Goal: Task Accomplishment & Management: Manage account settings

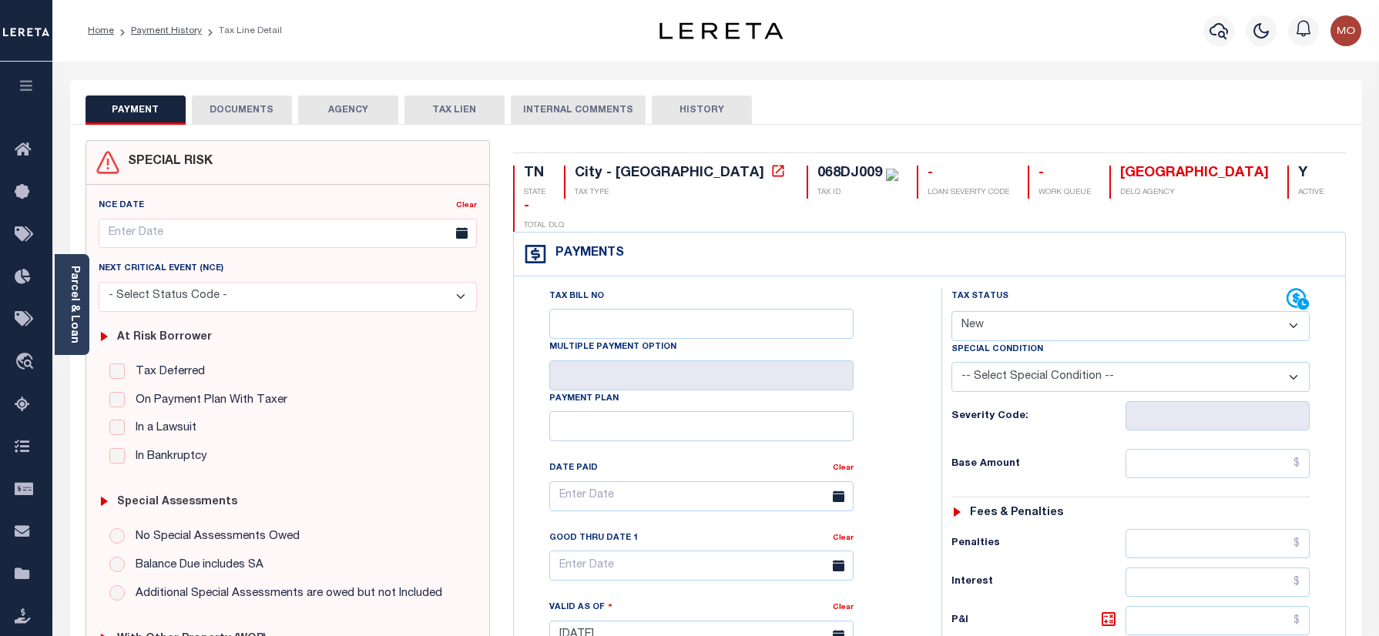
select select "NW2"
click at [1208, 25] on button "button" at bounding box center [1218, 30] width 31 height 31
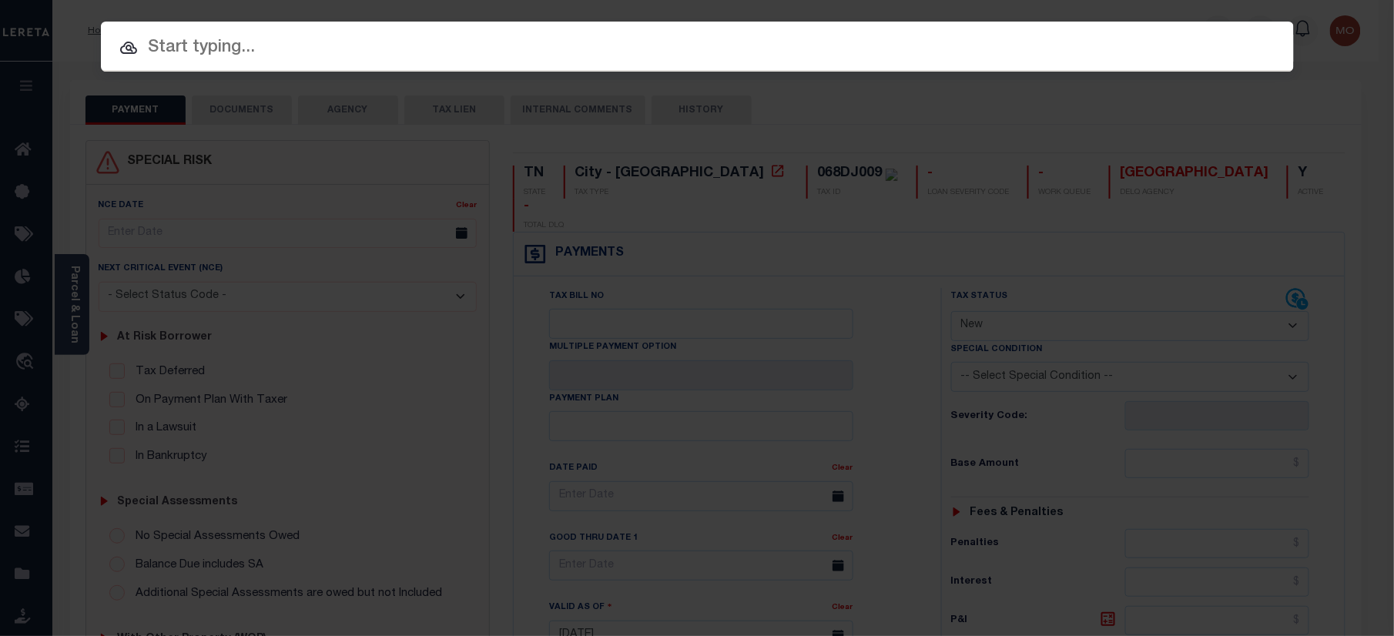
paste input "7928231000"
click at [232, 46] on input "text" at bounding box center [697, 48] width 1193 height 27
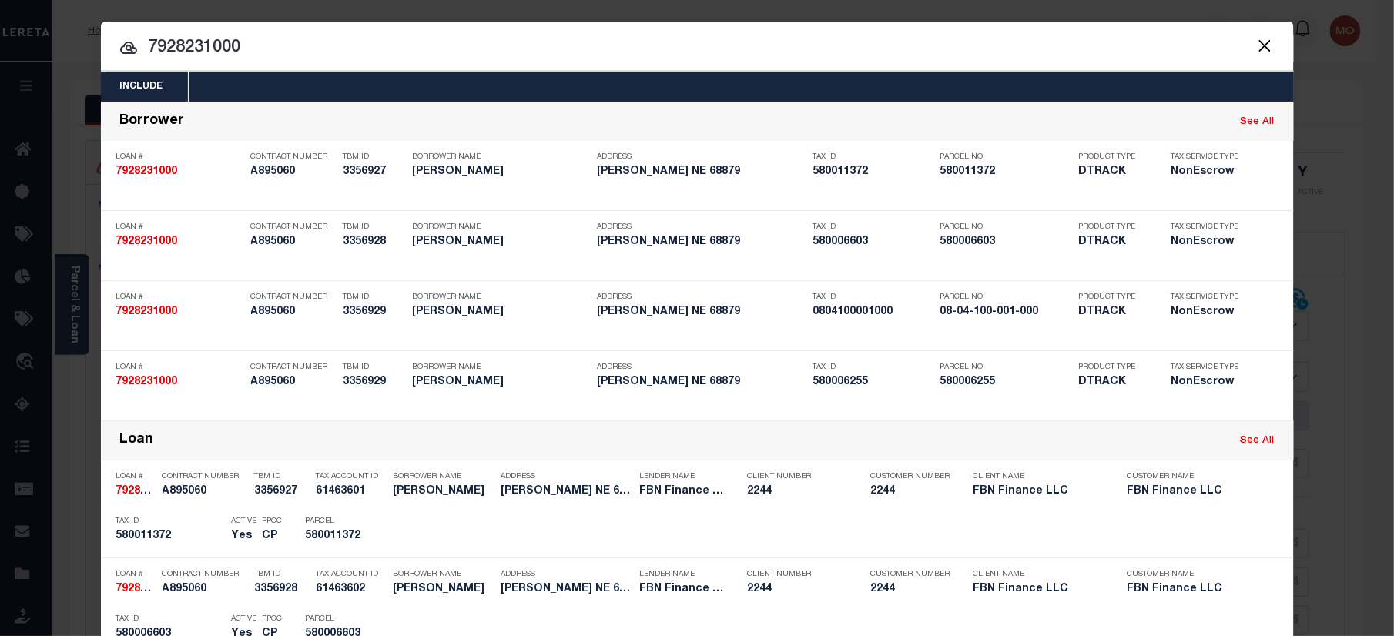
type input "7928231000"
click at [241, 44] on input "7928231000" at bounding box center [697, 48] width 1193 height 27
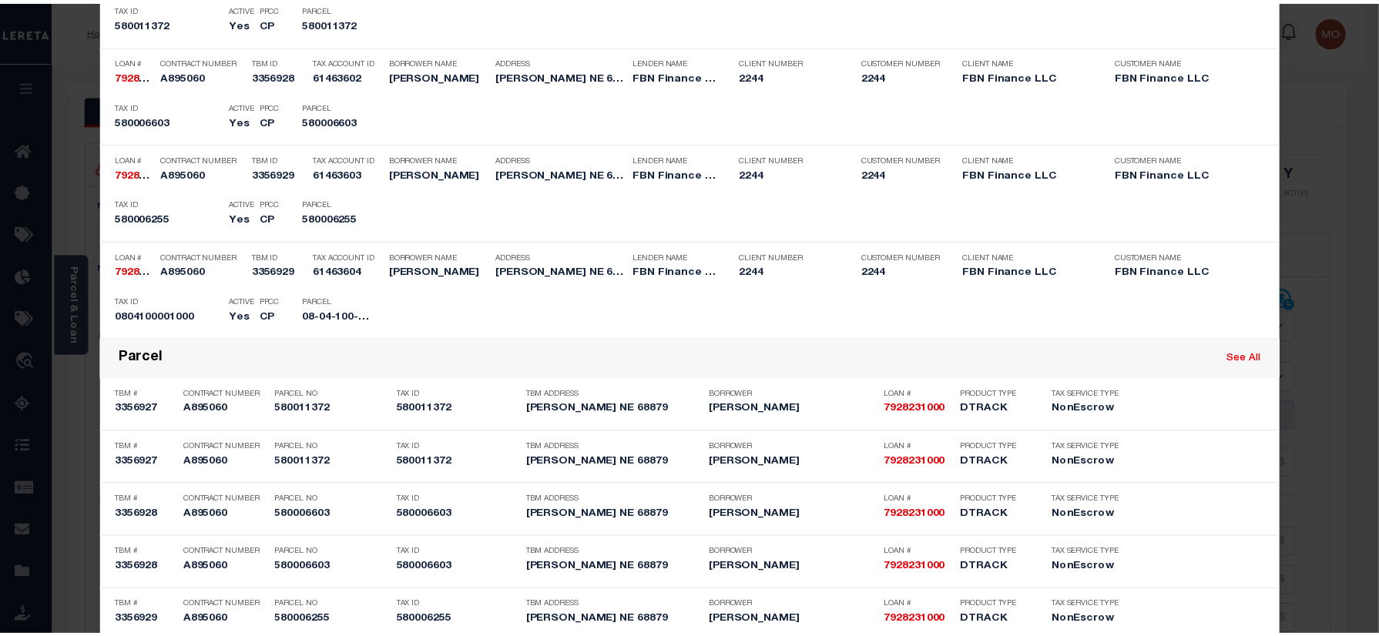
scroll to position [704, 0]
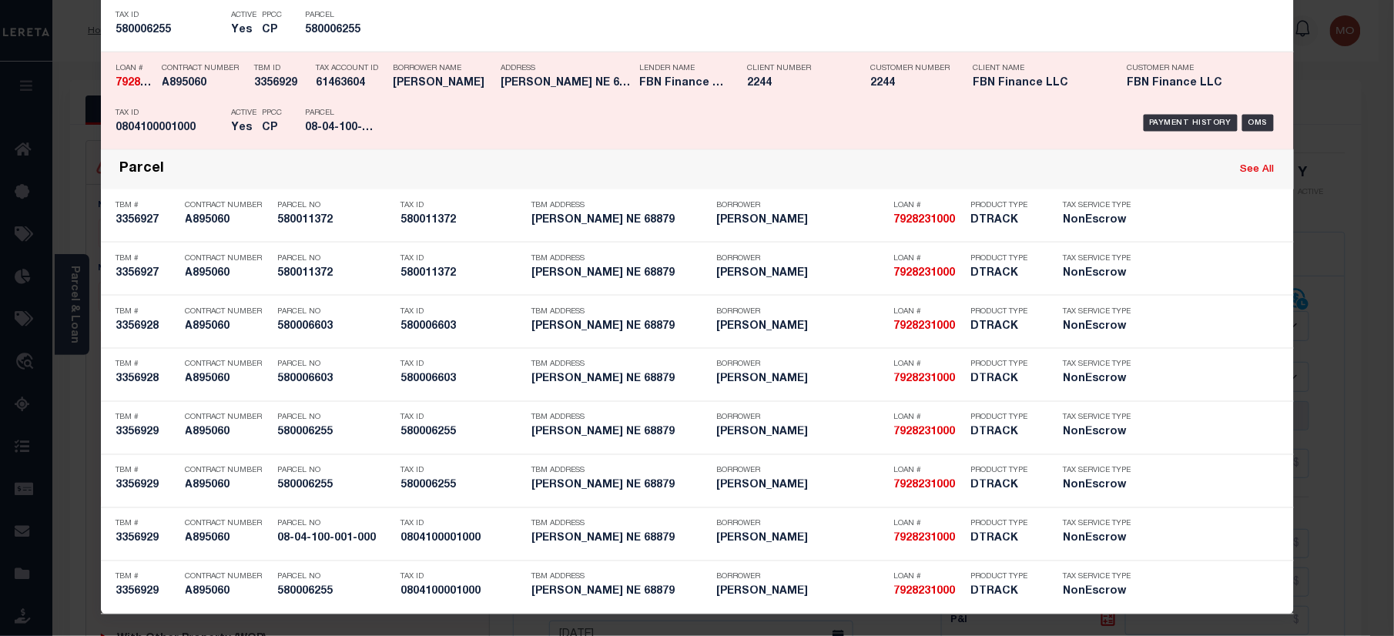
click at [296, 119] on div "Parcel 08-04-100-001-000" at bounding box center [340, 123] width 92 height 45
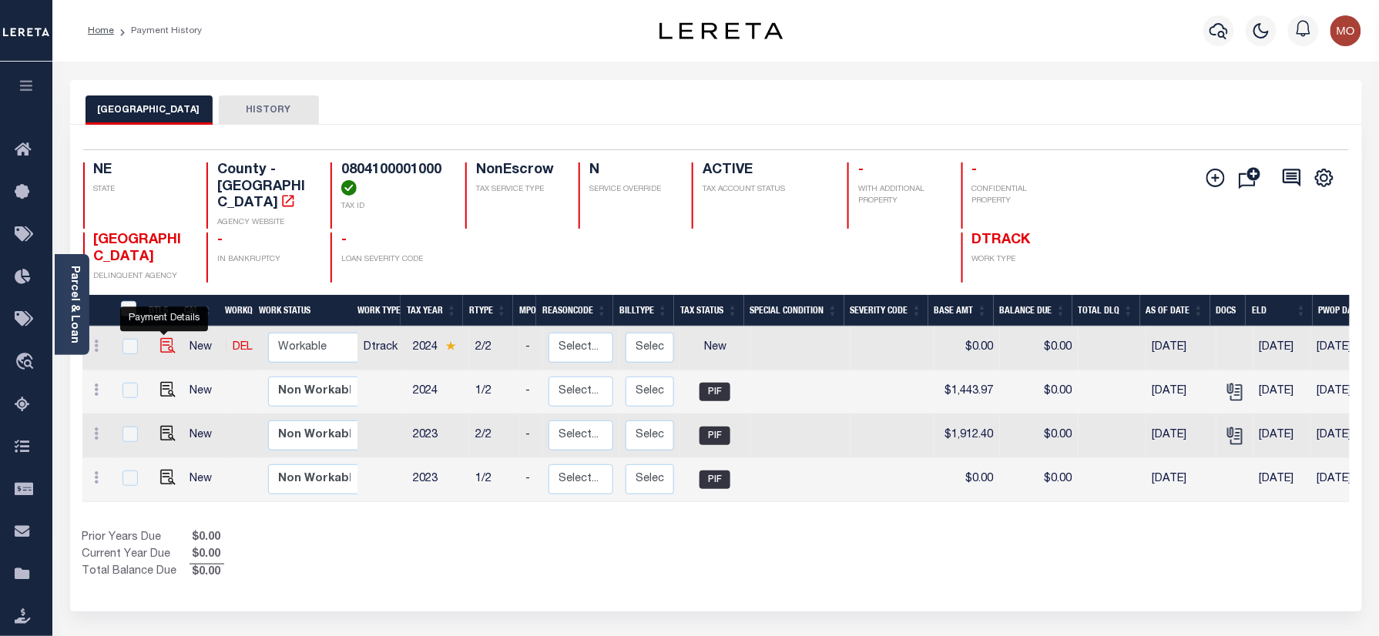
click at [165, 338] on img "" at bounding box center [167, 345] width 15 height 15
checkbox input "true"
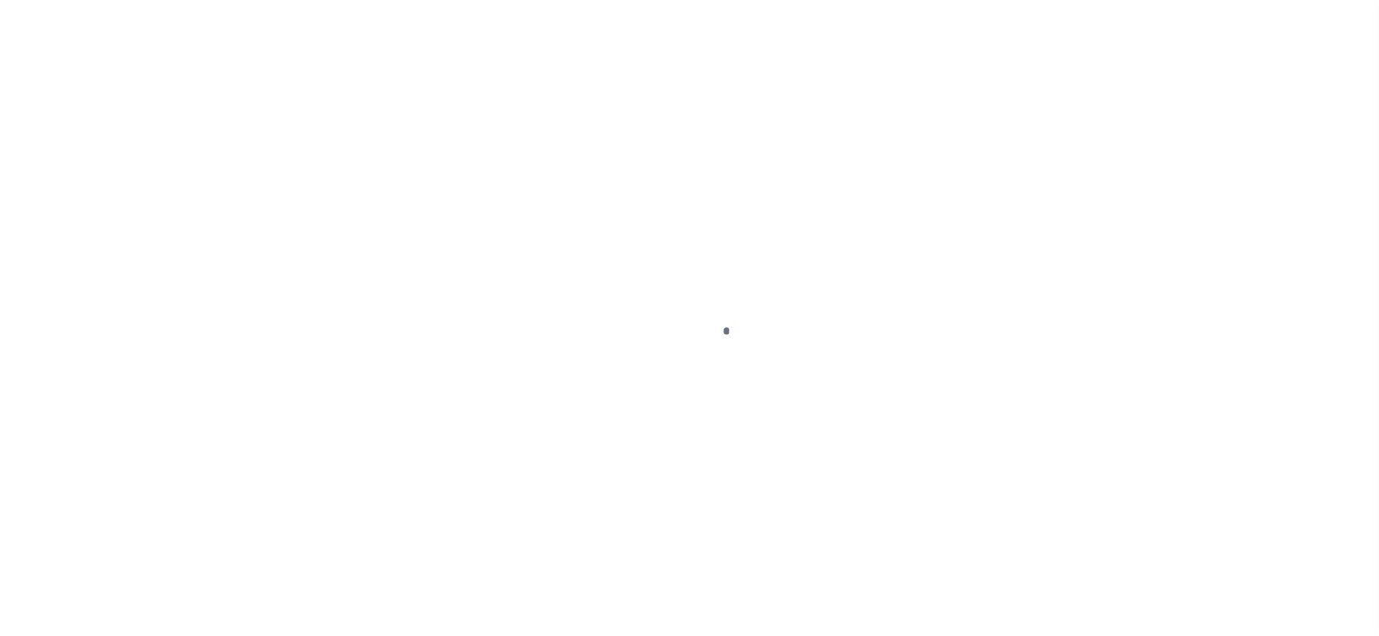
checkbox input "false"
type input "[DATE]"
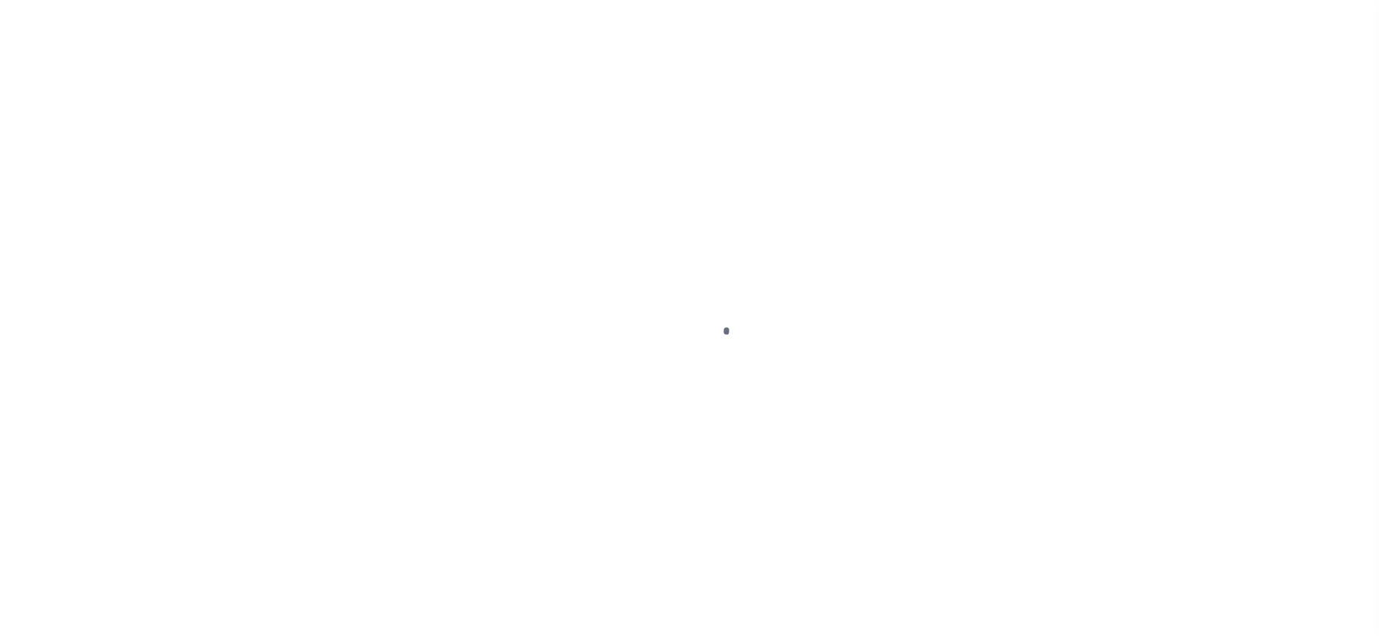
select select "NW2"
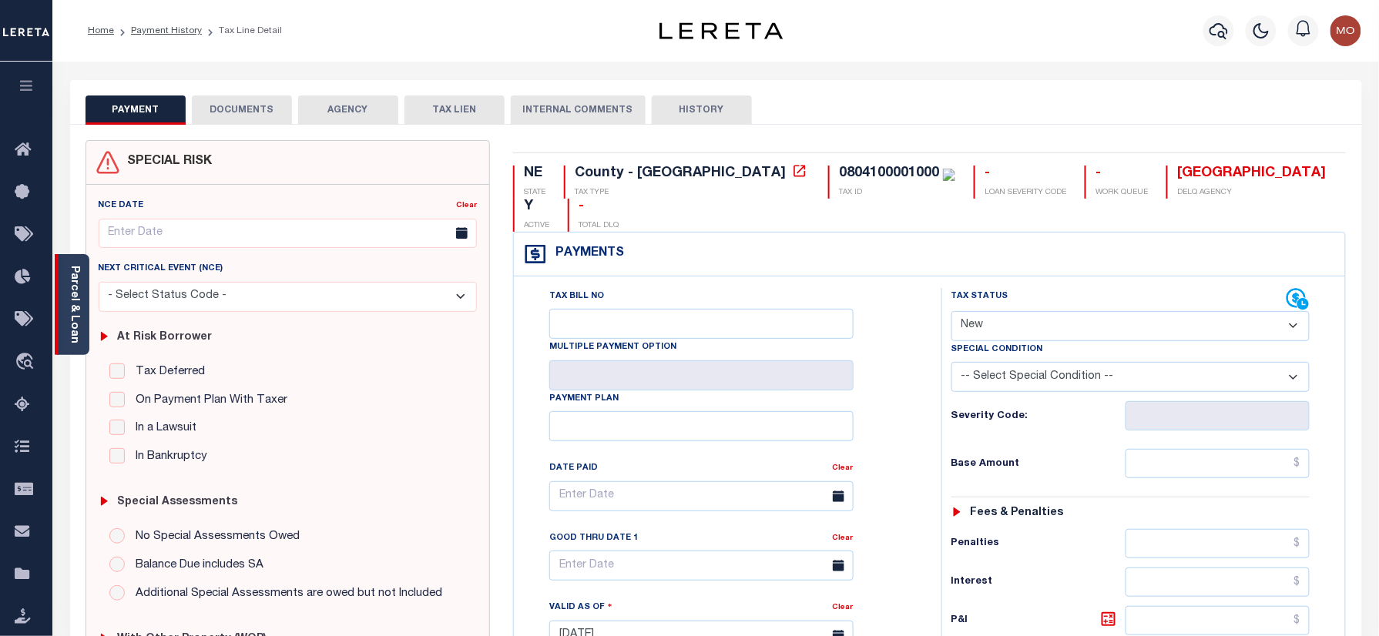
click at [82, 303] on div "Parcel & Loan" at bounding box center [72, 304] width 35 height 101
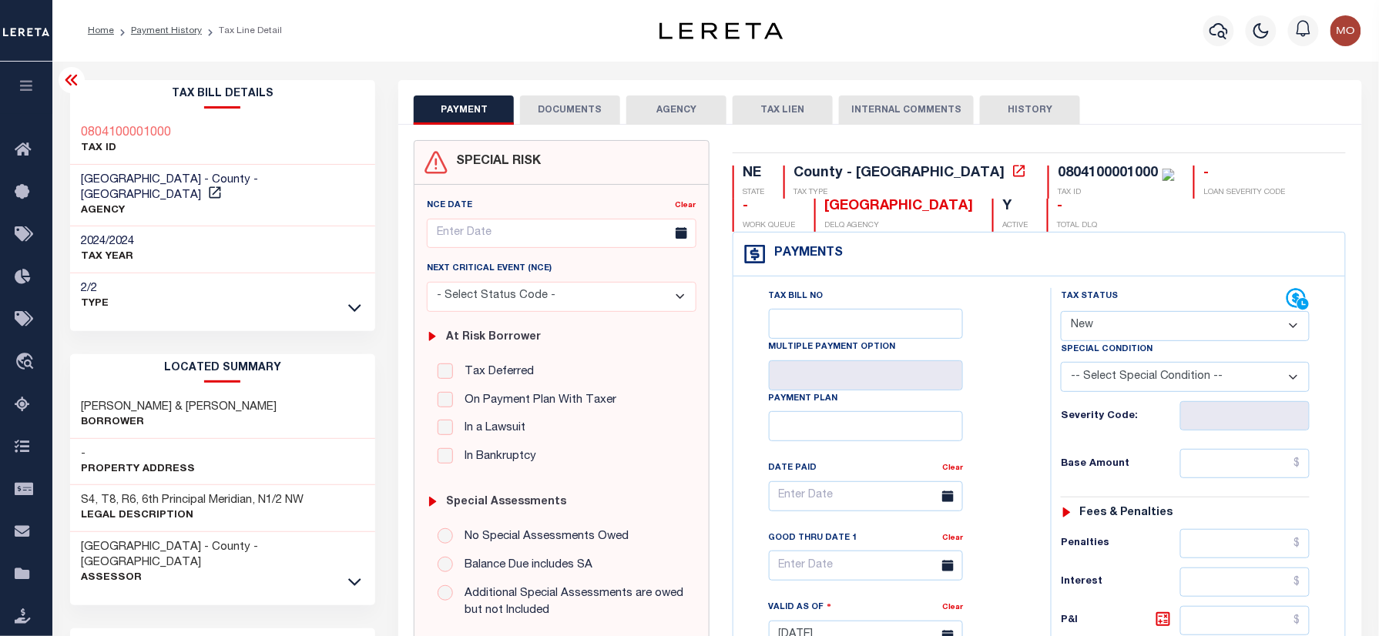
scroll to position [205, 0]
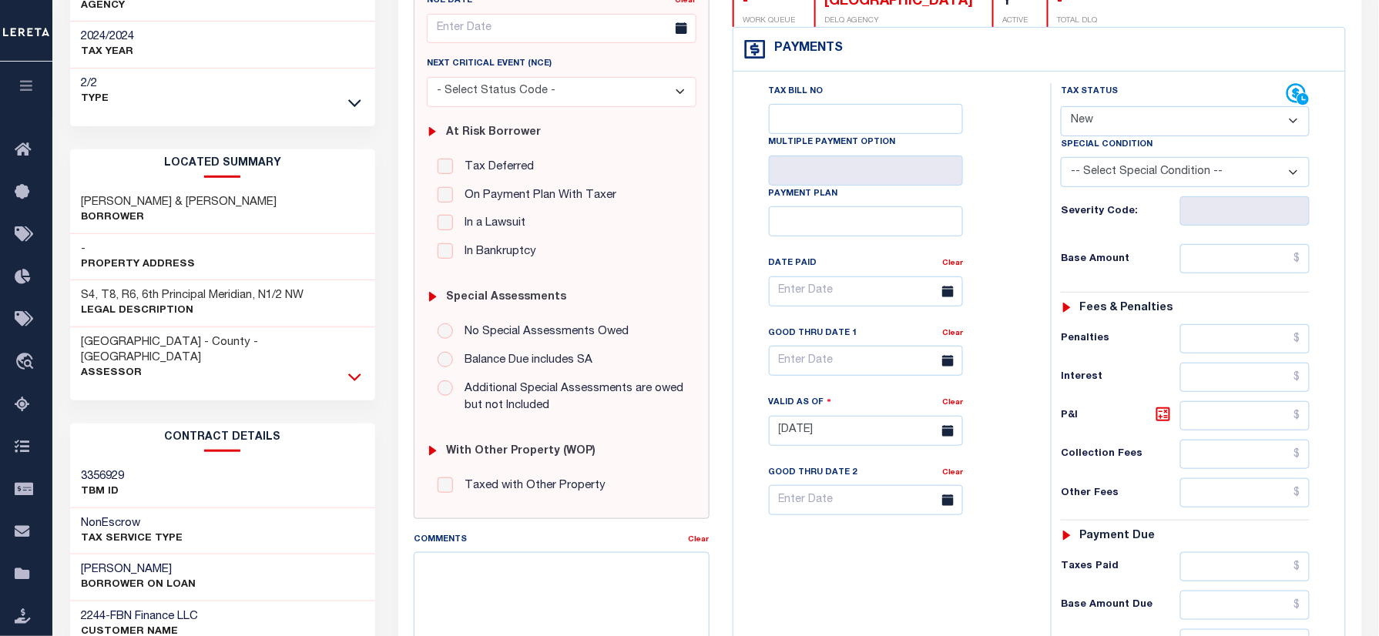
click at [357, 369] on icon at bounding box center [354, 377] width 13 height 16
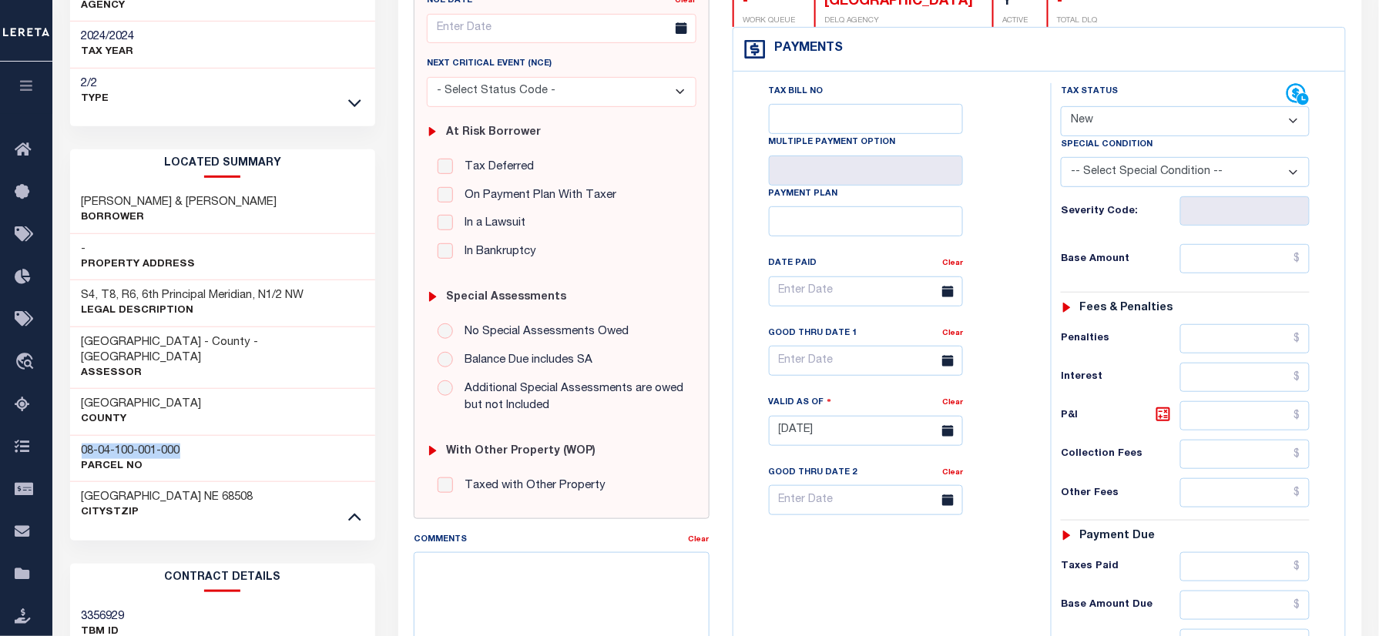
drag, startPoint x: 127, startPoint y: 417, endPoint x: 78, endPoint y: 416, distance: 49.3
click at [78, 435] on div "08-04-100-001-000 Parcel No" at bounding box center [223, 458] width 306 height 47
copy h3 "08-04-100-001-000"
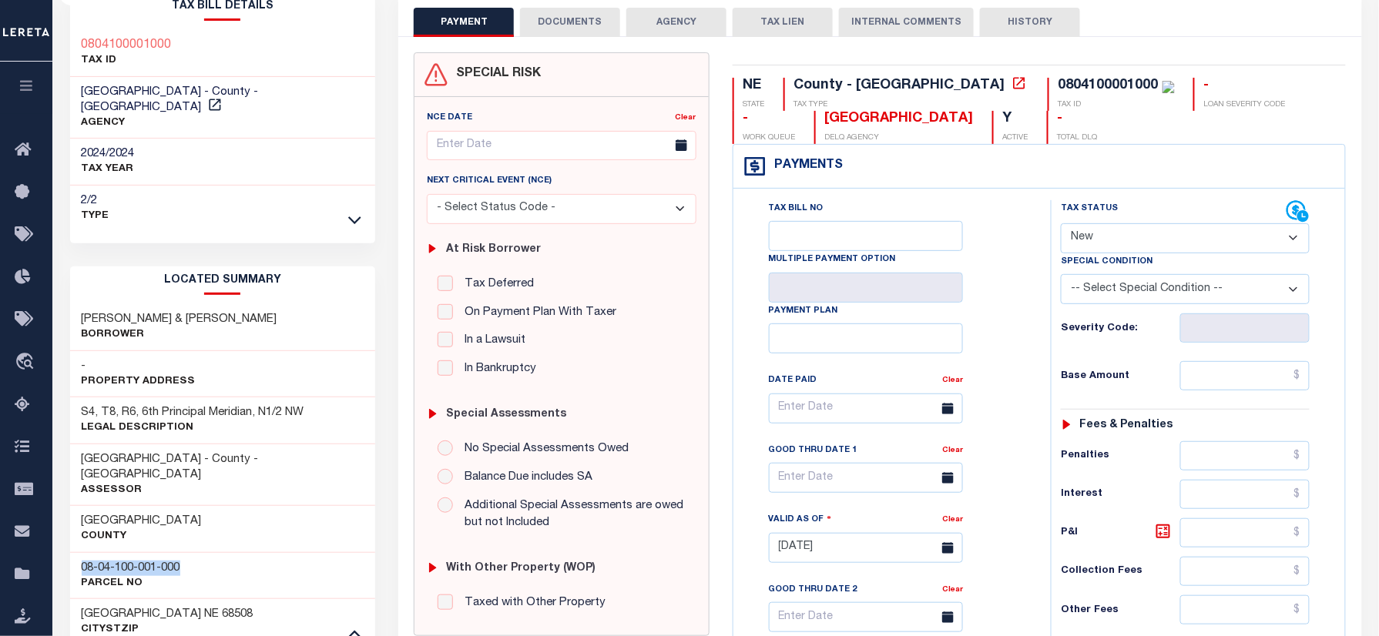
scroll to position [0, 0]
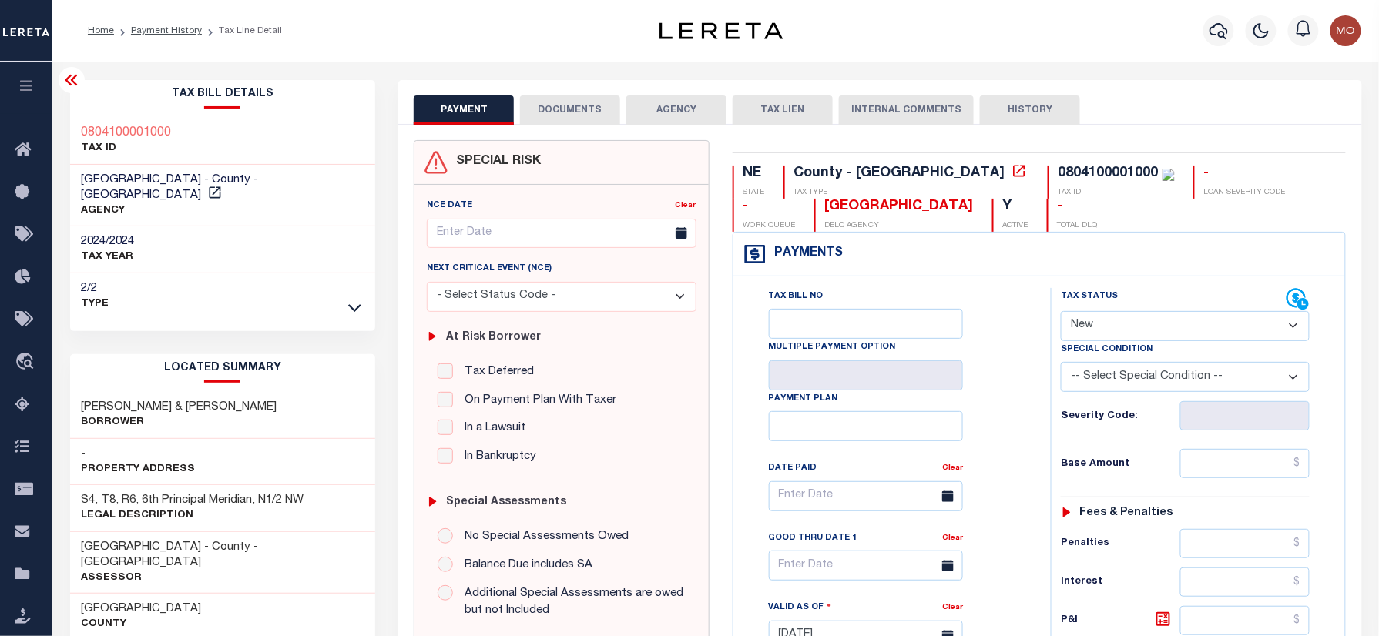
click at [153, 20] on ol "Home Payment History Tax Line Detail" at bounding box center [184, 31] width 219 height 32
click at [152, 28] on link "Payment History" at bounding box center [166, 30] width 71 height 9
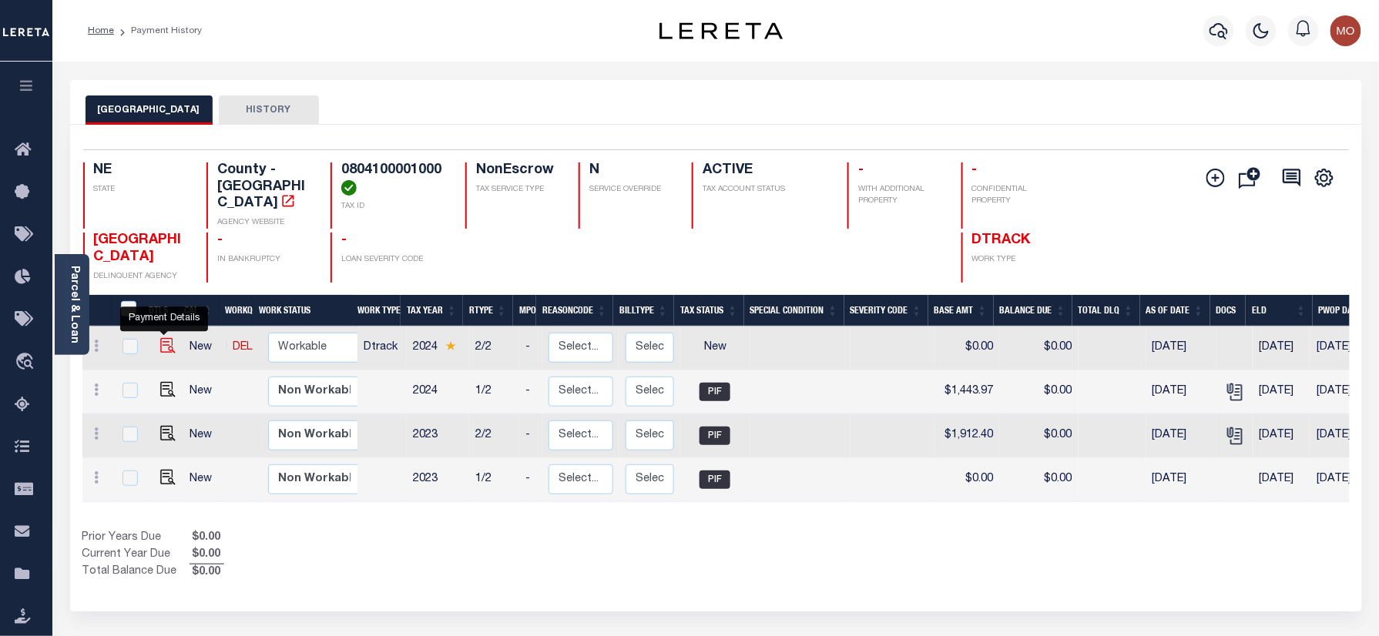
click at [160, 338] on img "" at bounding box center [167, 345] width 15 height 15
checkbox input "true"
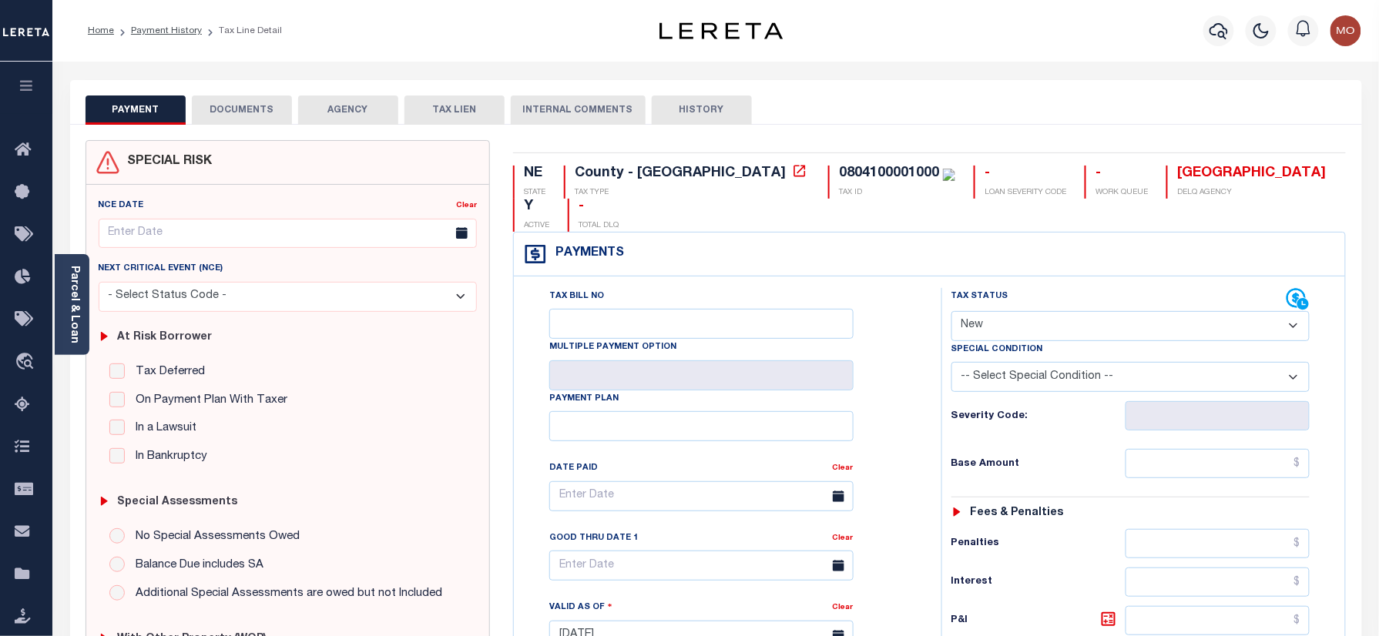
click at [839, 171] on div "0804100001000" at bounding box center [889, 173] width 100 height 14
copy div "0804100001000"
click at [1020, 311] on select "- Select Status Code - Open Due/Unpaid Paid Incomplete No Tax Due Internal Refu…" at bounding box center [1130, 326] width 359 height 30
select select "PYD"
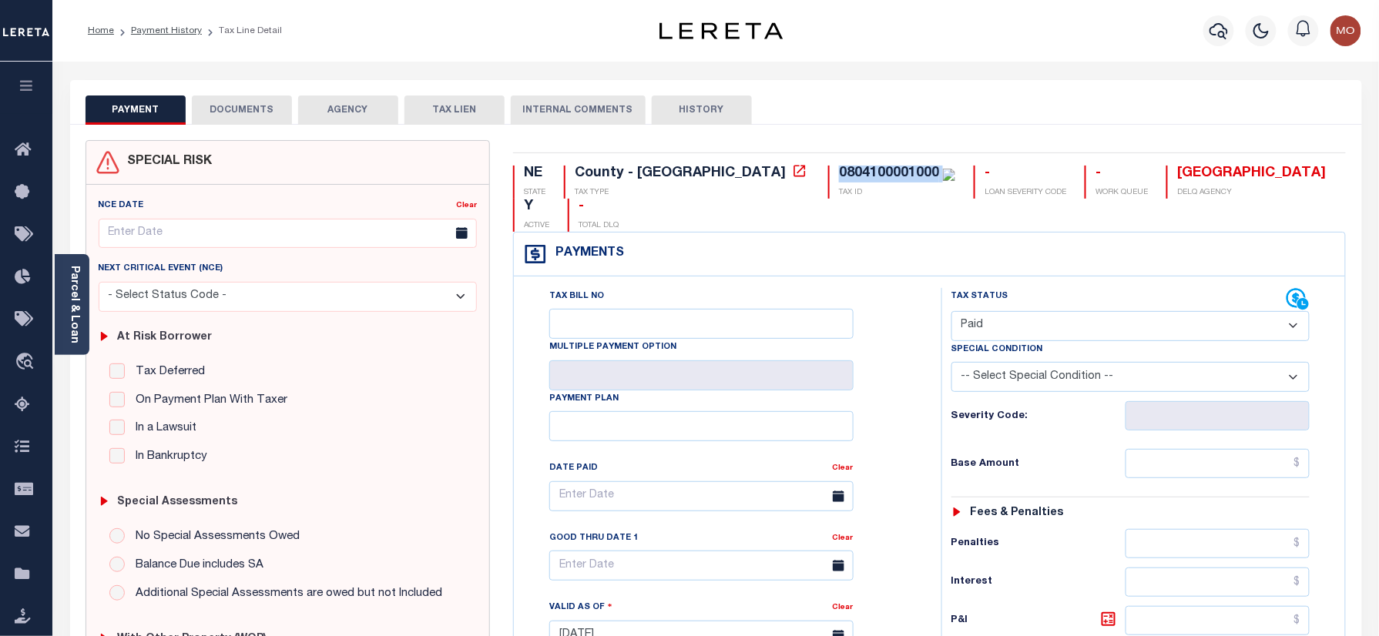
click at [951, 311] on select "- Select Status Code - Open Due/Unpaid Paid Incomplete No Tax Due Internal Refu…" at bounding box center [1130, 326] width 359 height 30
type input "09/05/2025"
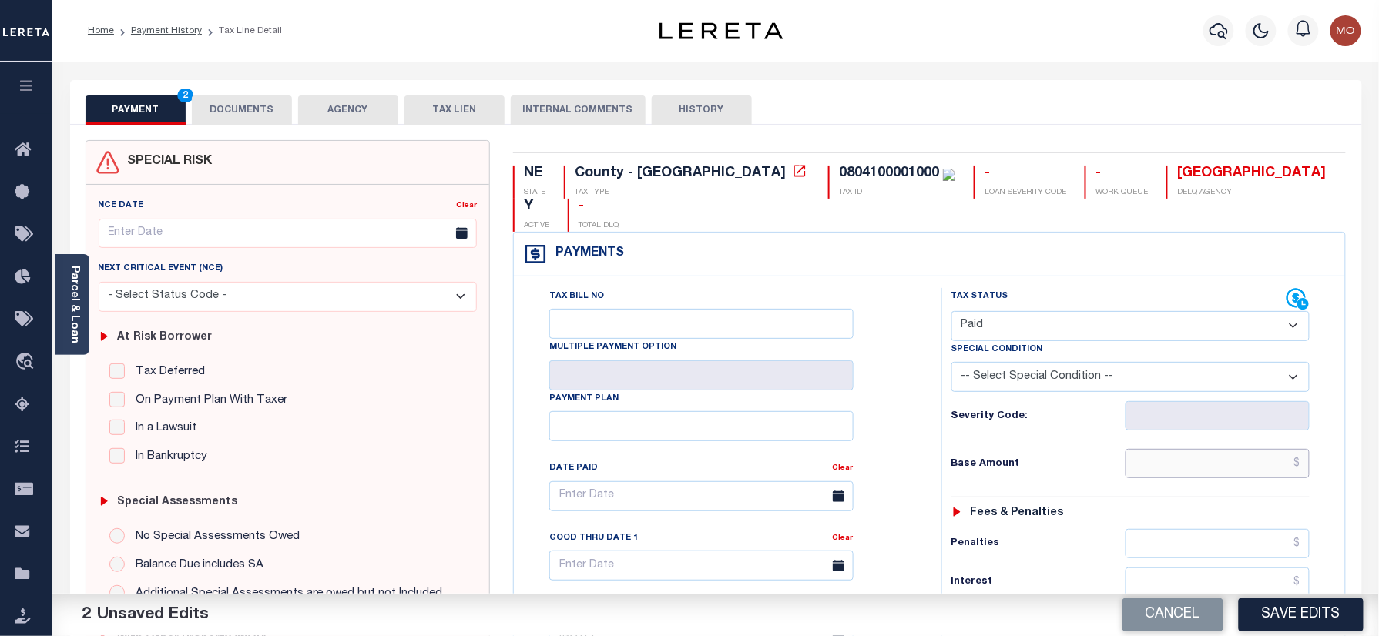
click at [1181, 449] on input "text" at bounding box center [1217, 463] width 185 height 29
paste input "1,443.97"
type input "$1,443.97"
click at [914, 396] on div "Tax Bill No Multiple Payment Option Payment Plan Clear" at bounding box center [723, 504] width 389 height 432
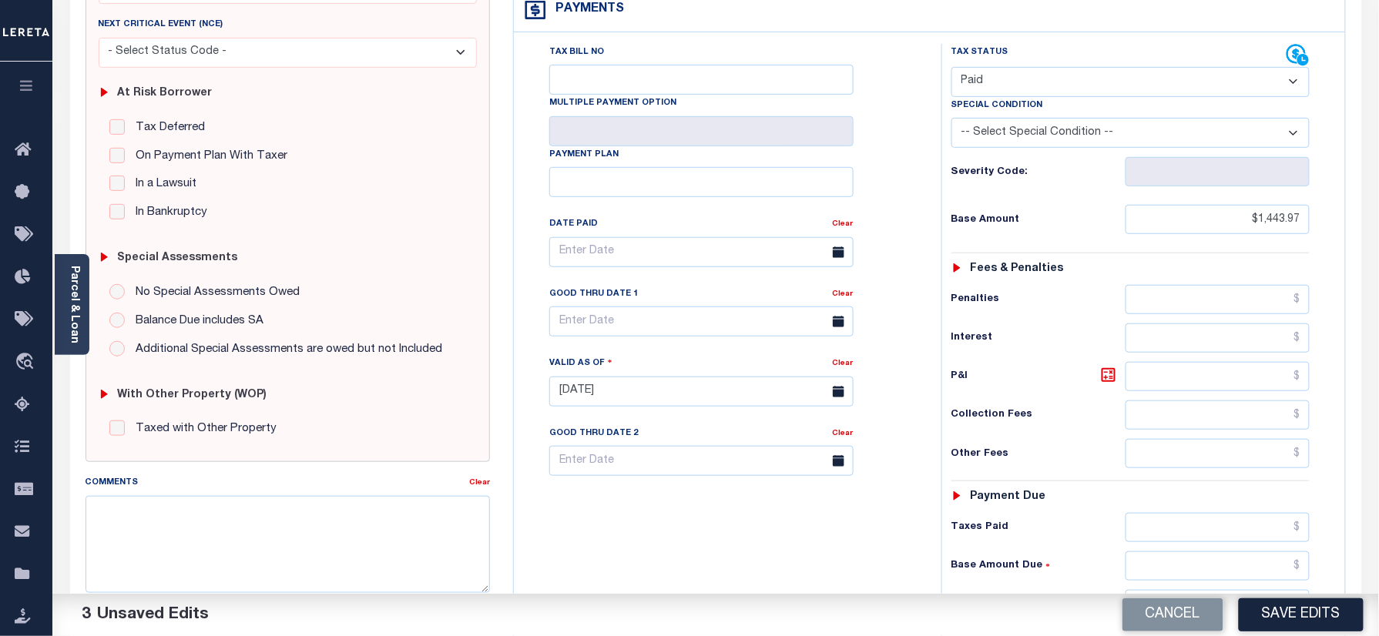
scroll to position [308, 0]
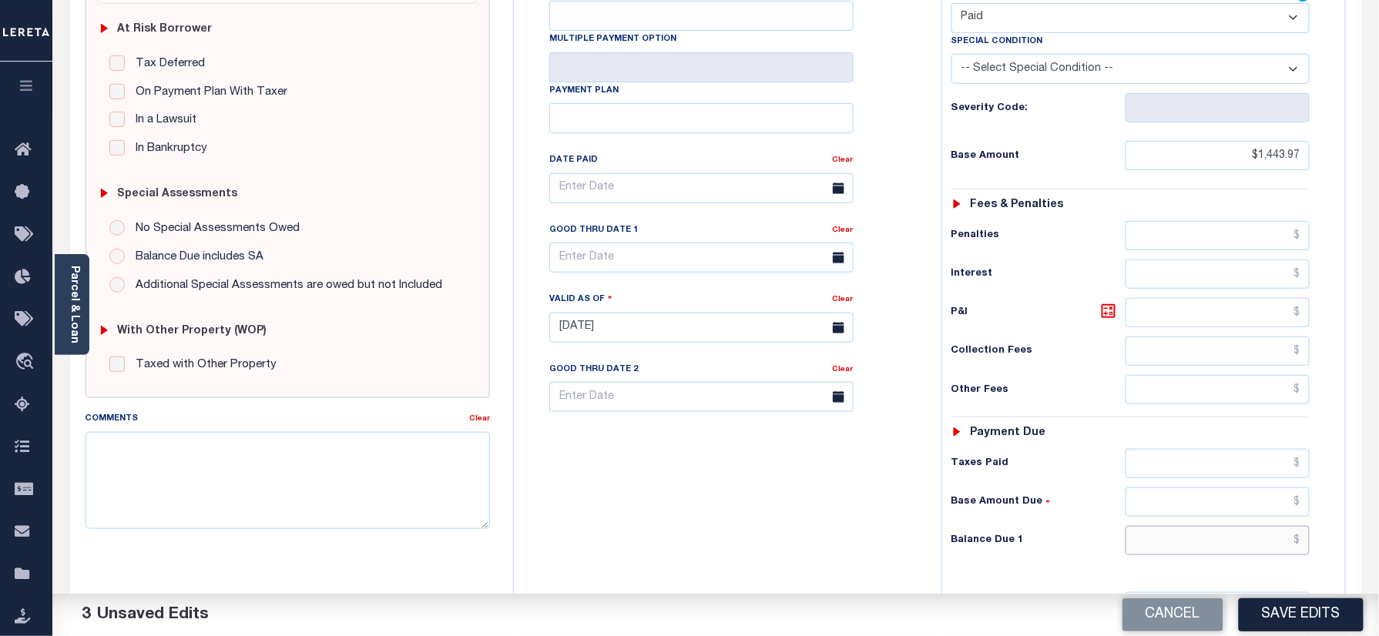
click at [1199, 527] on input "text" at bounding box center [1217, 540] width 185 height 29
type input "$0.00"
click at [741, 528] on div "Tax Bill No Multiple Payment Option Payment Plan Clear" at bounding box center [724, 320] width 412 height 680
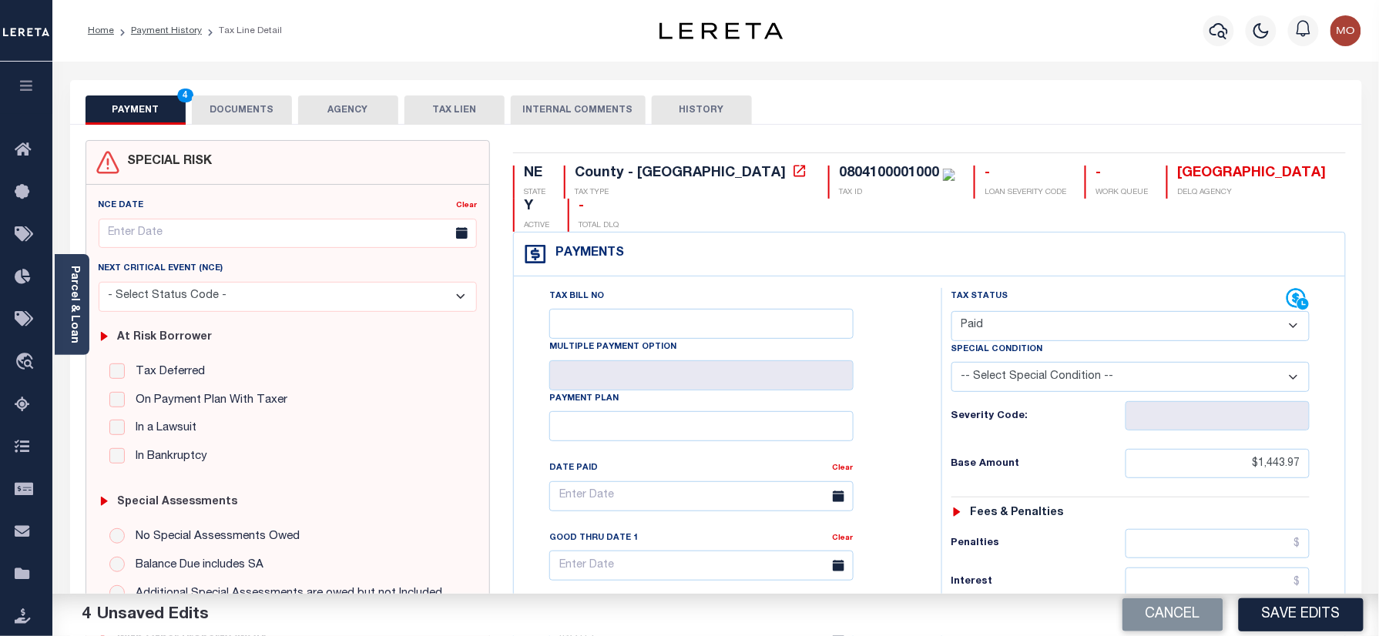
click at [839, 171] on div "0804100001000" at bounding box center [889, 173] width 100 height 14
click at [839, 170] on div "0804100001000" at bounding box center [889, 173] width 100 height 14
copy div "0804100001000"
click at [241, 99] on button "DOCUMENTS" at bounding box center [242, 110] width 100 height 29
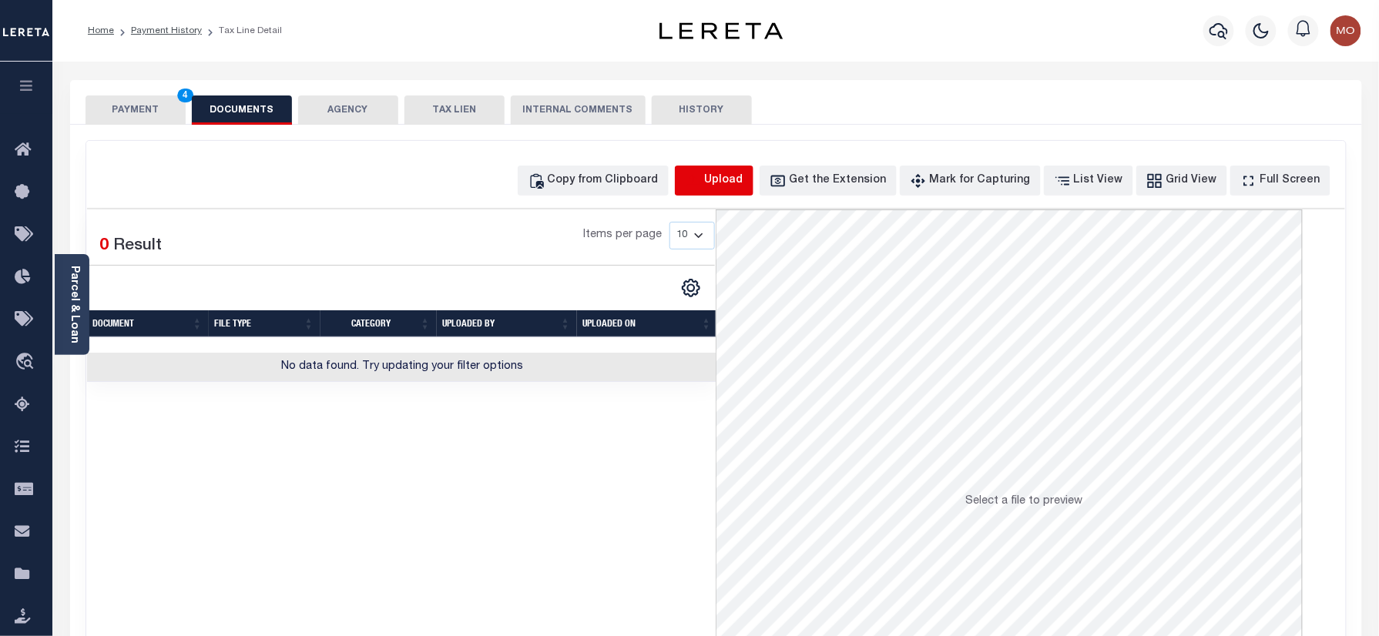
click at [702, 173] on icon "button" at bounding box center [693, 181] width 17 height 17
select select "POP"
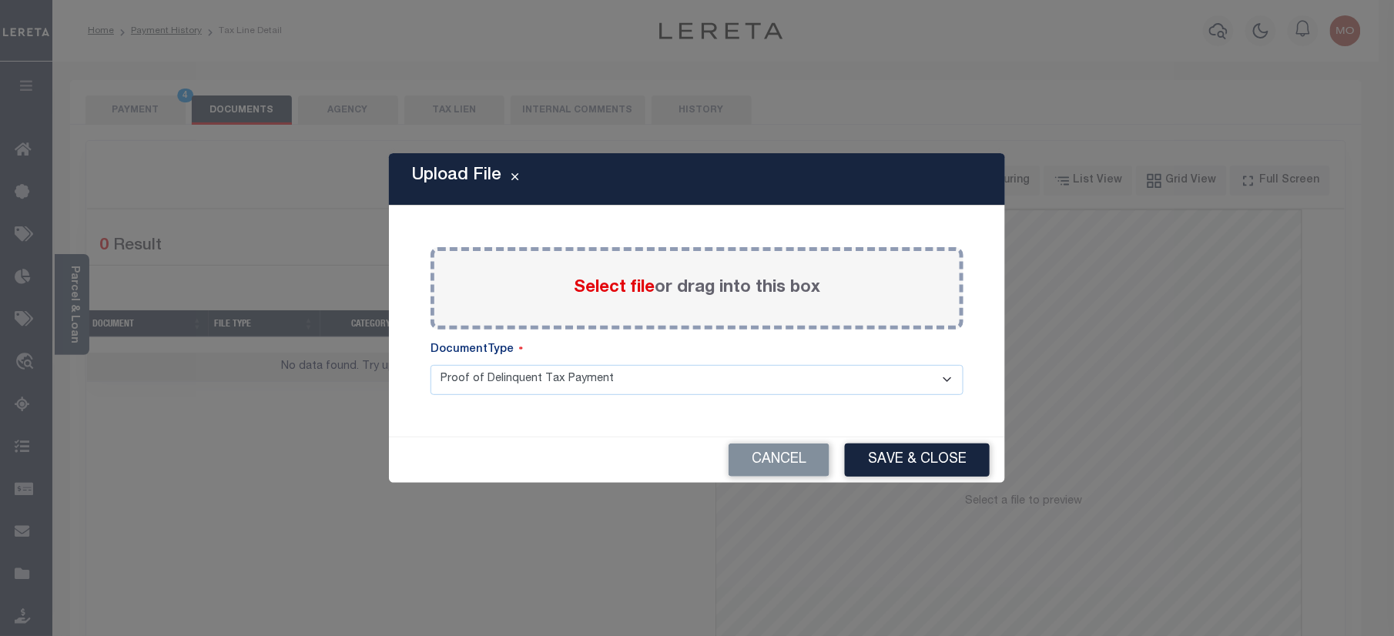
click at [617, 291] on span "Select file" at bounding box center [614, 288] width 81 height 17
click at [0, 0] on input "Select file or drag into this box" at bounding box center [0, 0] width 0 height 0
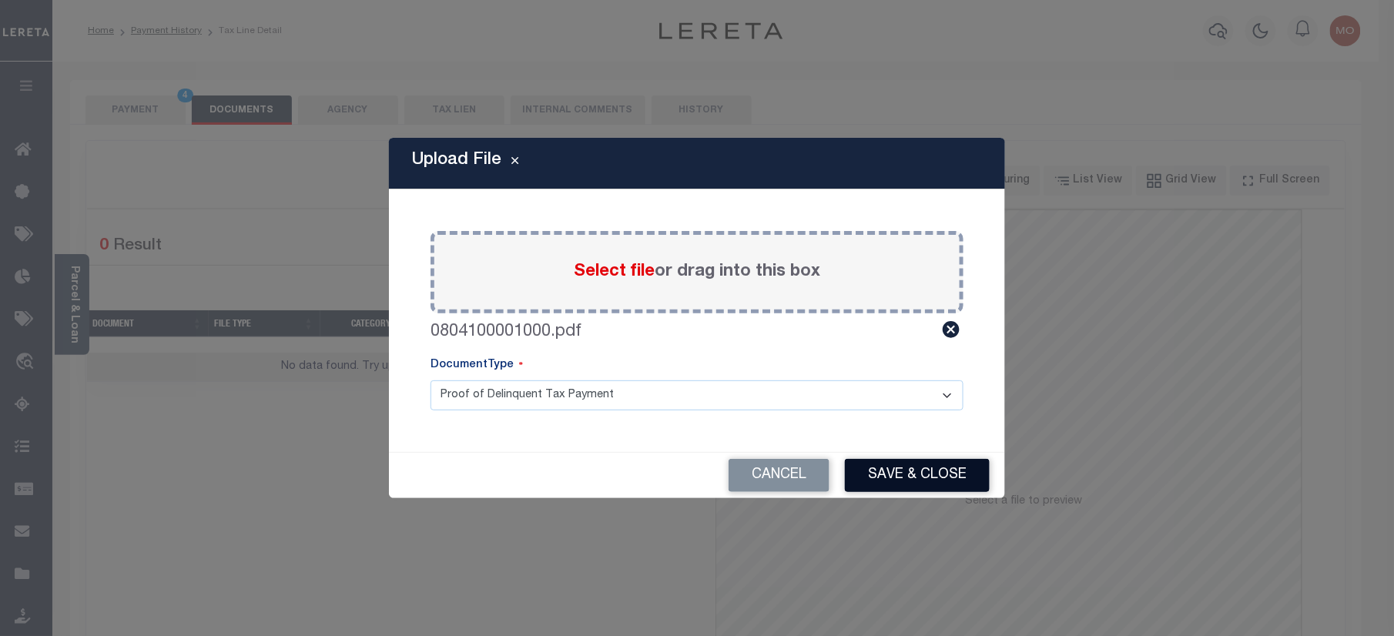
click at [883, 485] on button "Save & Close" at bounding box center [917, 475] width 145 height 33
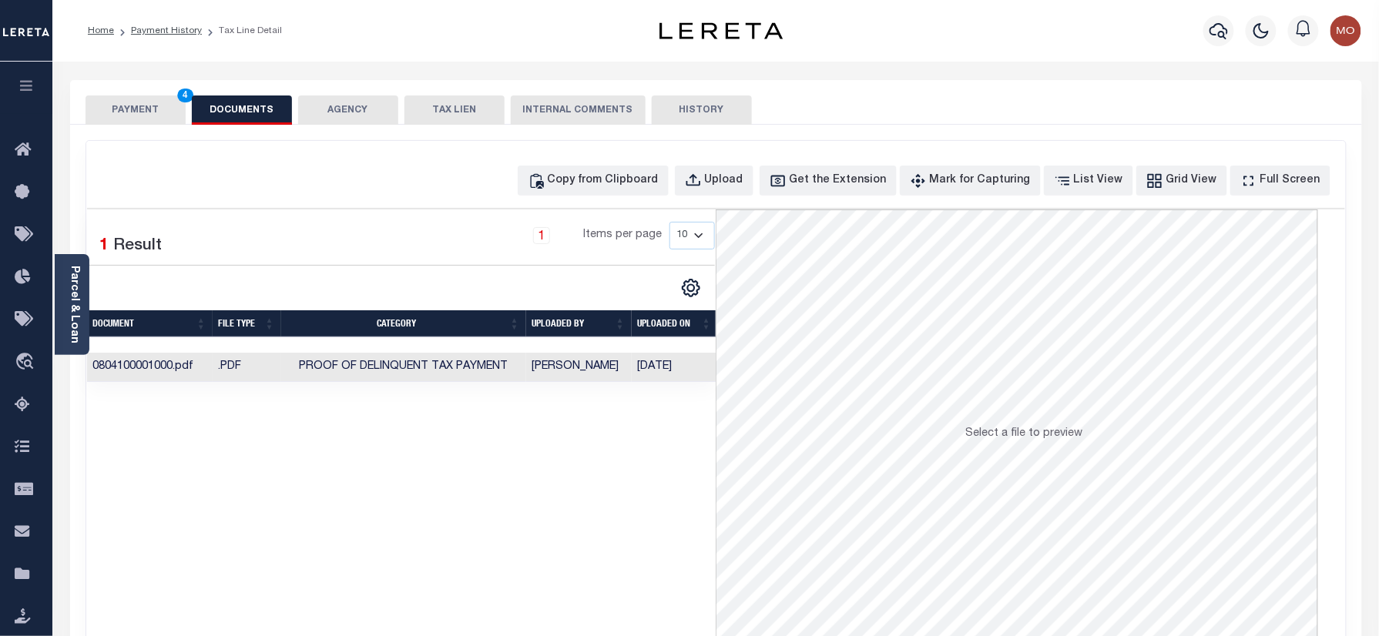
click at [142, 117] on button "PAYMENT 4" at bounding box center [135, 110] width 100 height 29
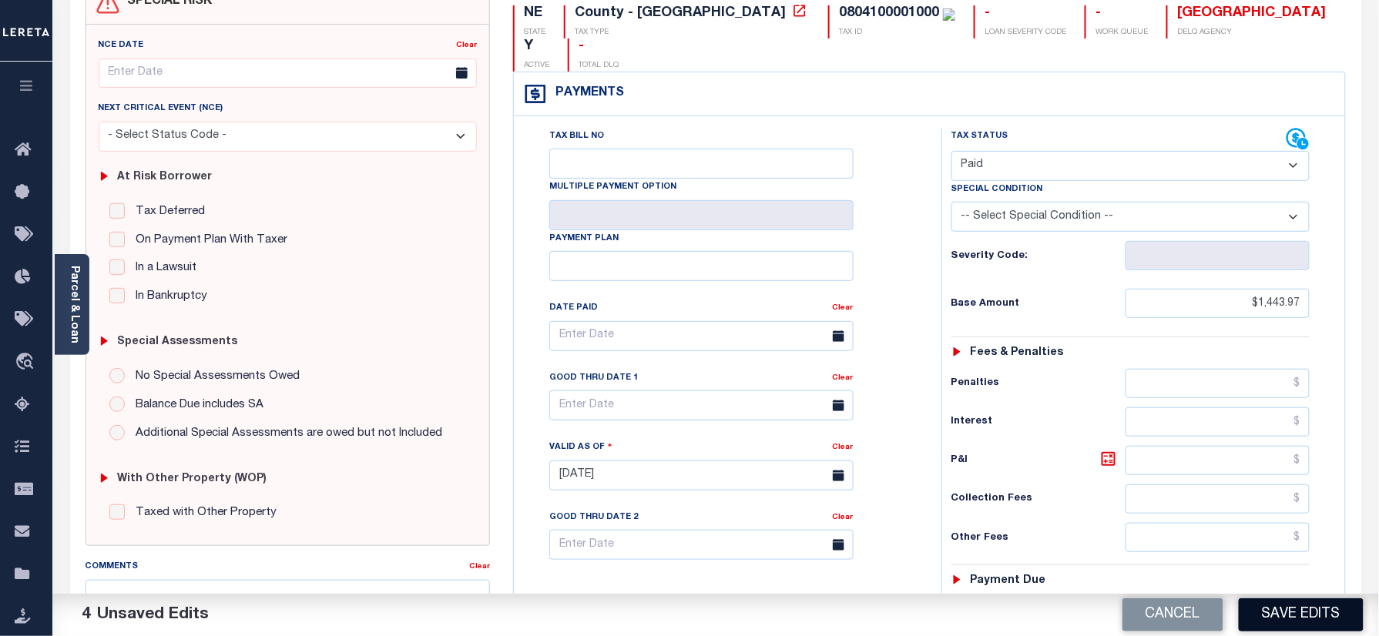
scroll to position [308, 0]
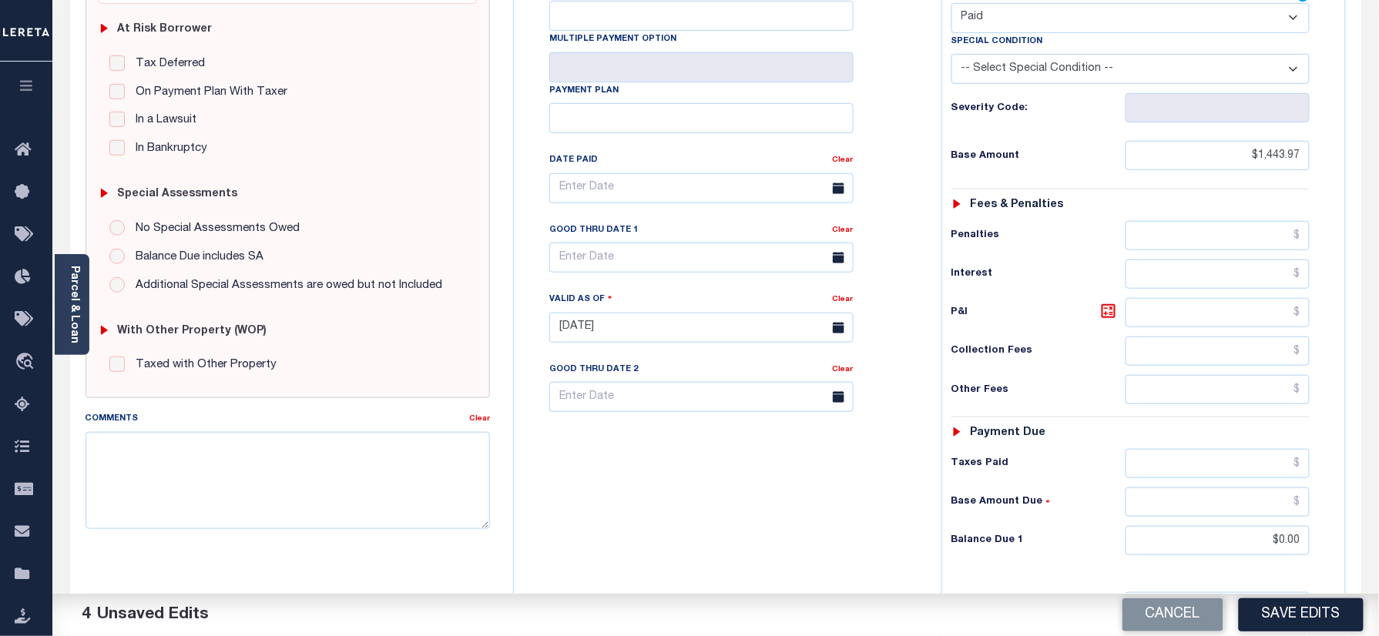
drag, startPoint x: 1317, startPoint y: 619, endPoint x: 1009, endPoint y: 558, distance: 314.2
click at [1317, 619] on button "Save Edits" at bounding box center [1301, 614] width 125 height 33
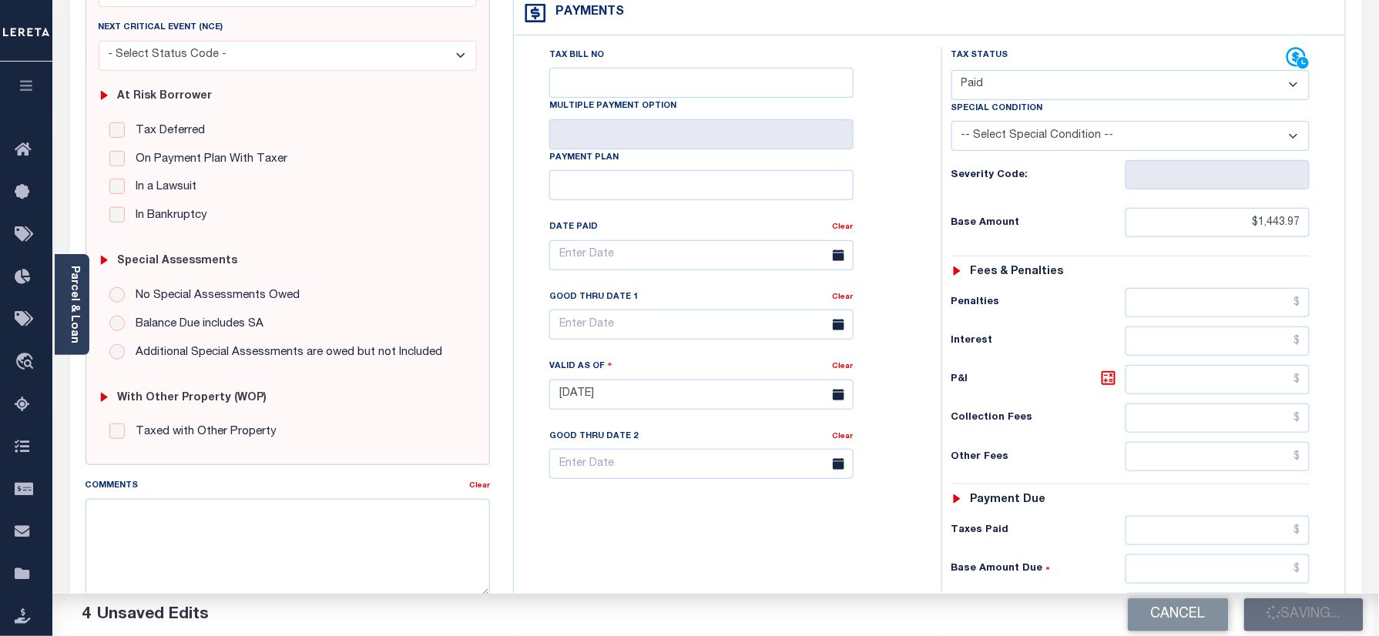
scroll to position [205, 0]
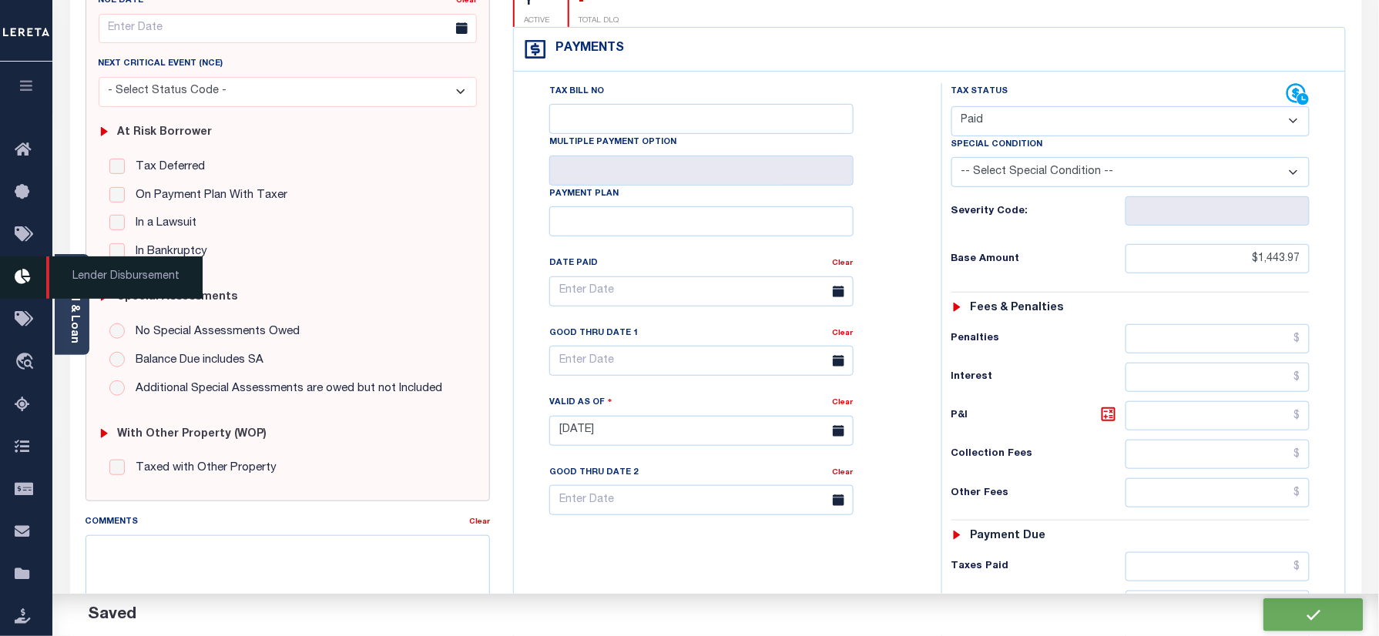
checkbox input "false"
type input "$1,443.97"
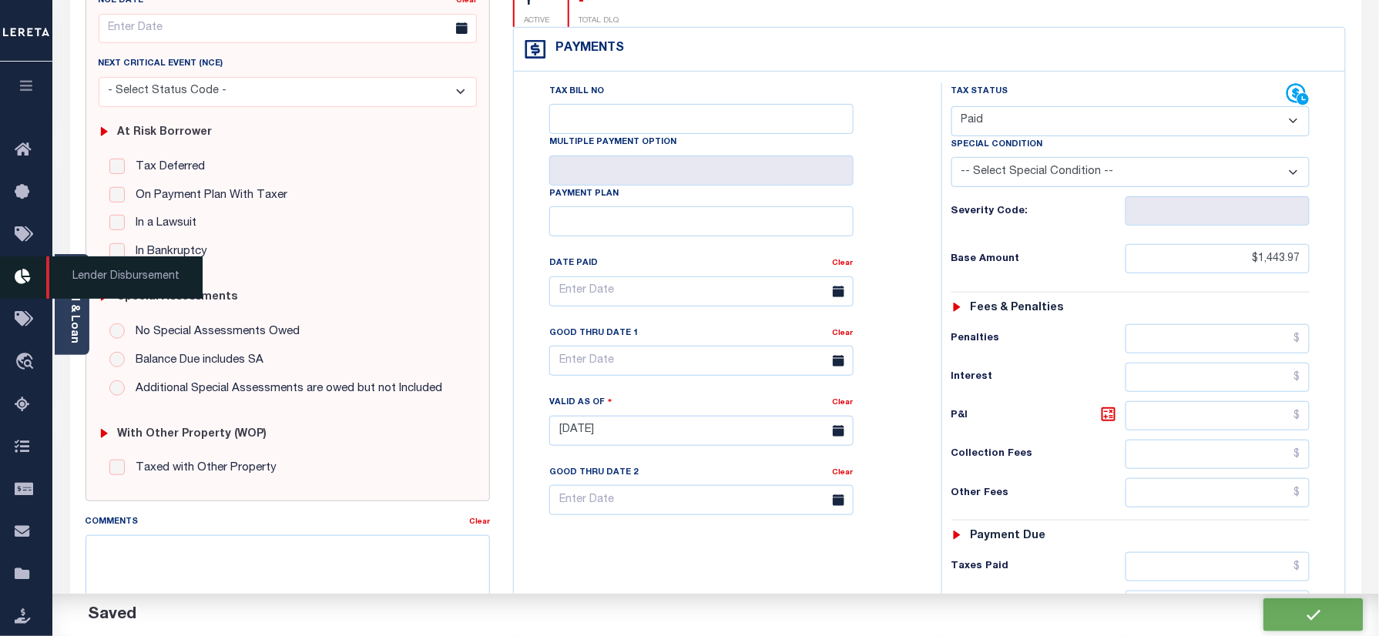
type input "$0"
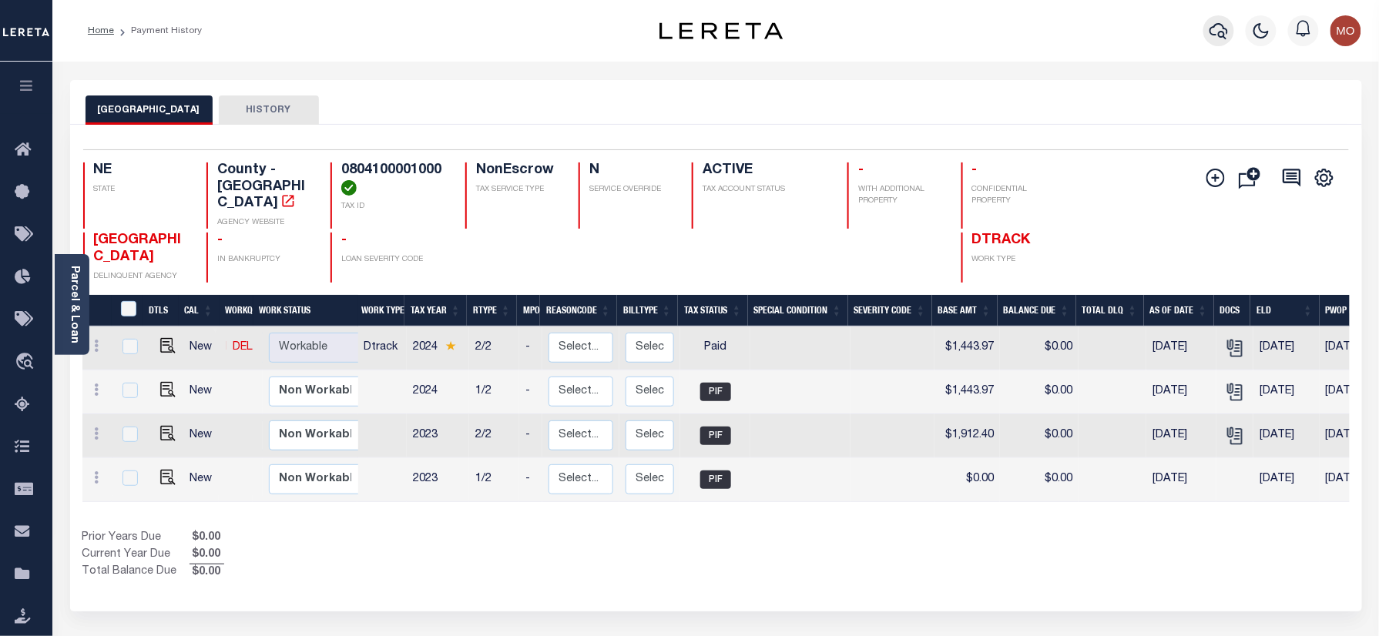
click at [1214, 28] on icon "button" at bounding box center [1218, 31] width 18 height 16
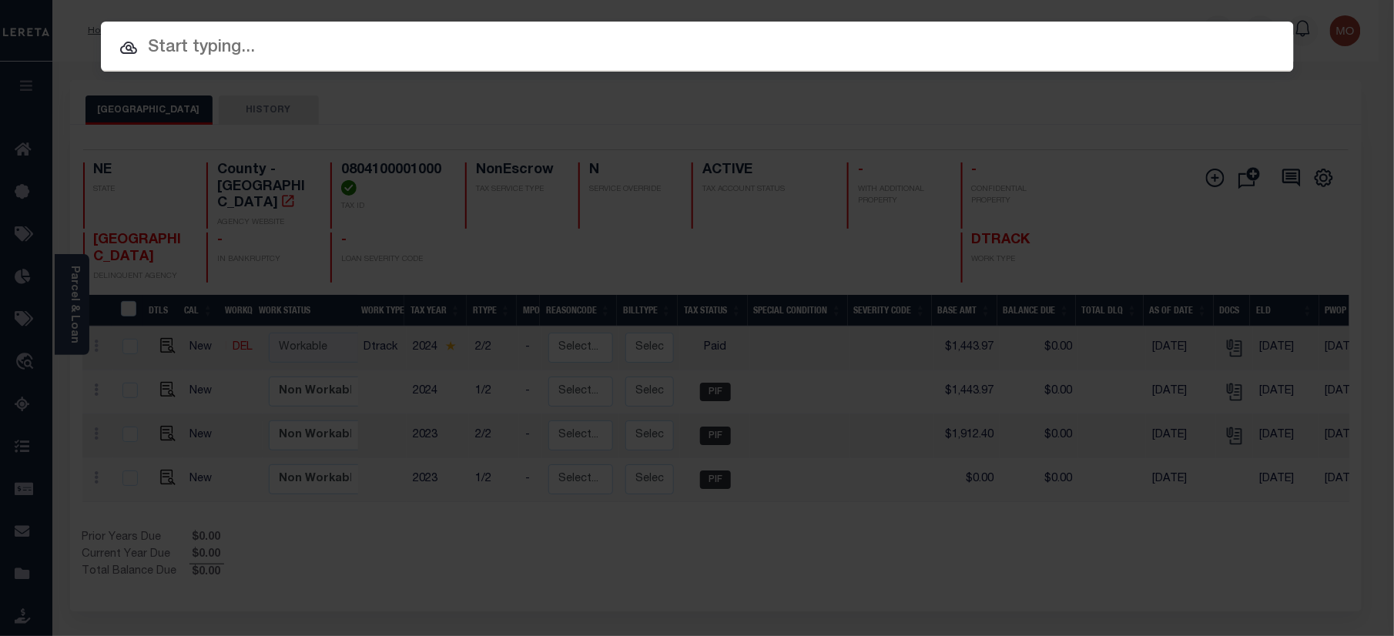
click at [290, 45] on input "text" at bounding box center [697, 48] width 1193 height 27
paste input "2762706"
type input "2762706"
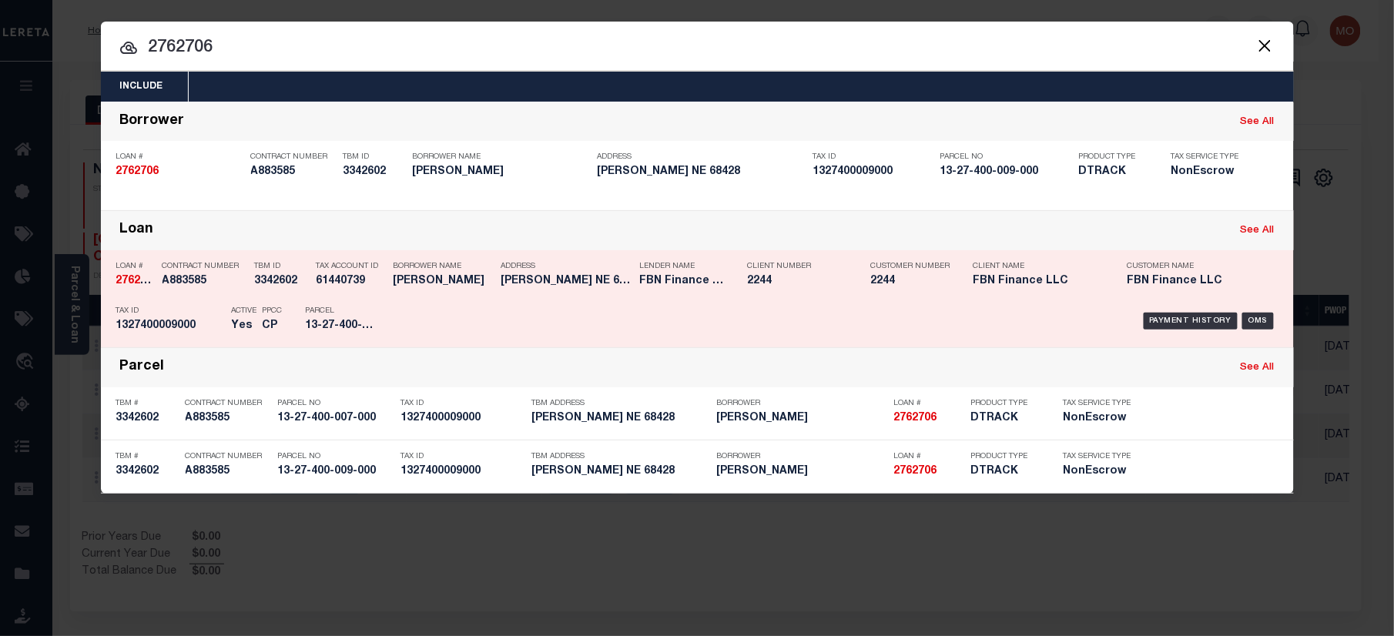
click at [256, 280] on h5 "3342602" at bounding box center [282, 281] width 54 height 13
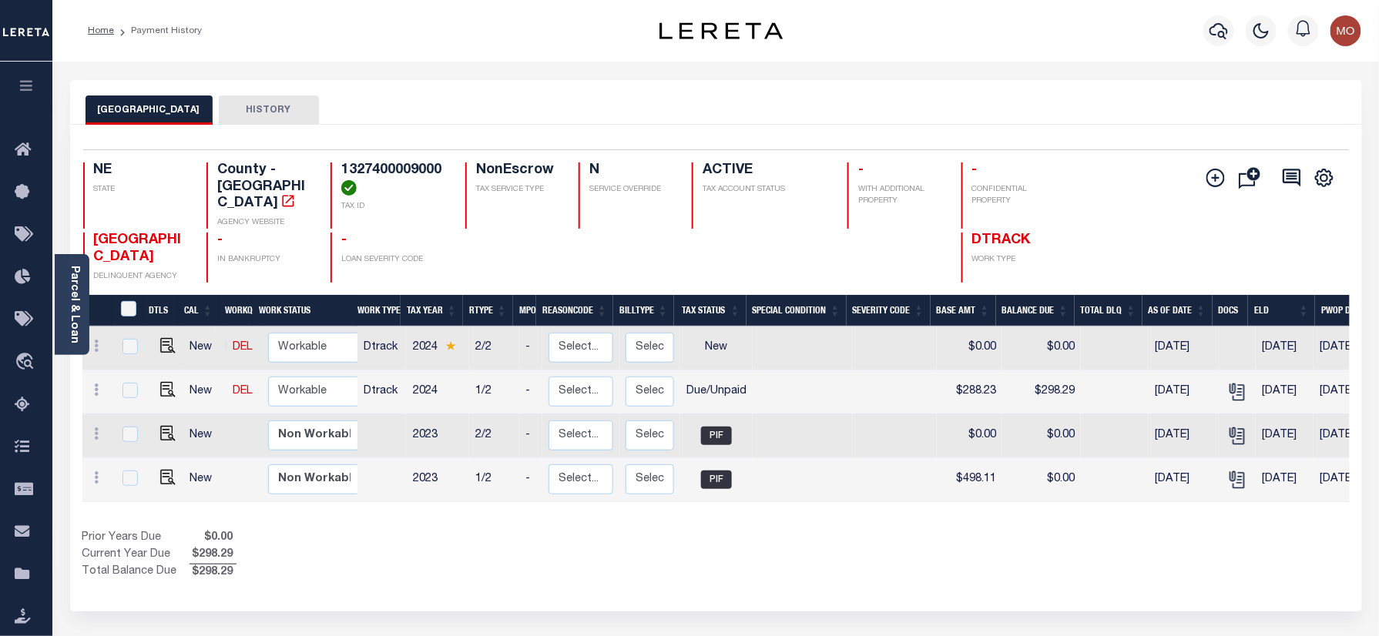
click at [390, 170] on h4 "1327400009000" at bounding box center [394, 179] width 106 height 33
click at [161, 383] on img "" at bounding box center [167, 389] width 15 height 15
checkbox input "true"
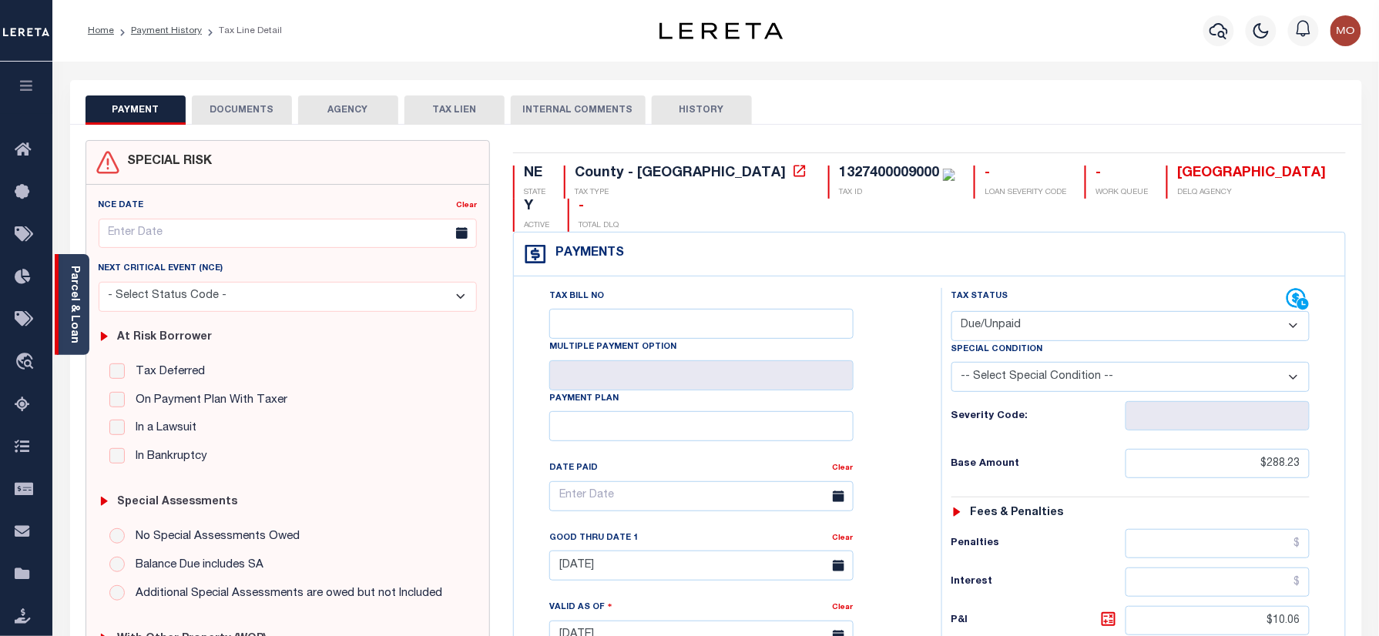
click at [83, 300] on div "Parcel & Loan" at bounding box center [72, 304] width 35 height 101
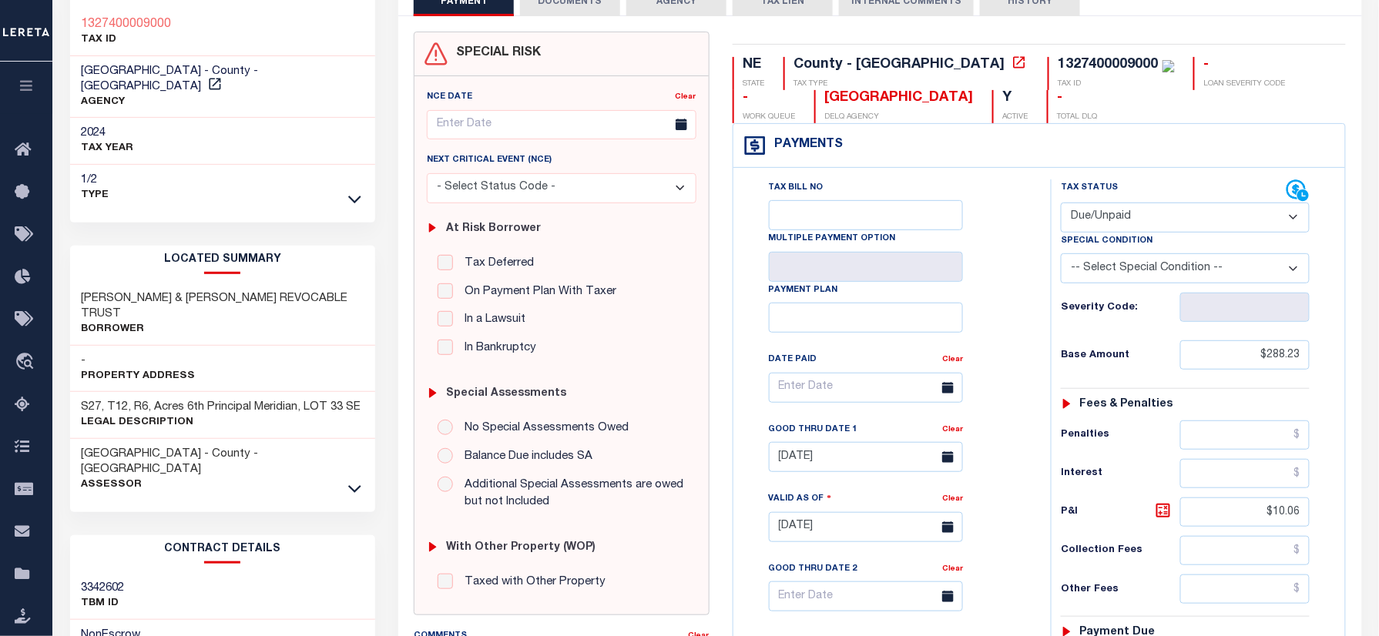
scroll to position [205, 0]
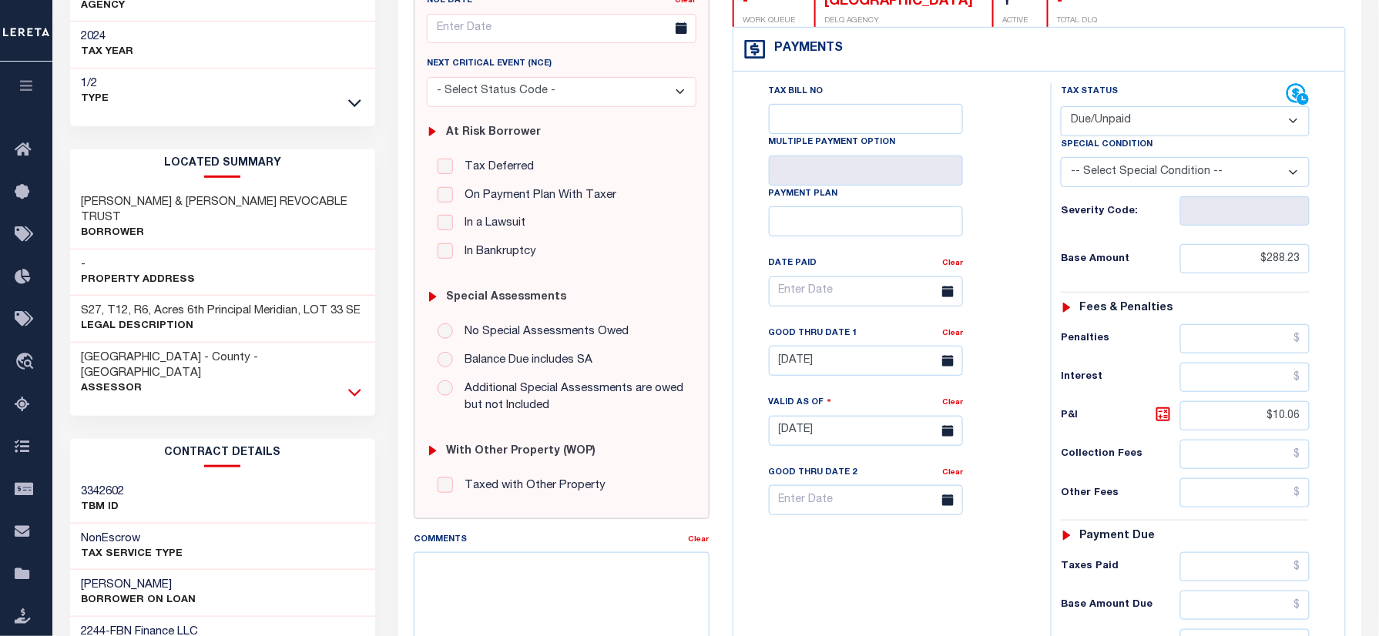
click at [349, 384] on icon at bounding box center [354, 392] width 13 height 16
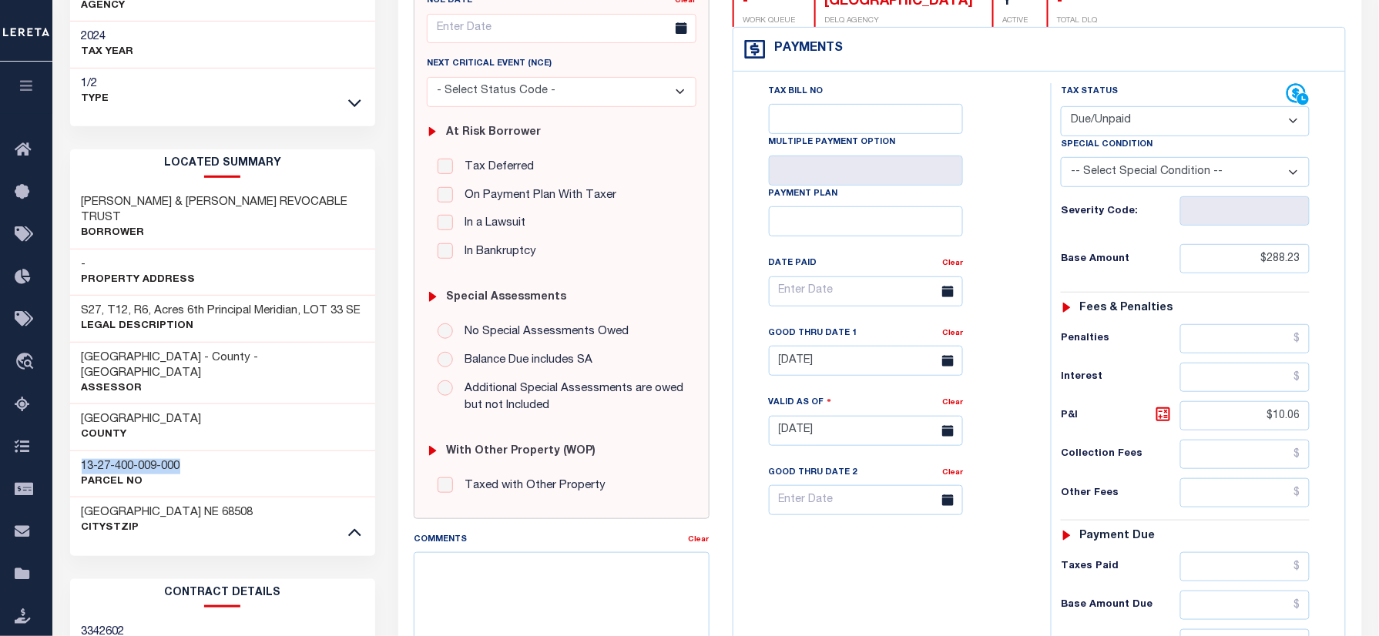
drag, startPoint x: 119, startPoint y: 421, endPoint x: 69, endPoint y: 421, distance: 49.3
click at [70, 451] on div "13-27-400-009-000 Parcel No" at bounding box center [223, 474] width 306 height 47
copy h3 "13-27-400-009-000"
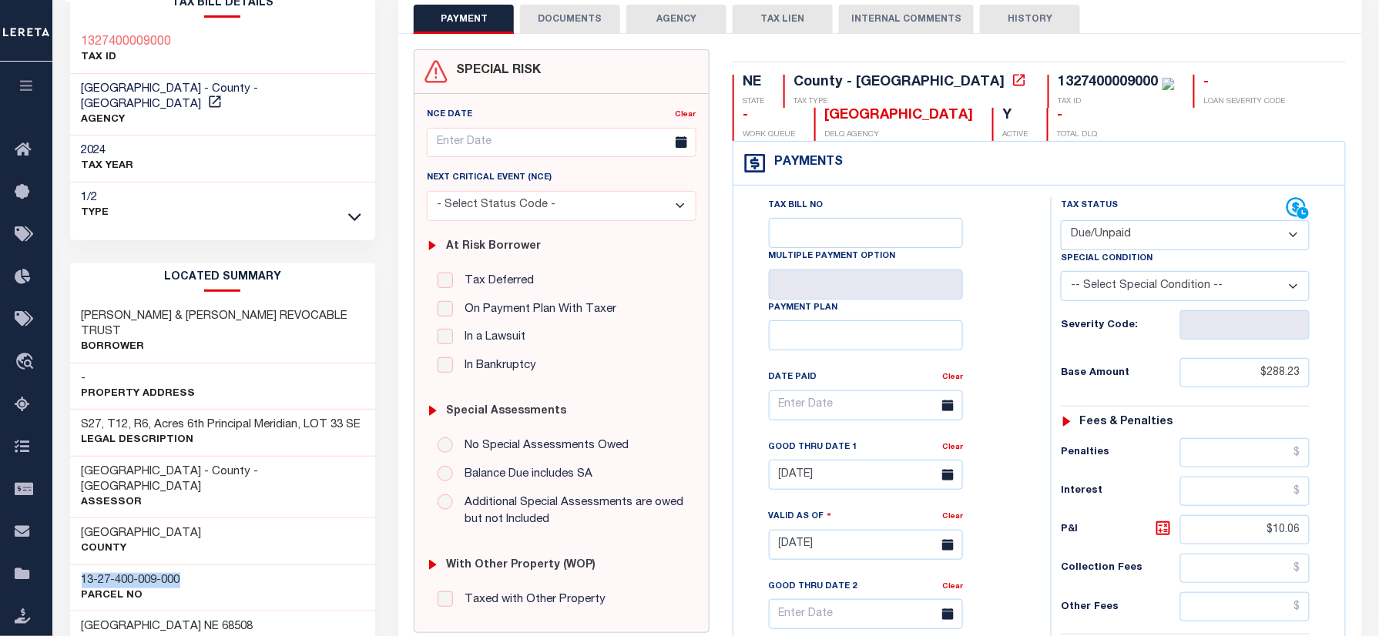
scroll to position [0, 0]
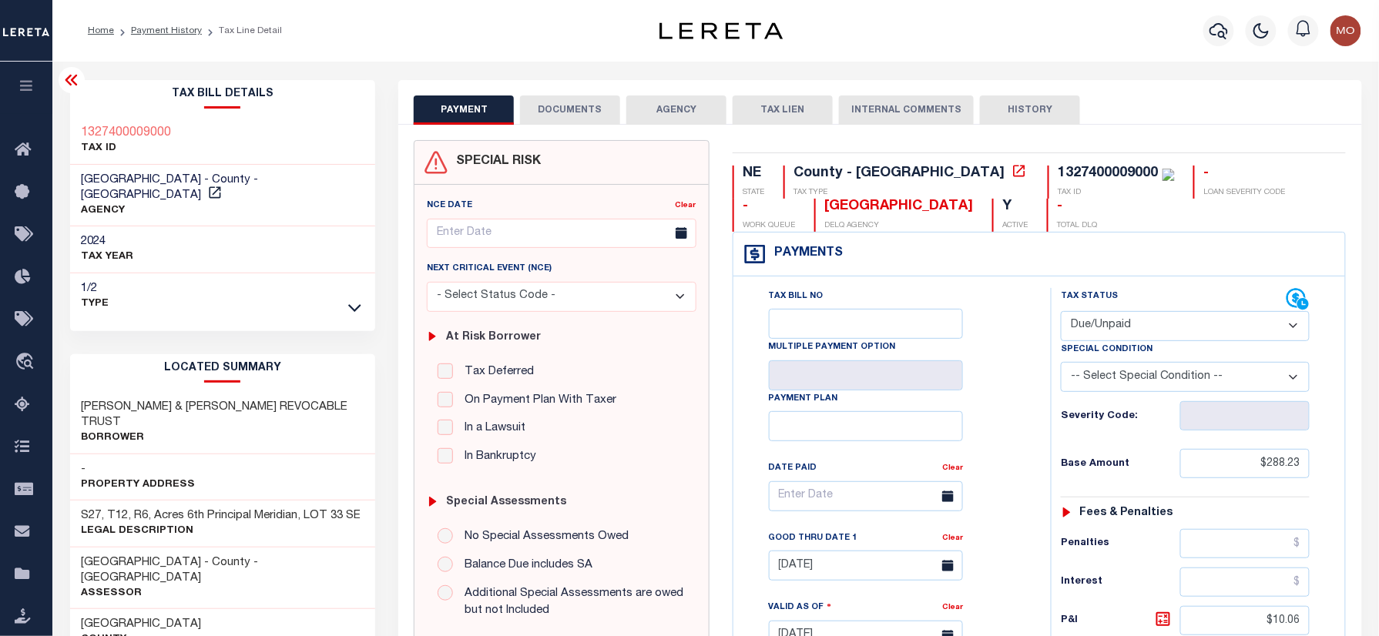
click at [1058, 168] on div "1327400009000" at bounding box center [1108, 173] width 100 height 14
copy div "1327400009000"
click at [1123, 327] on select "- Select Status Code - Open Due/Unpaid Paid Incomplete No Tax Due Internal Refu…" at bounding box center [1185, 326] width 249 height 30
select select "PYD"
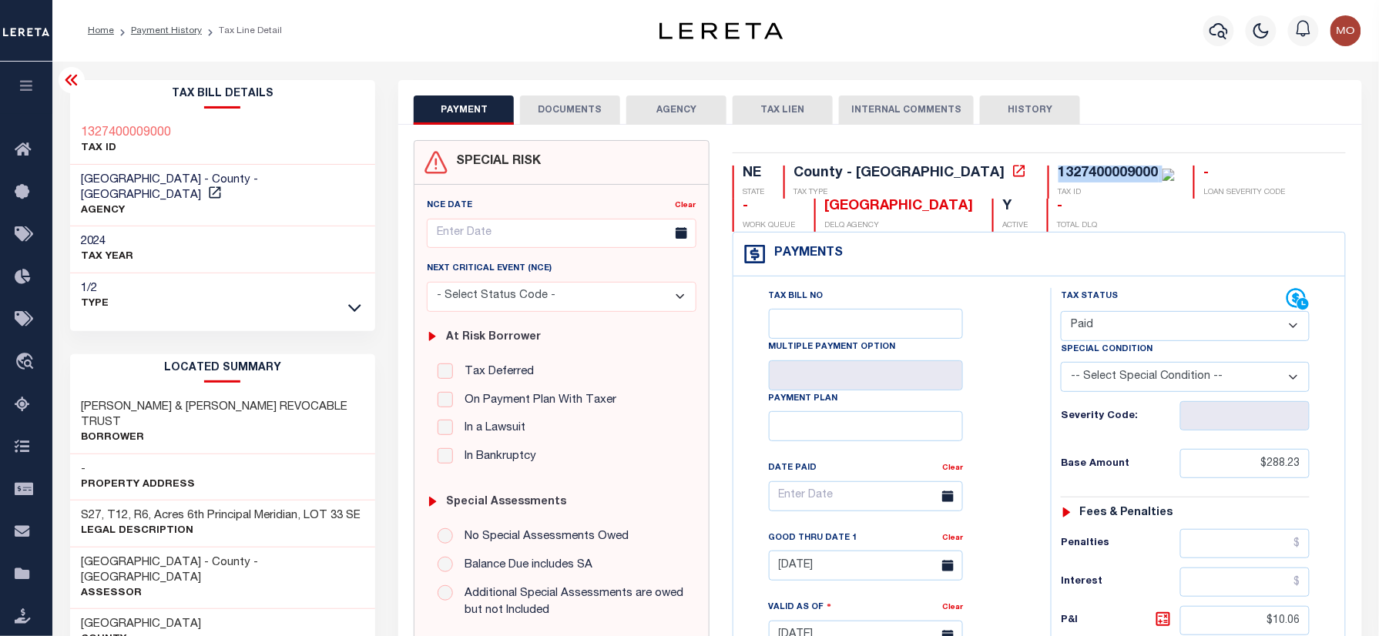
click at [1061, 313] on select "- Select Status Code - Open Due/Unpaid Paid Incomplete No Tax Due Internal Refu…" at bounding box center [1185, 326] width 249 height 30
type input "[DATE]"
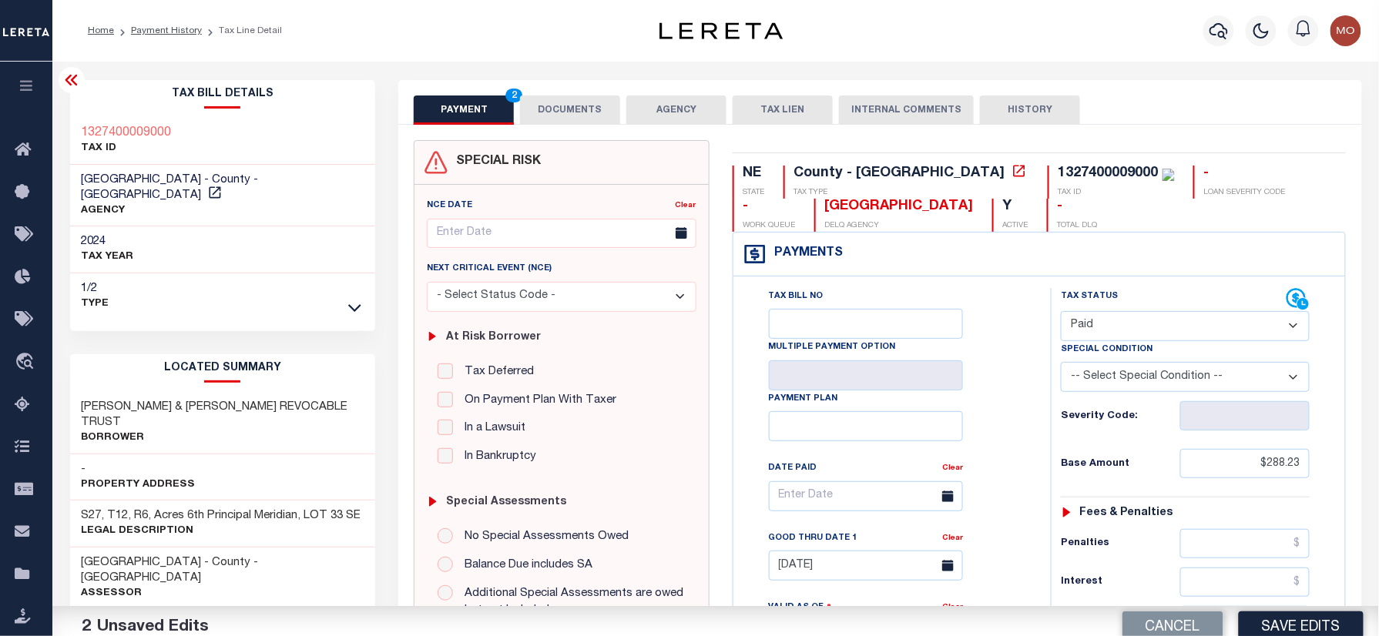
click at [1031, 433] on div "Tax Bill No Multiple Payment Option Payment Plan Clear" at bounding box center [888, 628] width 302 height 680
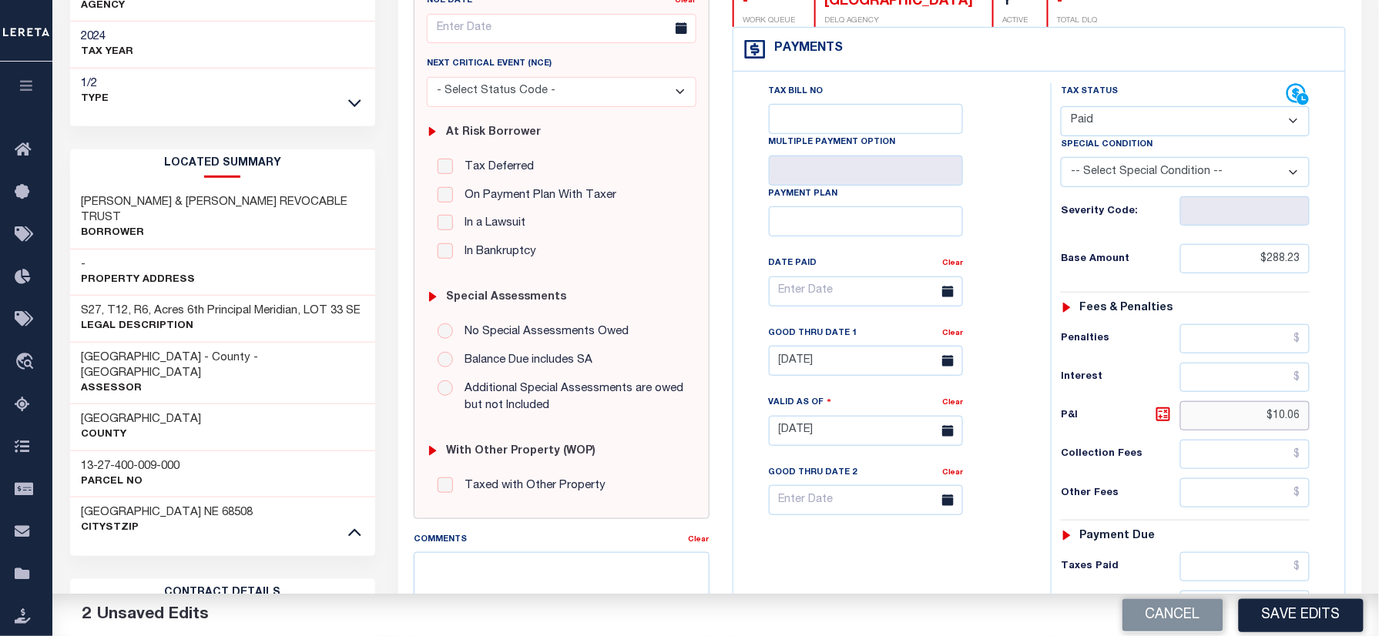
drag, startPoint x: 1248, startPoint y: 425, endPoint x: 1339, endPoint y: 439, distance: 91.9
click at [1378, 445] on html "Home Payment History Tax Line Detail" at bounding box center [689, 409] width 1379 height 1229
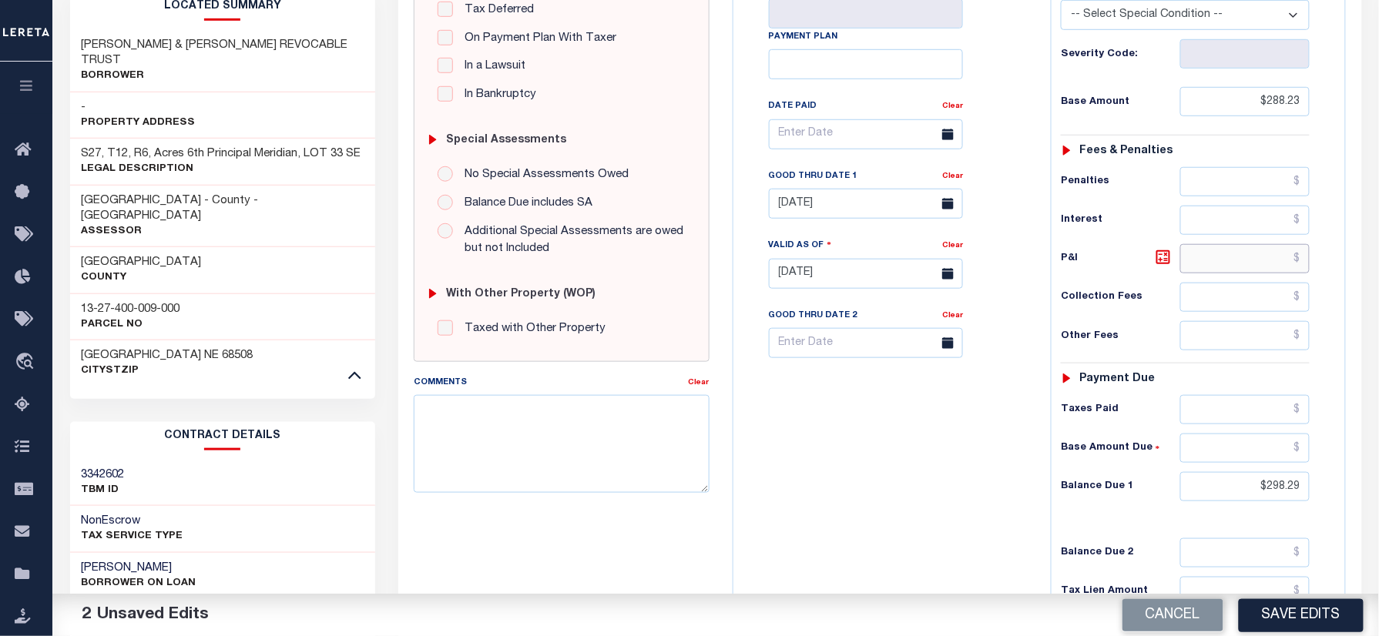
scroll to position [513, 0]
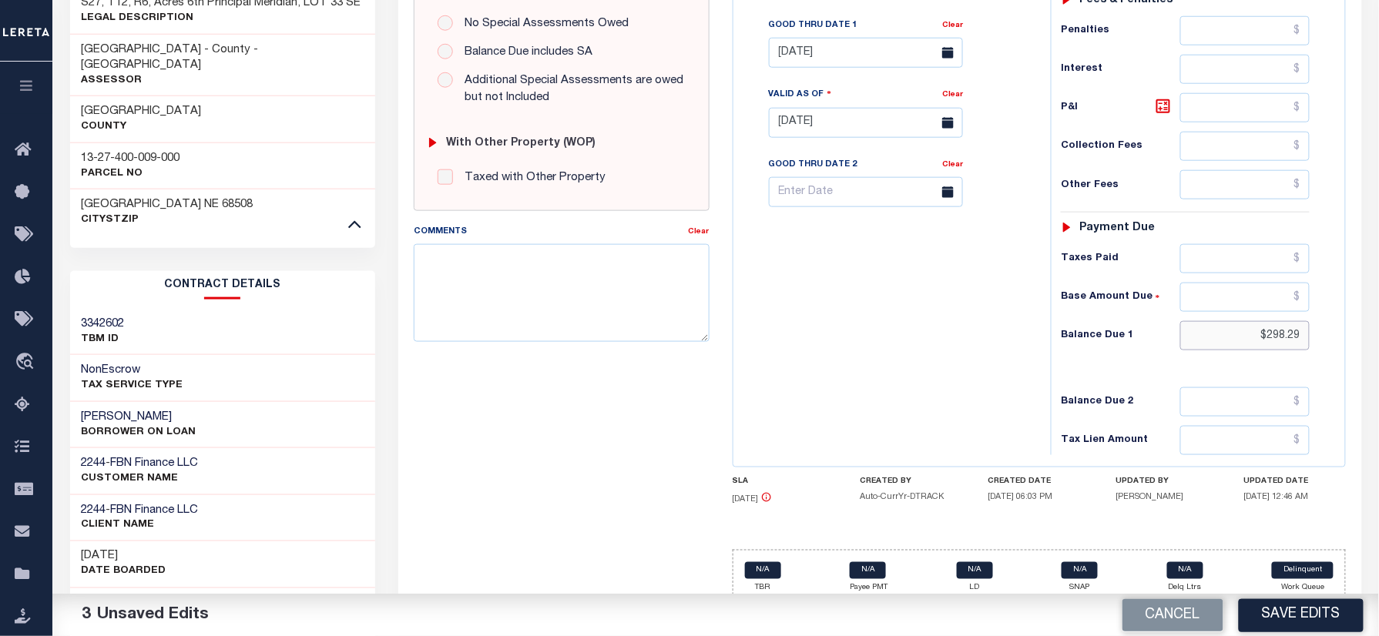
drag, startPoint x: 1249, startPoint y: 339, endPoint x: 1271, endPoint y: 337, distance: 22.5
click at [1334, 346] on div "Tax Status Status" at bounding box center [1190, 115] width 302 height 680
type input "$0.00"
drag, startPoint x: 914, startPoint y: 343, endPoint x: 921, endPoint y: 349, distance: 9.9
click at [914, 345] on div "Tax Bill No Multiple Payment Option Payment Plan Clear" at bounding box center [888, 115] width 302 height 680
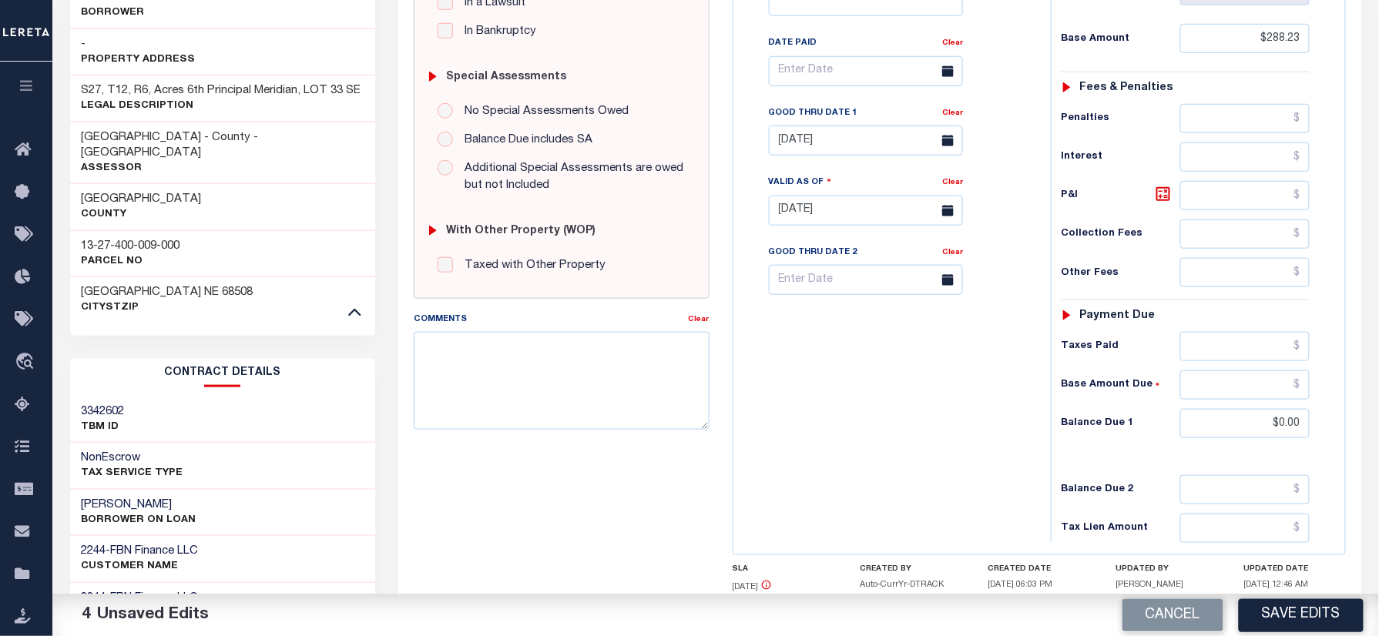
scroll to position [308, 0]
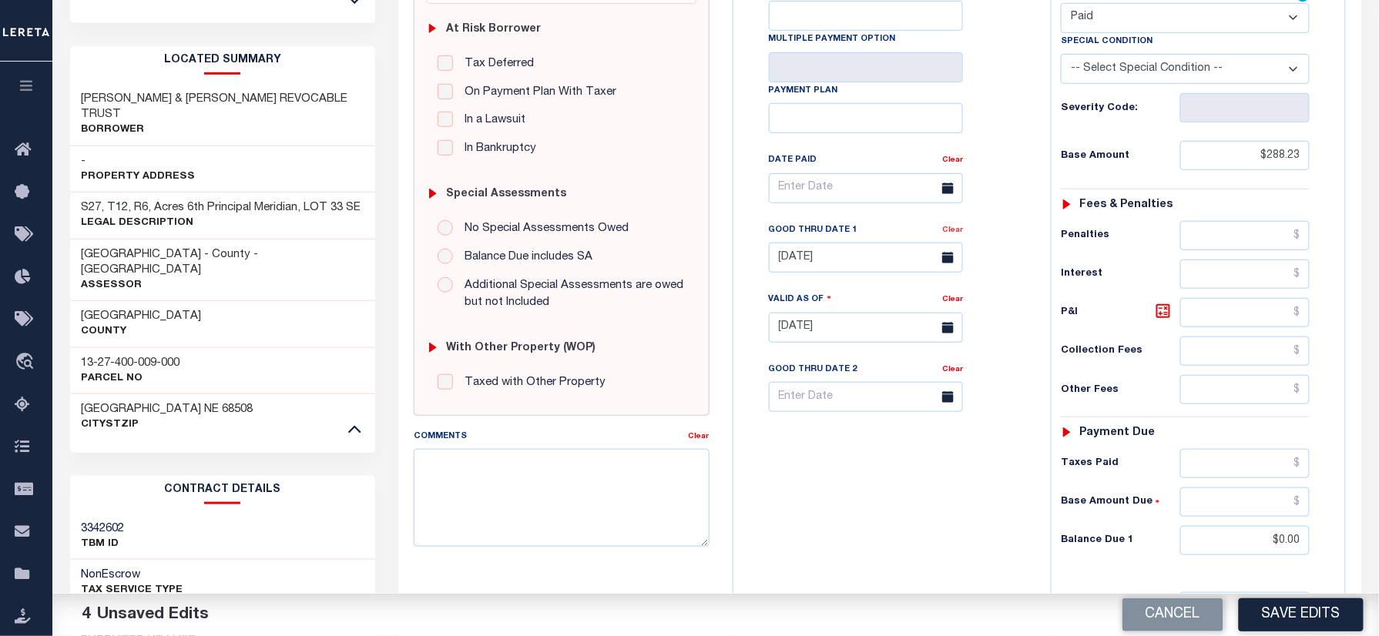
click at [953, 233] on link "Clear" at bounding box center [952, 230] width 21 height 8
click at [989, 238] on div "Tax Bill No Multiple Payment Option Payment Plan Clear" at bounding box center [888, 196] width 279 height 432
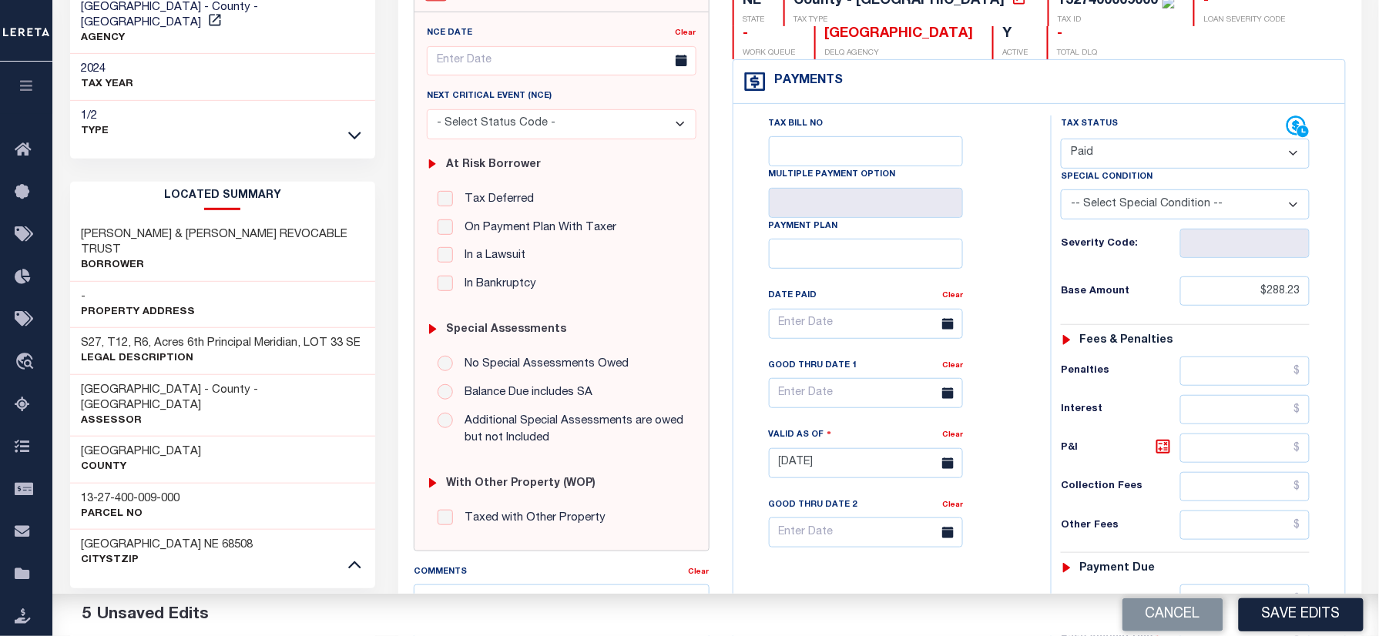
scroll to position [0, 0]
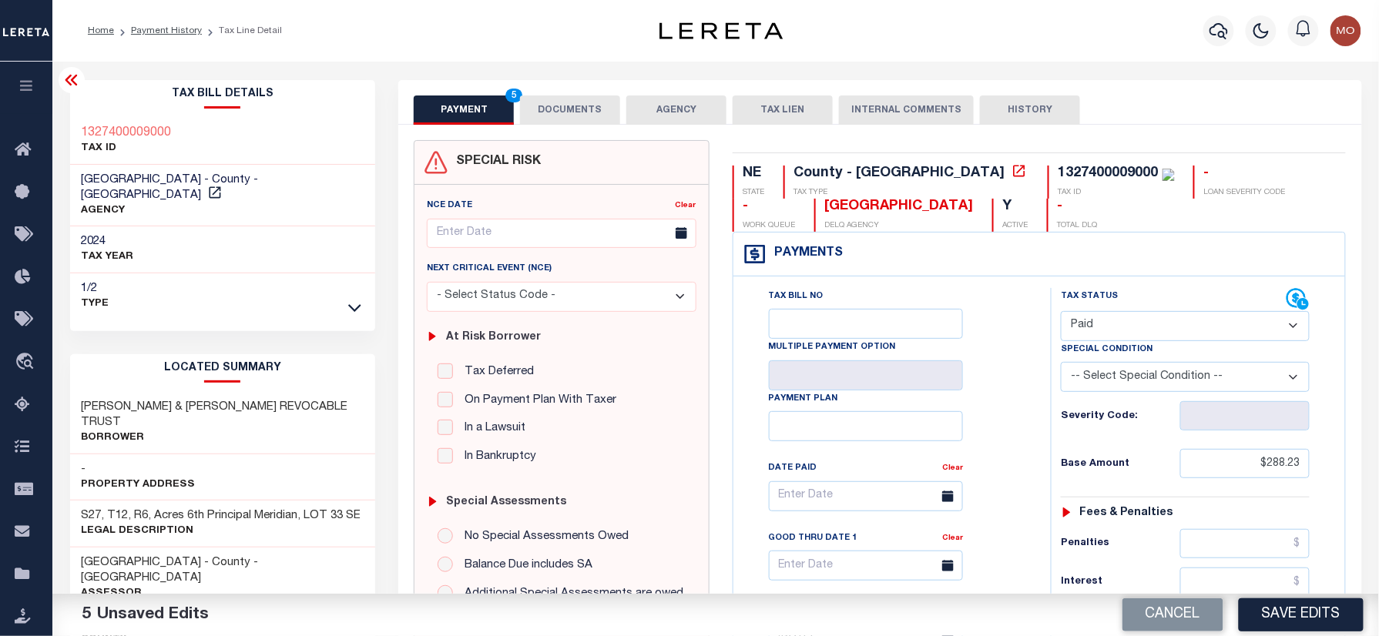
click at [1058, 171] on div "1327400009000" at bounding box center [1108, 173] width 100 height 14
drag, startPoint x: 965, startPoint y: 171, endPoint x: 421, endPoint y: 154, distance: 544.8
click at [1058, 171] on div "1327400009000" at bounding box center [1108, 173] width 100 height 14
copy div "1327400009000"
click at [538, 115] on button "DOCUMENTS" at bounding box center [570, 110] width 100 height 29
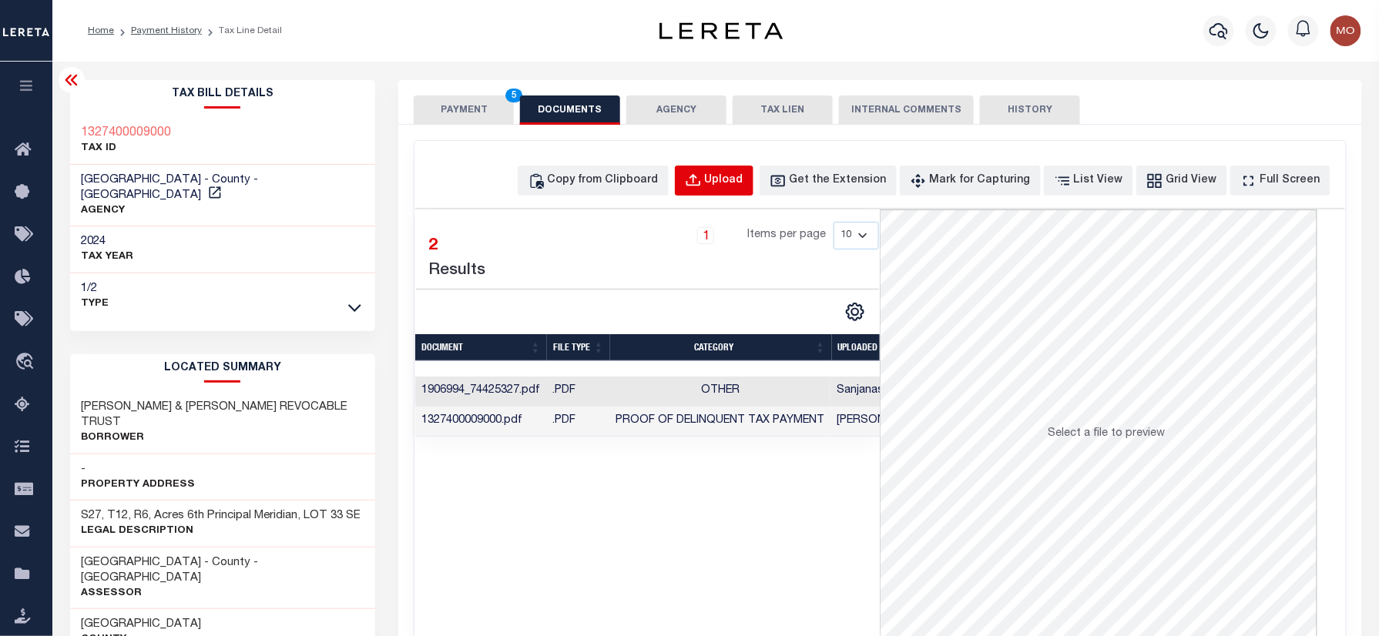
click at [743, 183] on div "Upload" at bounding box center [724, 181] width 39 height 17
select select "POP"
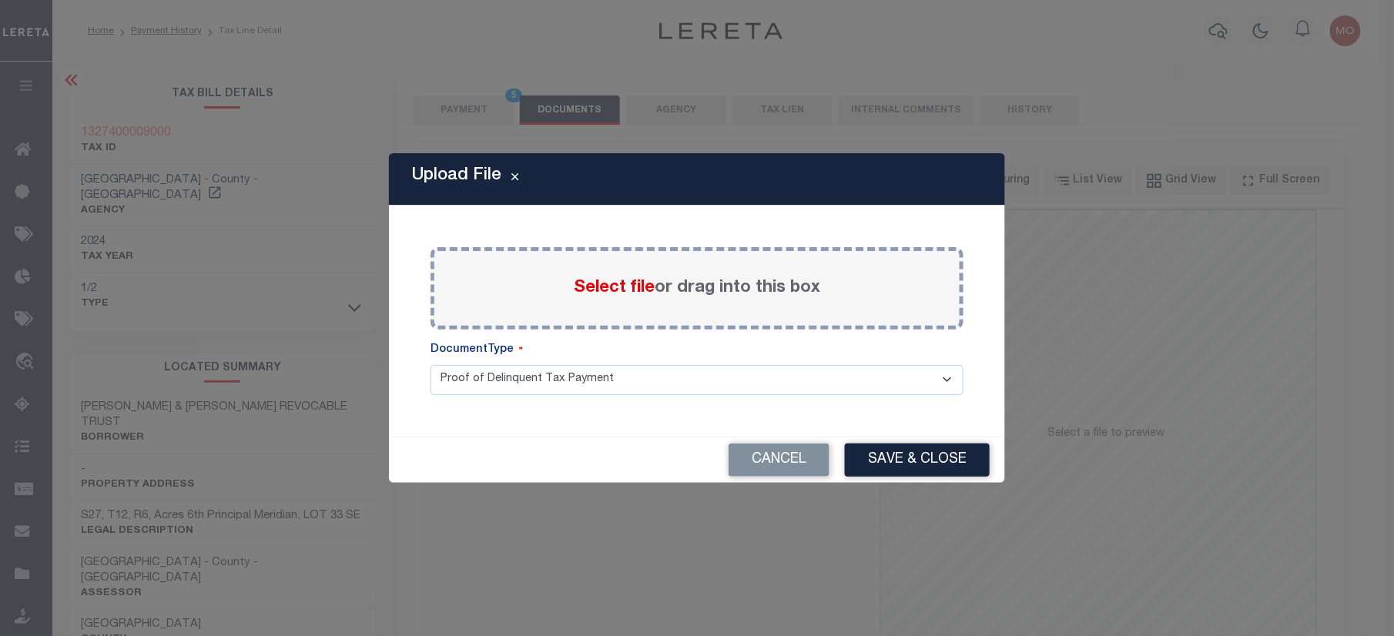
click at [623, 291] on span "Select file" at bounding box center [614, 288] width 81 height 17
click at [0, 0] on input "Select file or drag into this box" at bounding box center [0, 0] width 0 height 0
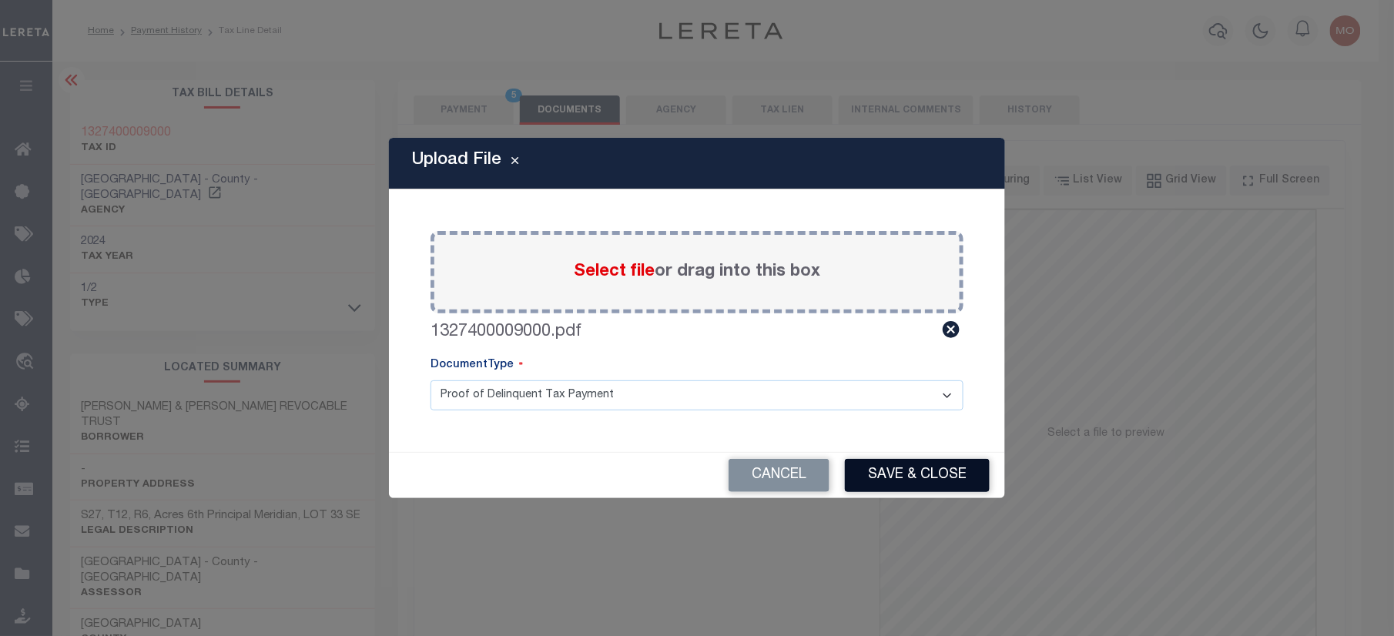
click at [887, 491] on div "Cancel Save & Close" at bounding box center [697, 475] width 616 height 45
click at [887, 478] on button "Save & Close" at bounding box center [917, 475] width 145 height 33
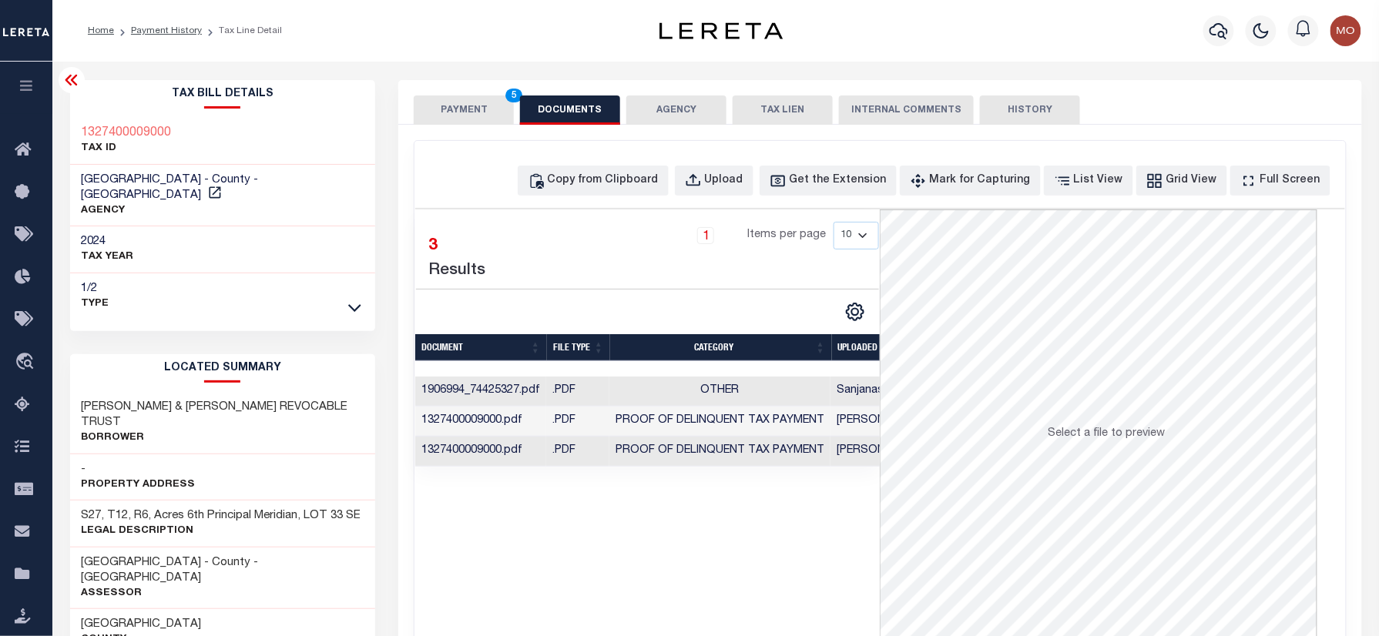
click at [444, 119] on button "PAYMENT 5" at bounding box center [464, 110] width 100 height 29
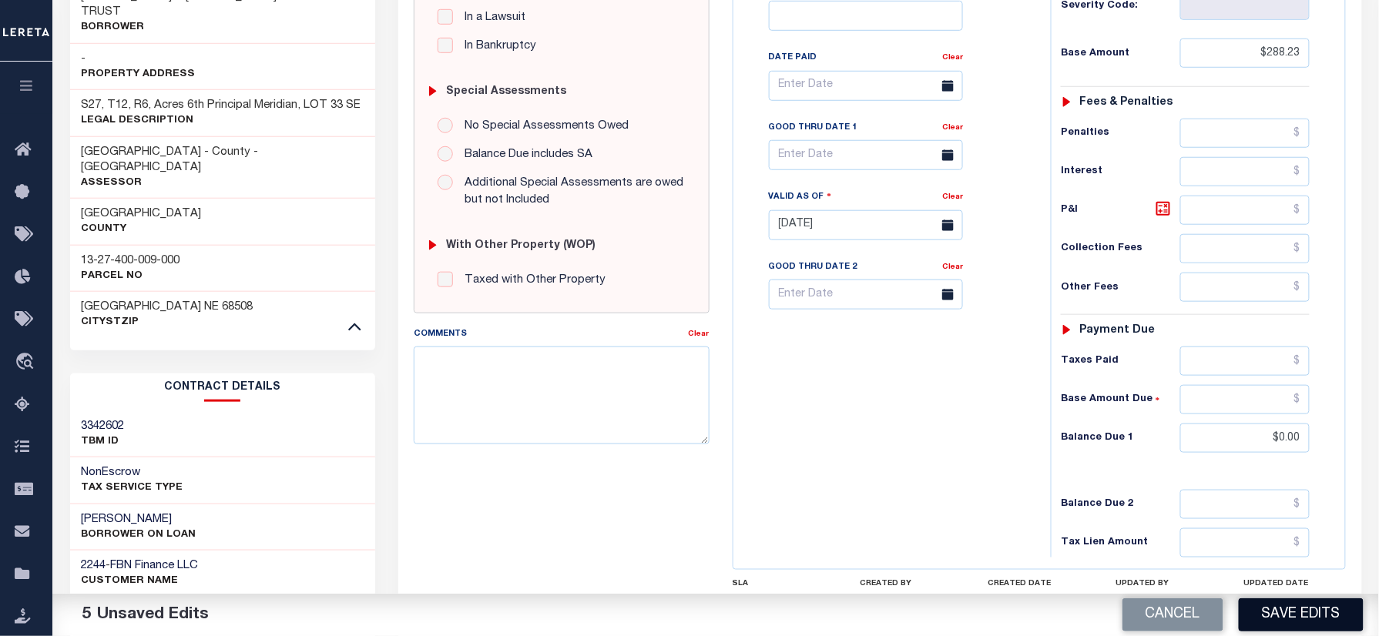
click at [1277, 615] on button "Save Edits" at bounding box center [1301, 614] width 125 height 33
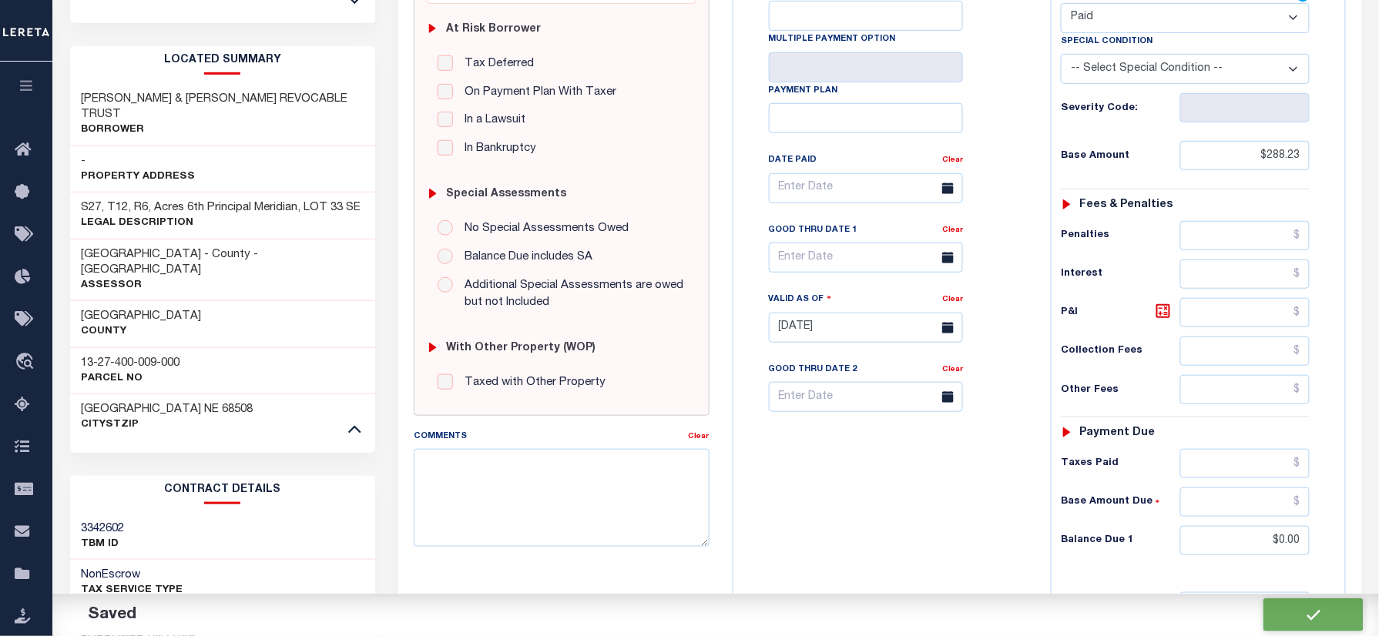
checkbox input "false"
type input "$288.23"
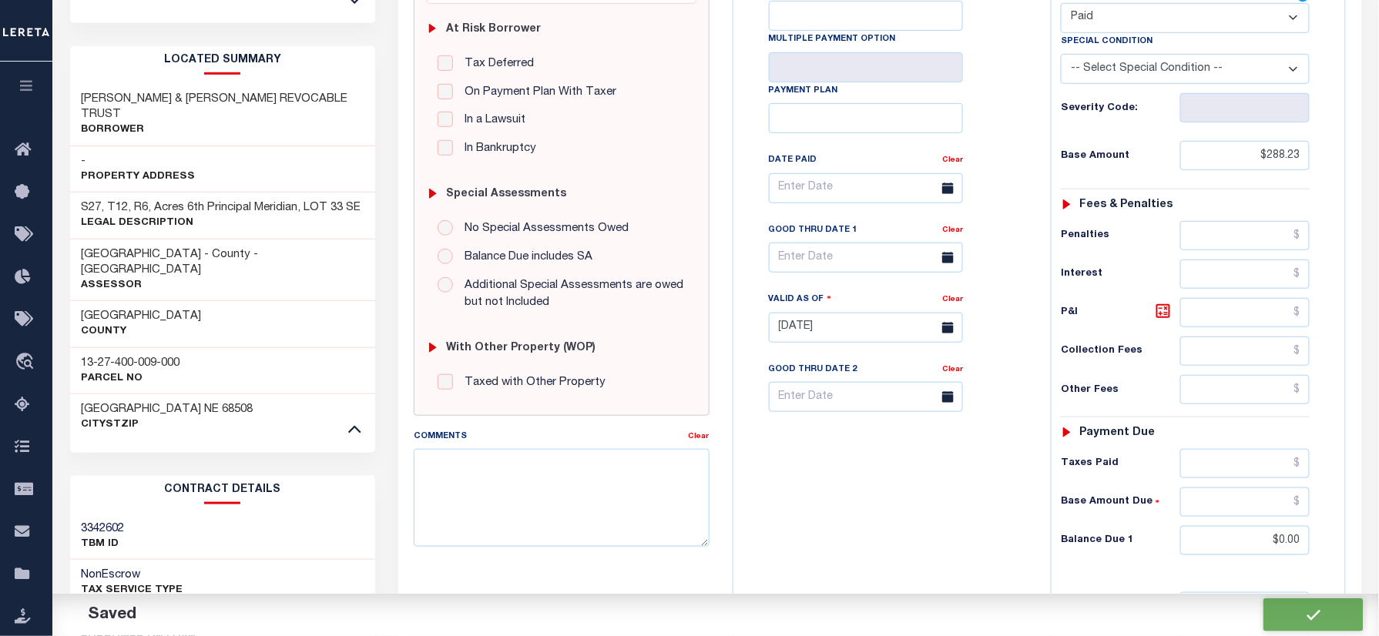
type input "$0"
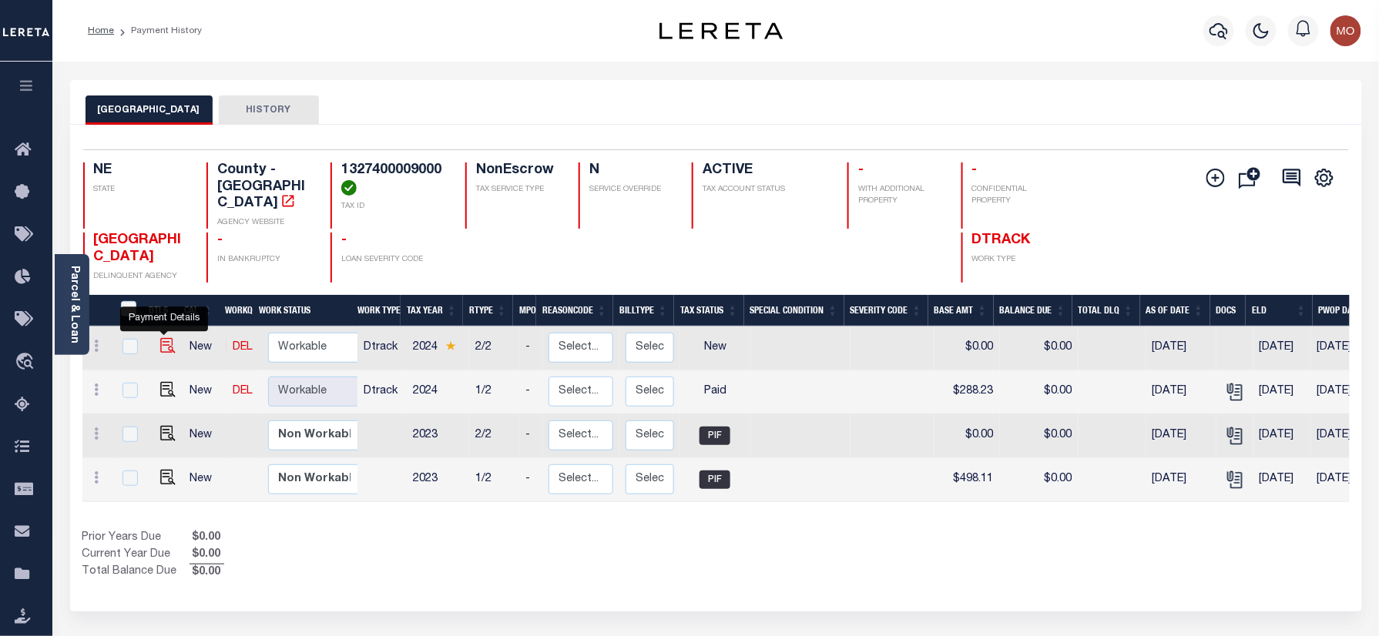
click at [166, 338] on img "" at bounding box center [167, 345] width 15 height 15
checkbox input "true"
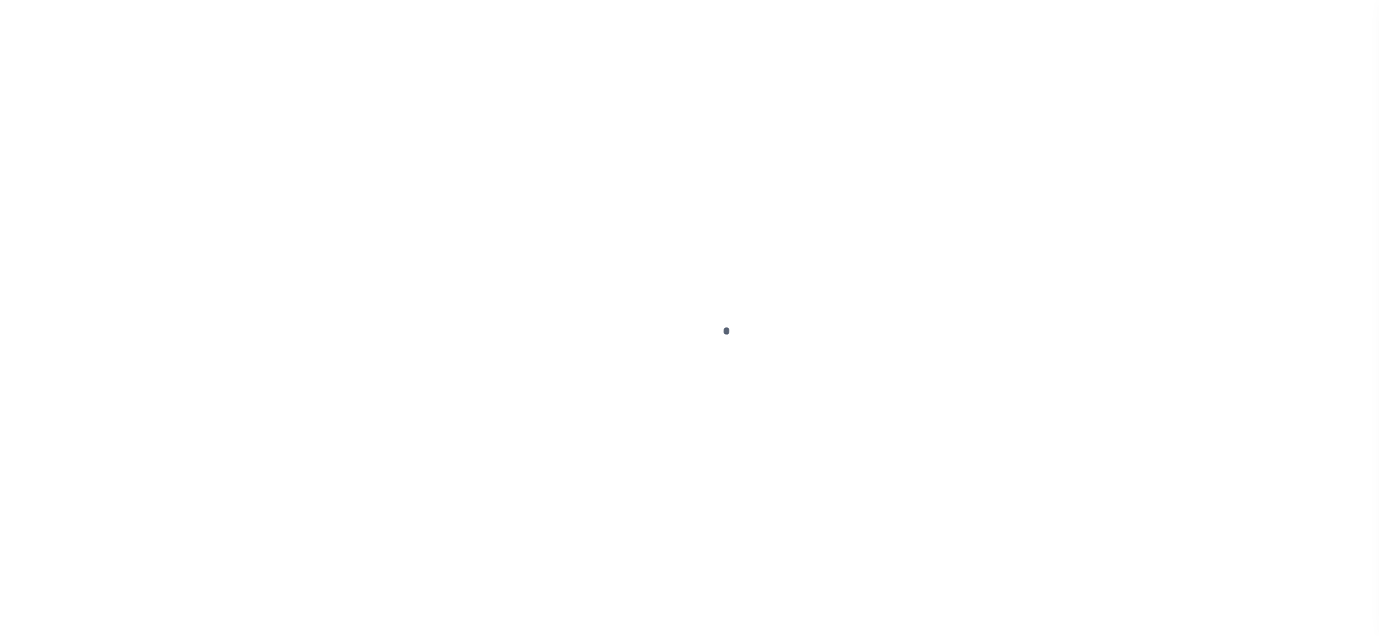
checkbox input "false"
type input "06/06/2025"
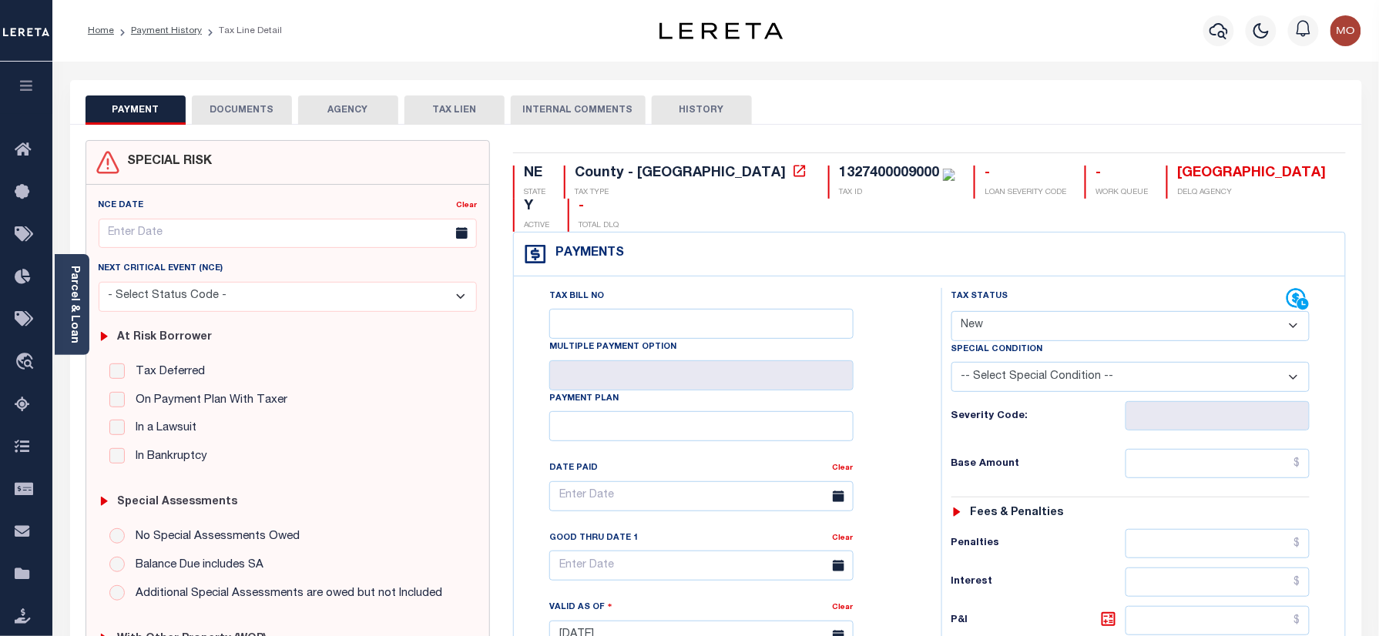
drag, startPoint x: 990, startPoint y: 296, endPoint x: 990, endPoint y: 305, distance: 9.2
click at [990, 311] on select "- Select Status Code - Open Due/Unpaid Paid Incomplete No Tax Due Internal Refu…" at bounding box center [1130, 326] width 359 height 30
select select "PYD"
click at [951, 311] on select "- Select Status Code - Open Due/Unpaid Paid Incomplete No Tax Due Internal Refu…" at bounding box center [1130, 326] width 359 height 30
type input "09/05/2025"
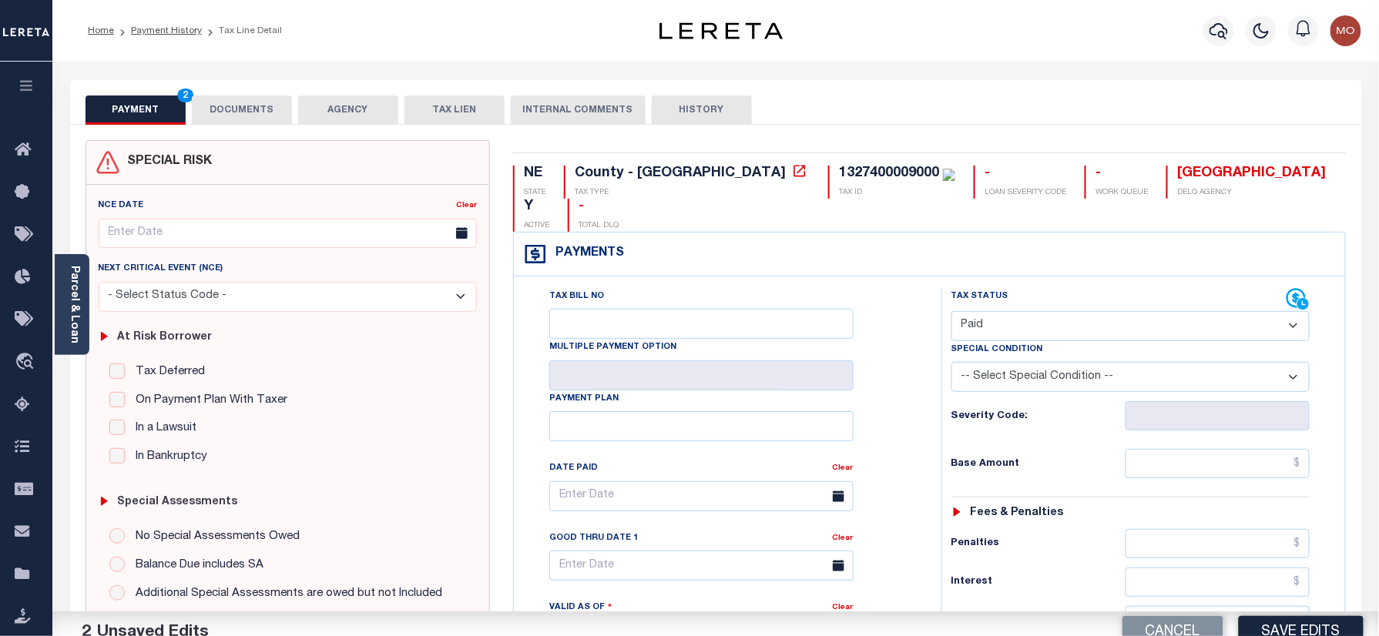
drag, startPoint x: 894, startPoint y: 396, endPoint x: 915, endPoint y: 398, distance: 21.7
click at [900, 396] on div "Tax Bill No Multiple Payment Option Payment Plan Clear" at bounding box center [723, 504] width 389 height 432
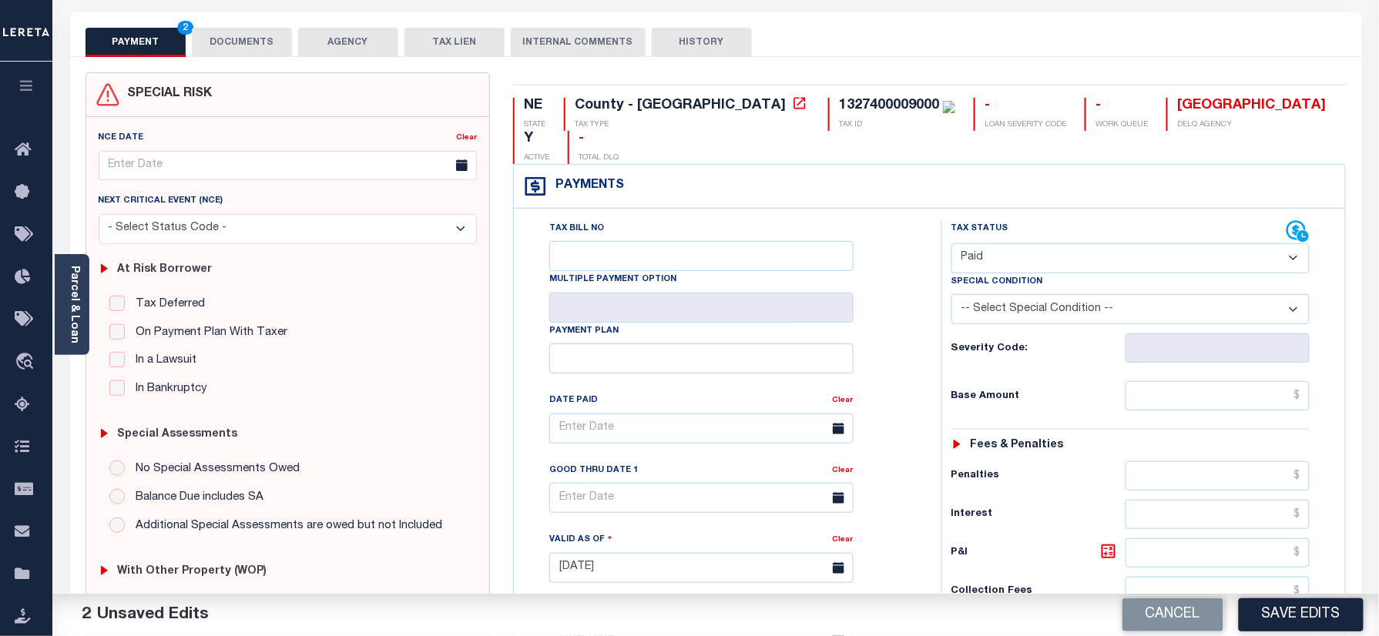
scroll to position [308, 0]
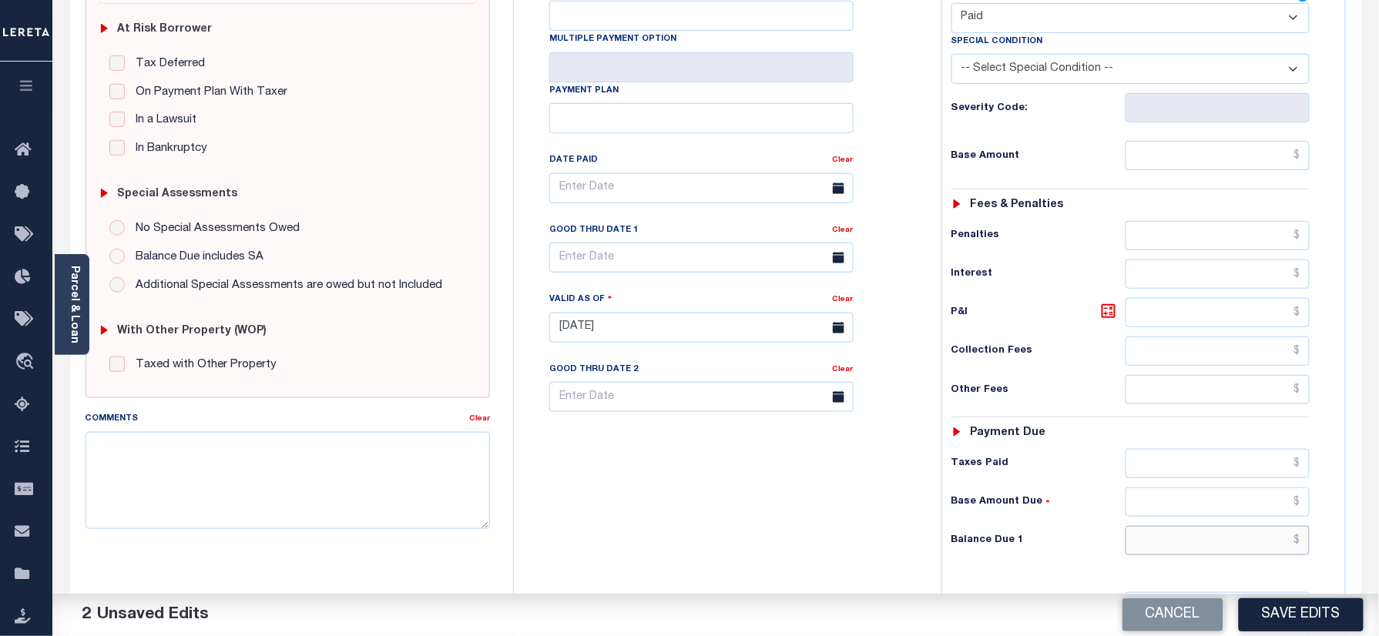
click at [1163, 526] on input "text" at bounding box center [1217, 540] width 185 height 29
type input "$0.00"
click at [843, 505] on div "Tax Bill No Multiple Payment Option Payment Plan Clear" at bounding box center [724, 320] width 412 height 680
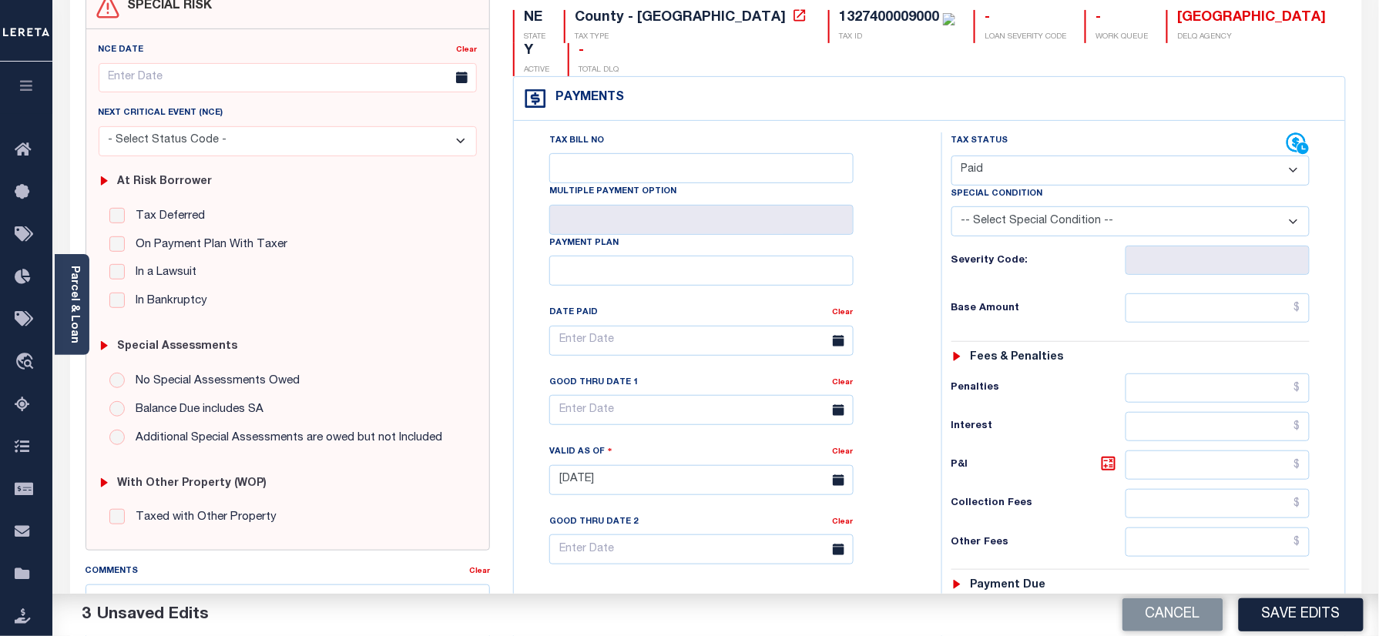
scroll to position [0, 0]
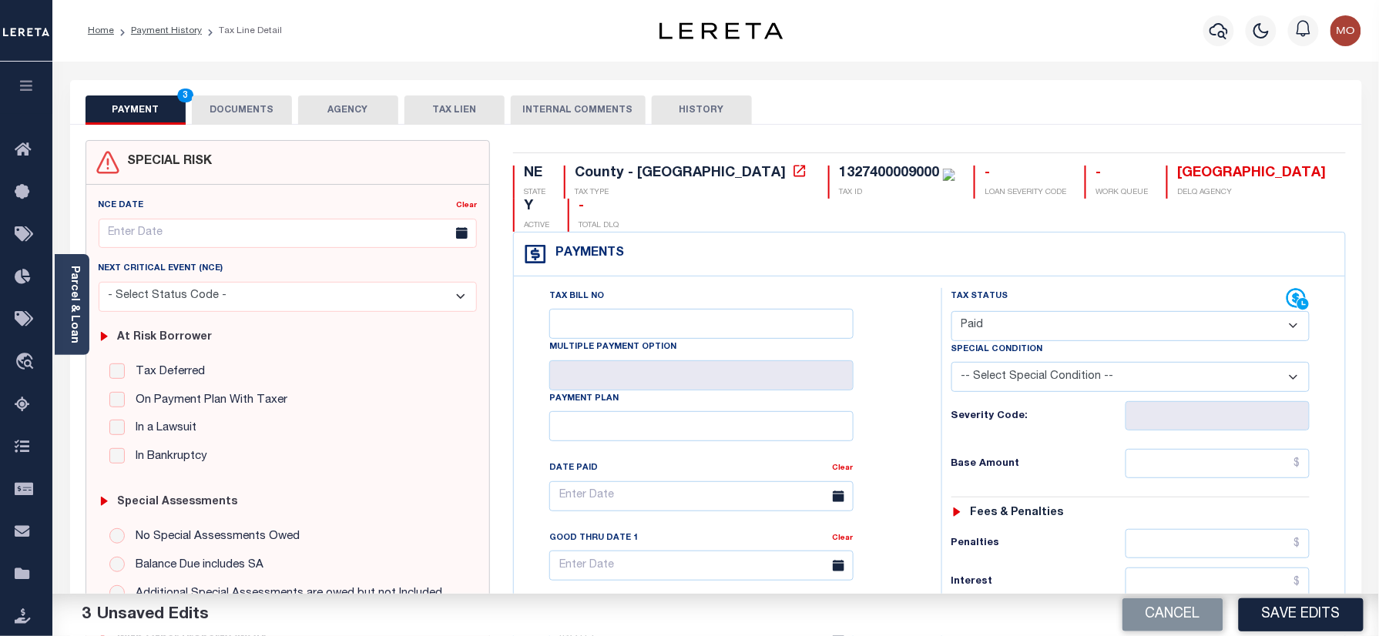
click at [839, 183] on div "1327400009000" at bounding box center [897, 174] width 116 height 17
copy div "1327400009000"
click at [226, 96] on button "DOCUMENTS" at bounding box center [242, 110] width 100 height 29
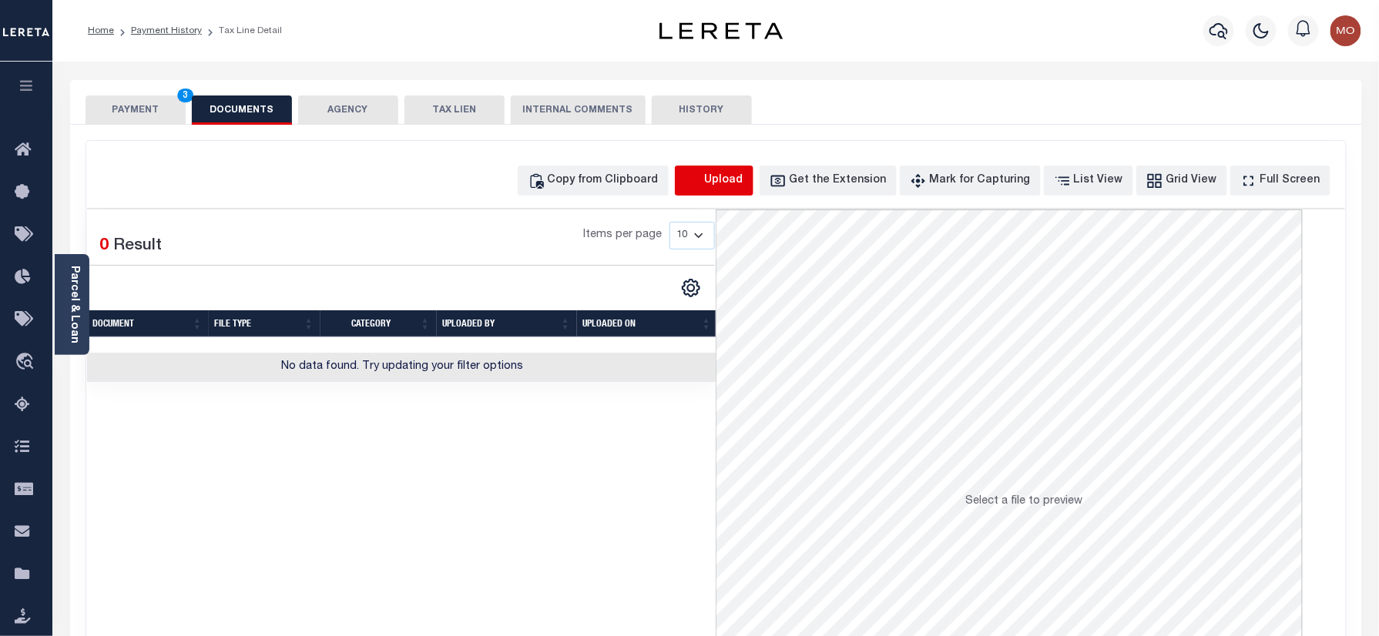
click at [702, 186] on icon "button" at bounding box center [693, 181] width 17 height 17
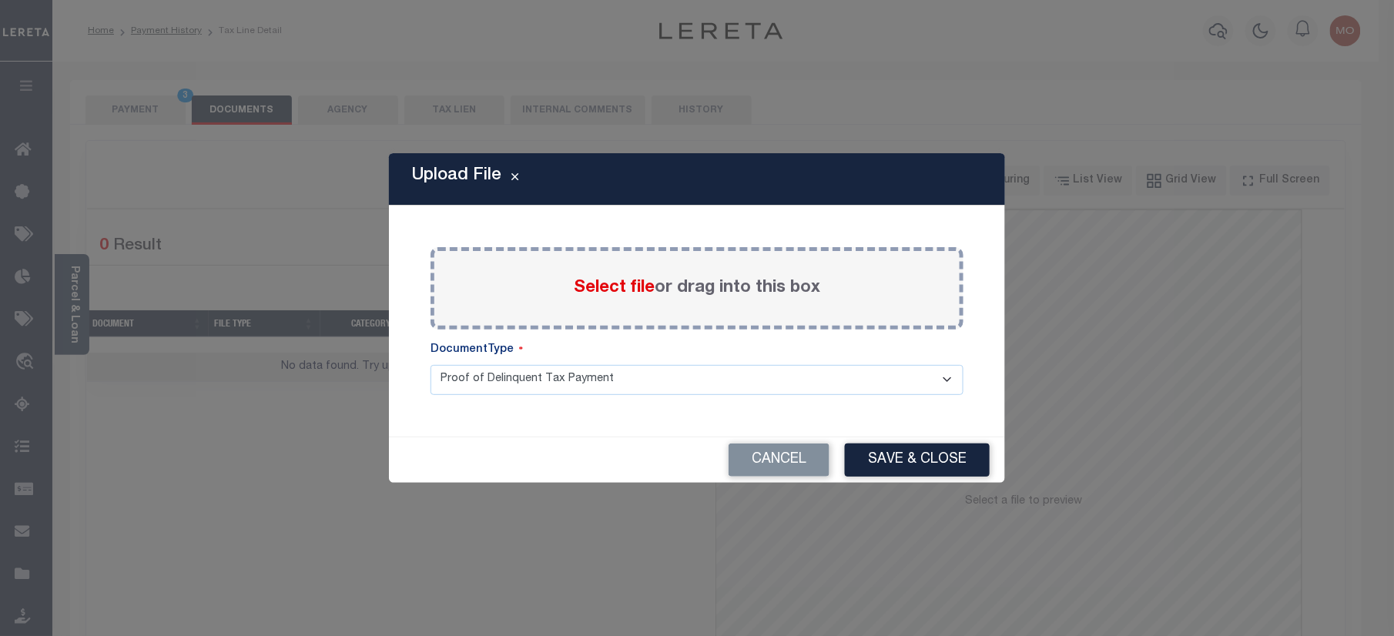
click at [595, 287] on span "Select file" at bounding box center [614, 288] width 81 height 17
click at [0, 0] on input "Select file or drag into this box" at bounding box center [0, 0] width 0 height 0
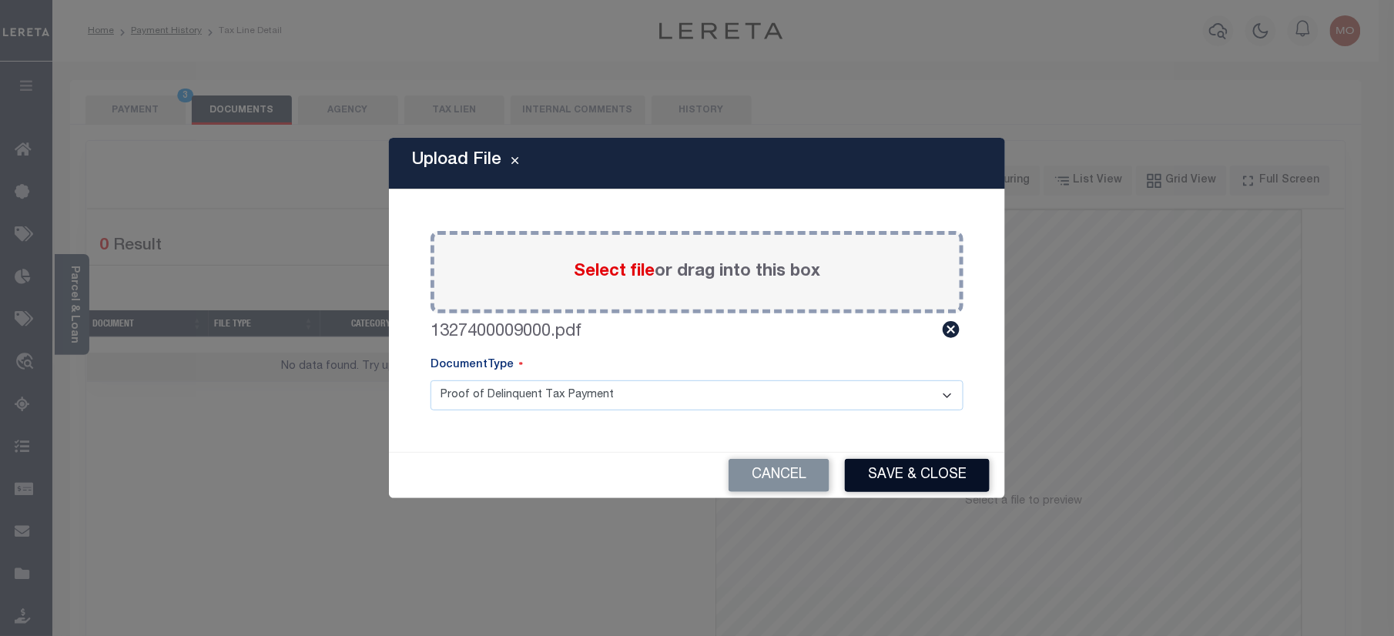
click at [919, 478] on button "Save & Close" at bounding box center [917, 475] width 145 height 33
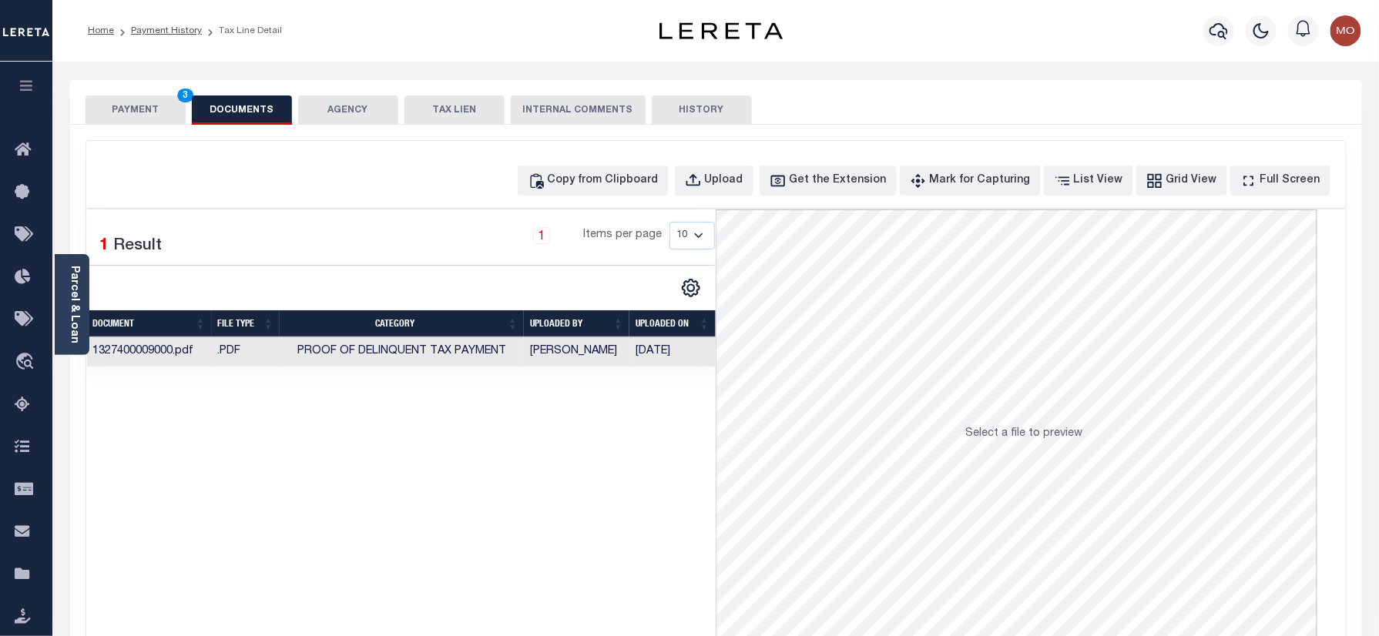
click at [130, 109] on button "PAYMENT 3" at bounding box center [135, 110] width 100 height 29
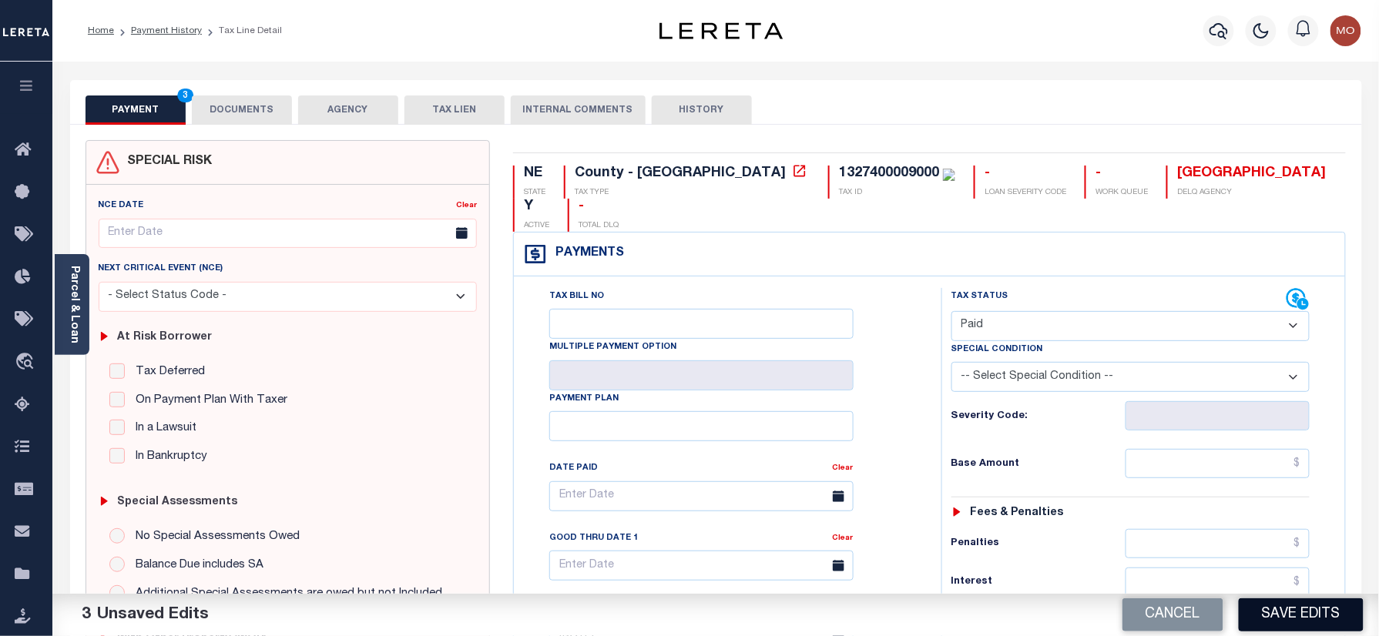
scroll to position [205, 0]
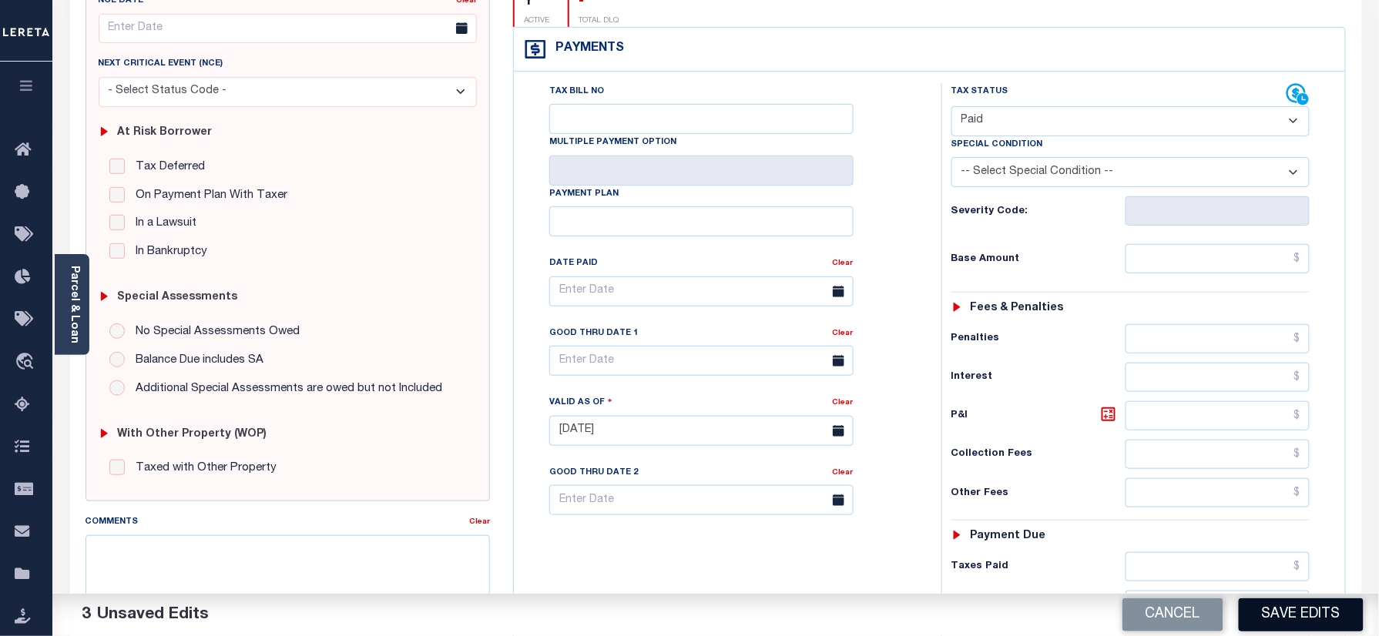
click at [1269, 601] on button "Save Edits" at bounding box center [1301, 614] width 125 height 33
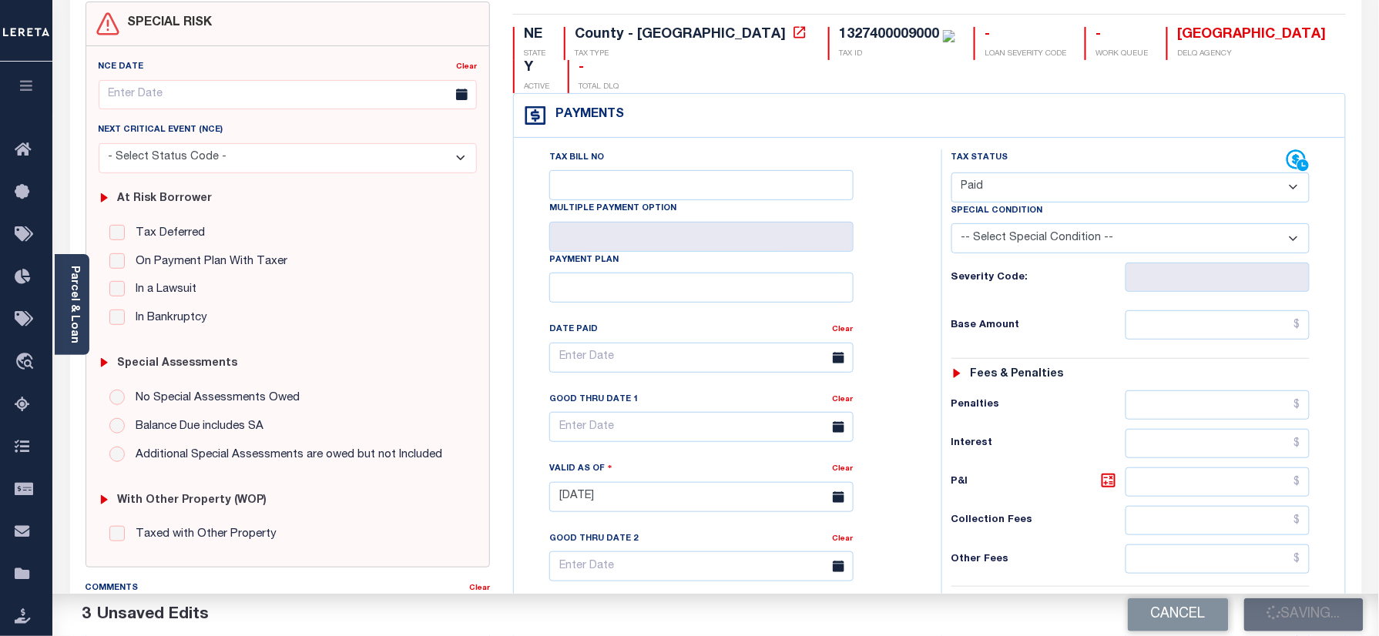
scroll to position [102, 0]
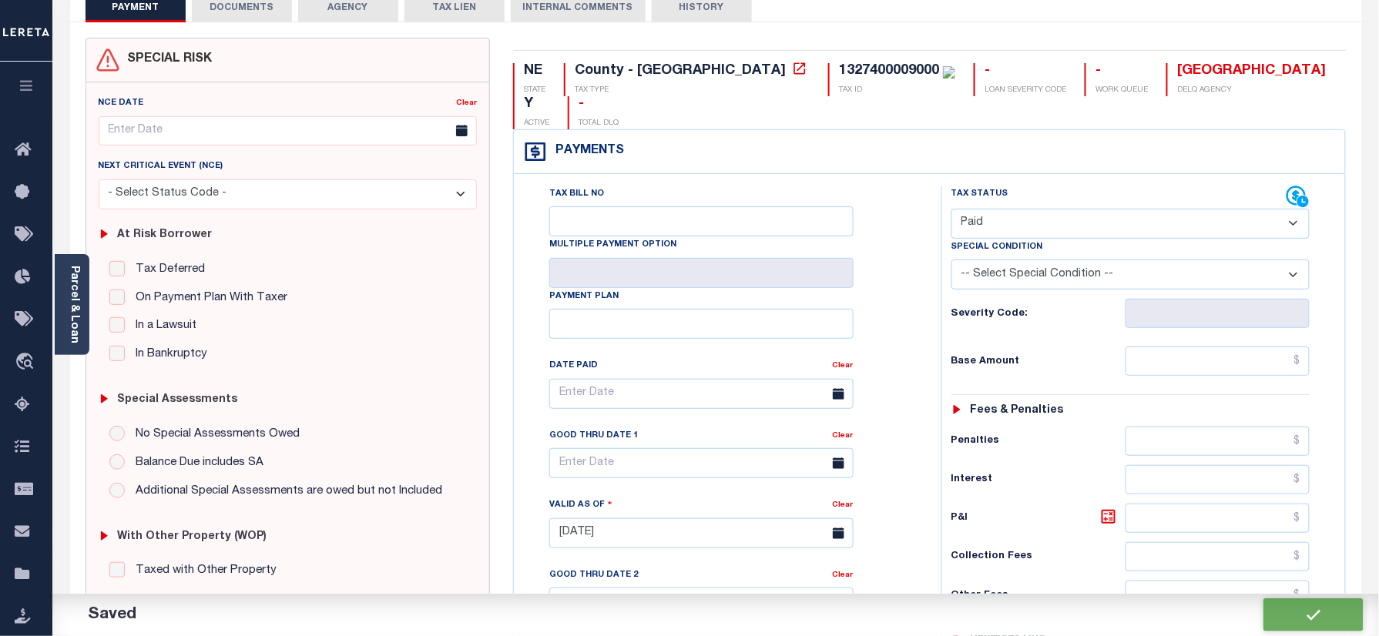
checkbox input "false"
type input "$0"
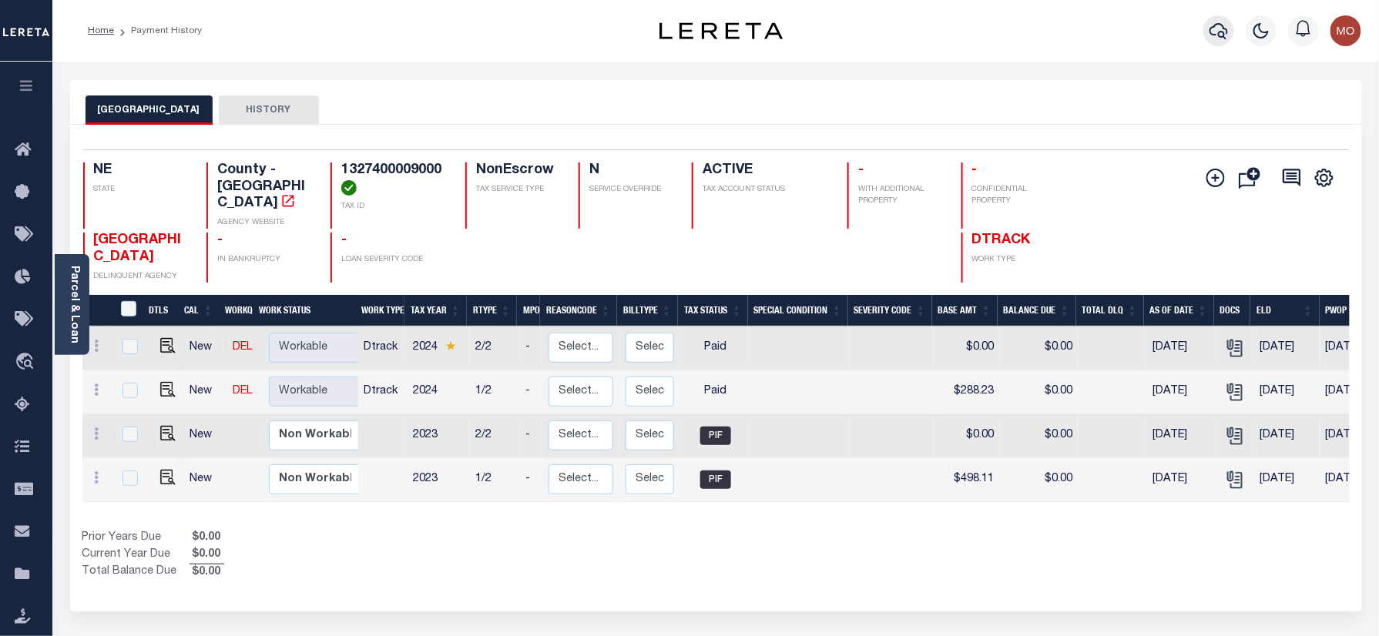
click at [1215, 35] on icon "button" at bounding box center [1218, 31] width 18 height 16
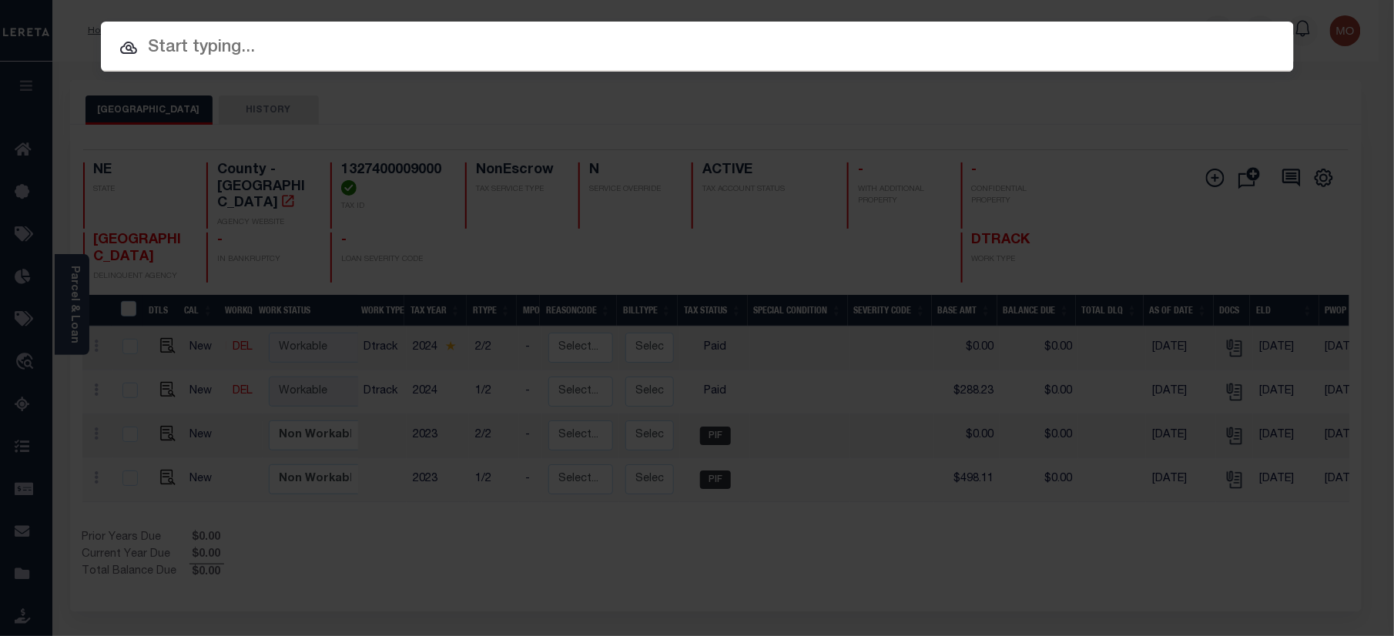
paste input "7928231000"
click at [290, 57] on input "text" at bounding box center [697, 48] width 1193 height 27
type input "7928231000"
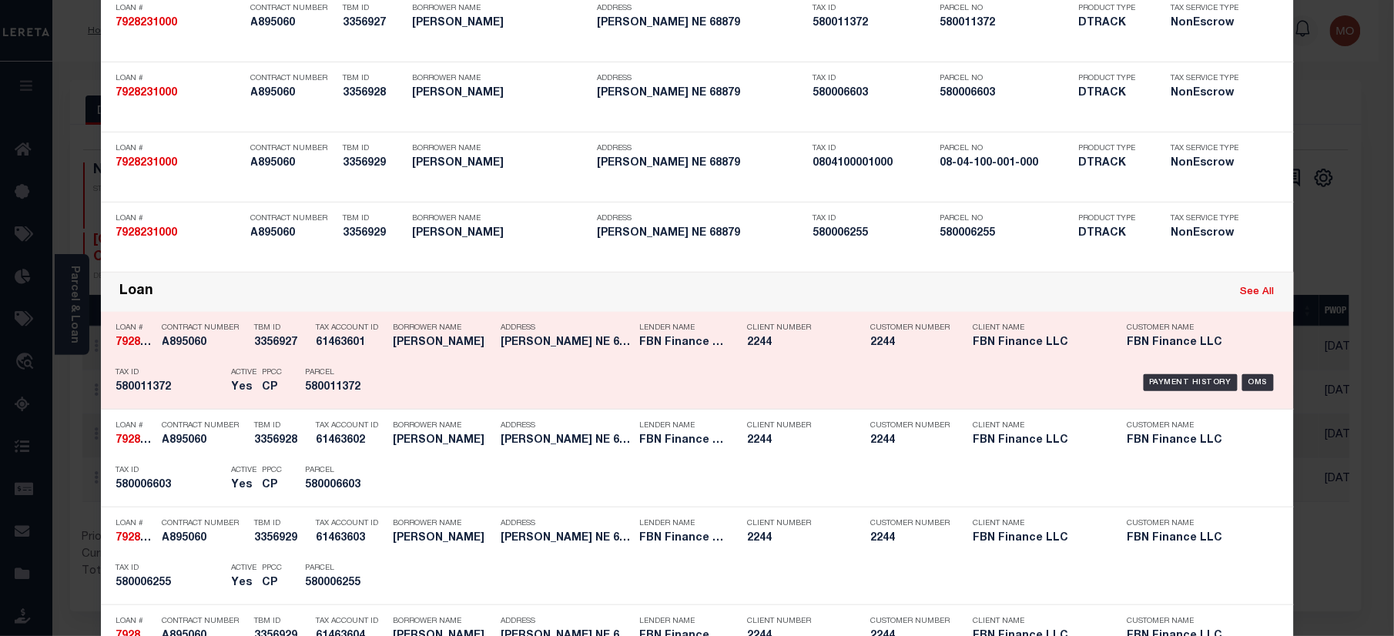
scroll to position [308, 0]
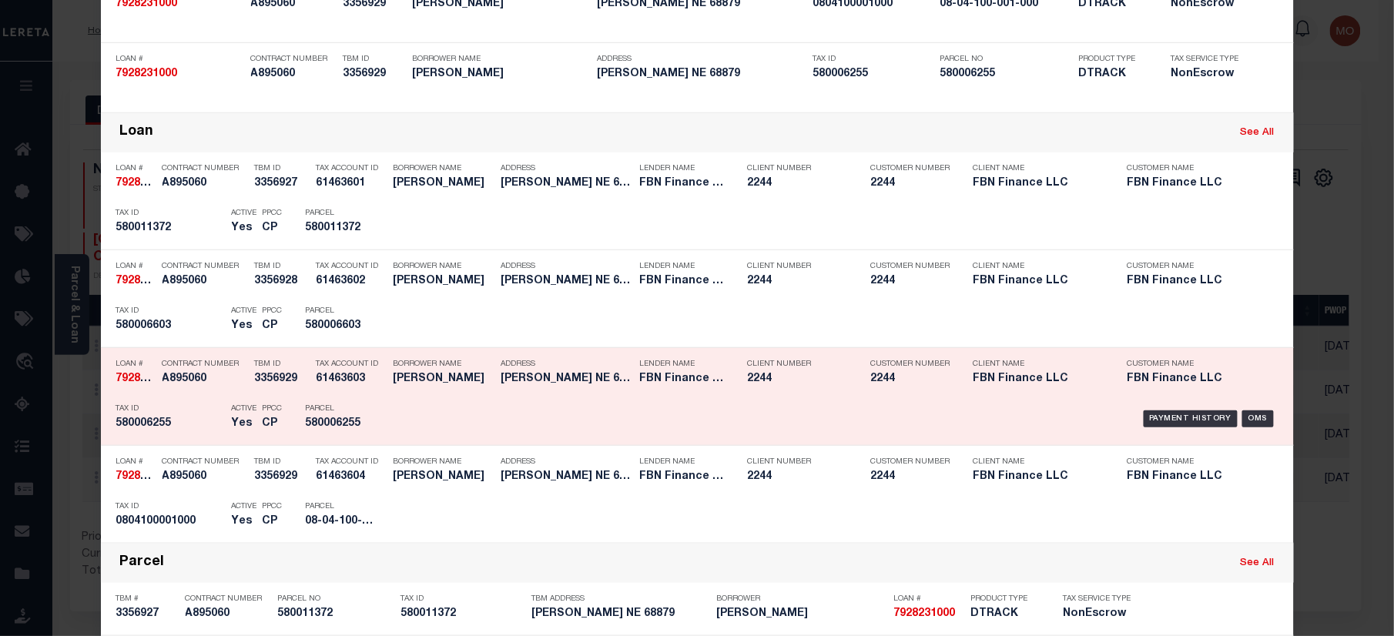
click at [205, 416] on div "Tax ID 580006255" at bounding box center [170, 419] width 108 height 45
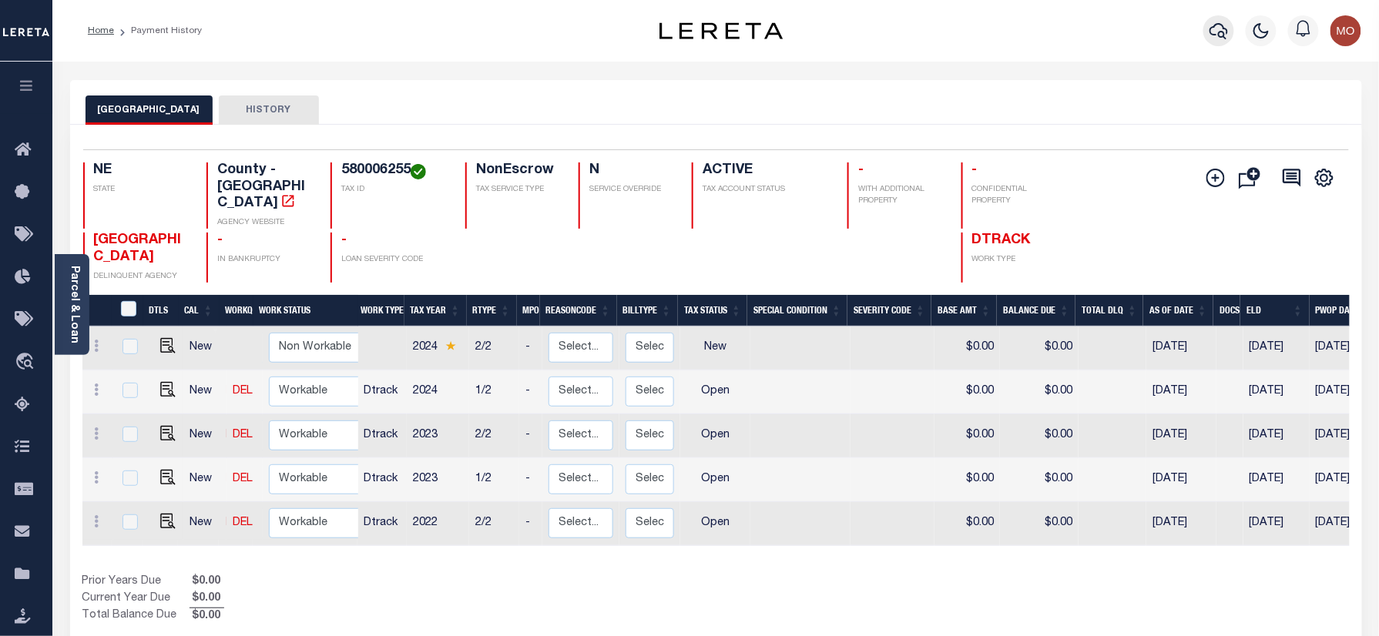
click at [1221, 32] on icon "button" at bounding box center [1218, 31] width 18 height 16
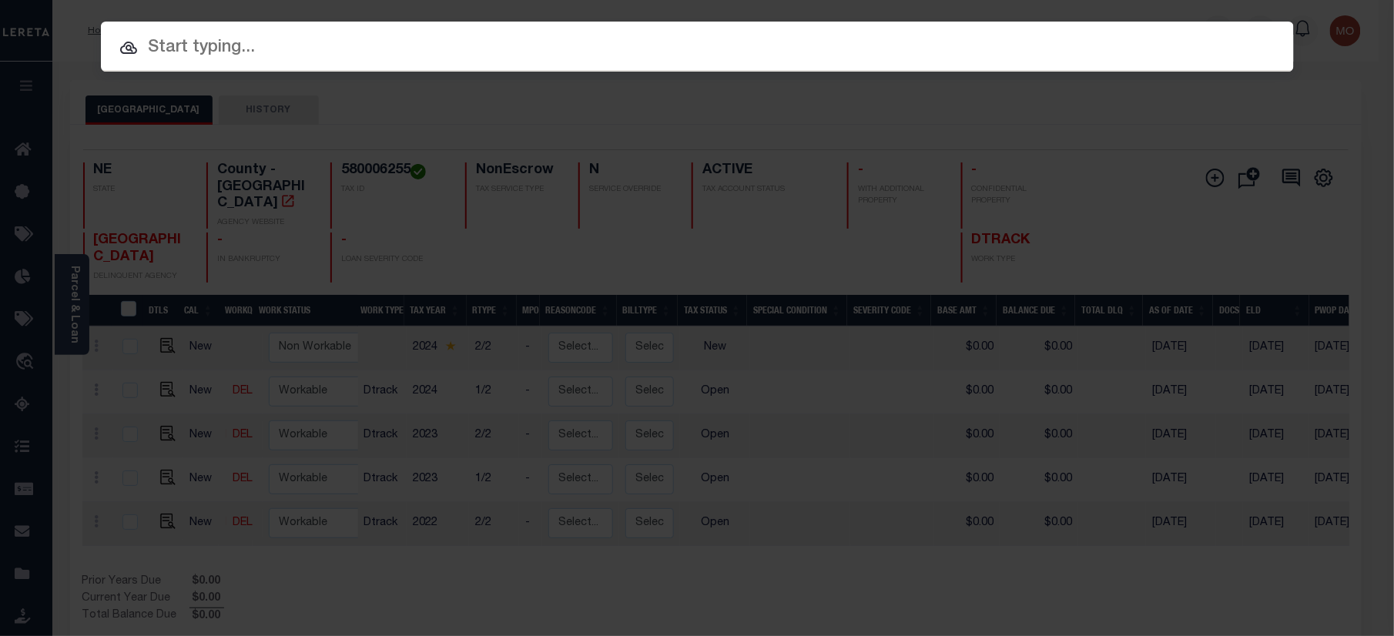
click at [321, 43] on input "text" at bounding box center [697, 48] width 1193 height 27
paste input "160013946"
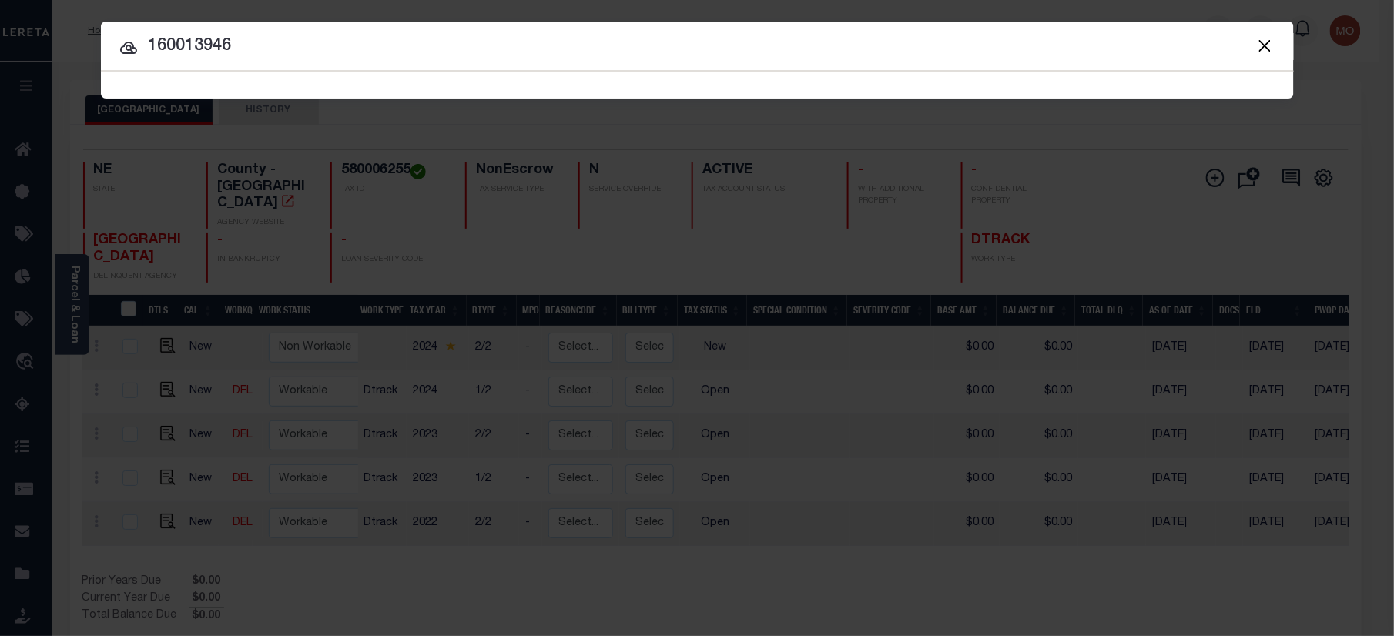
type input "160013946"
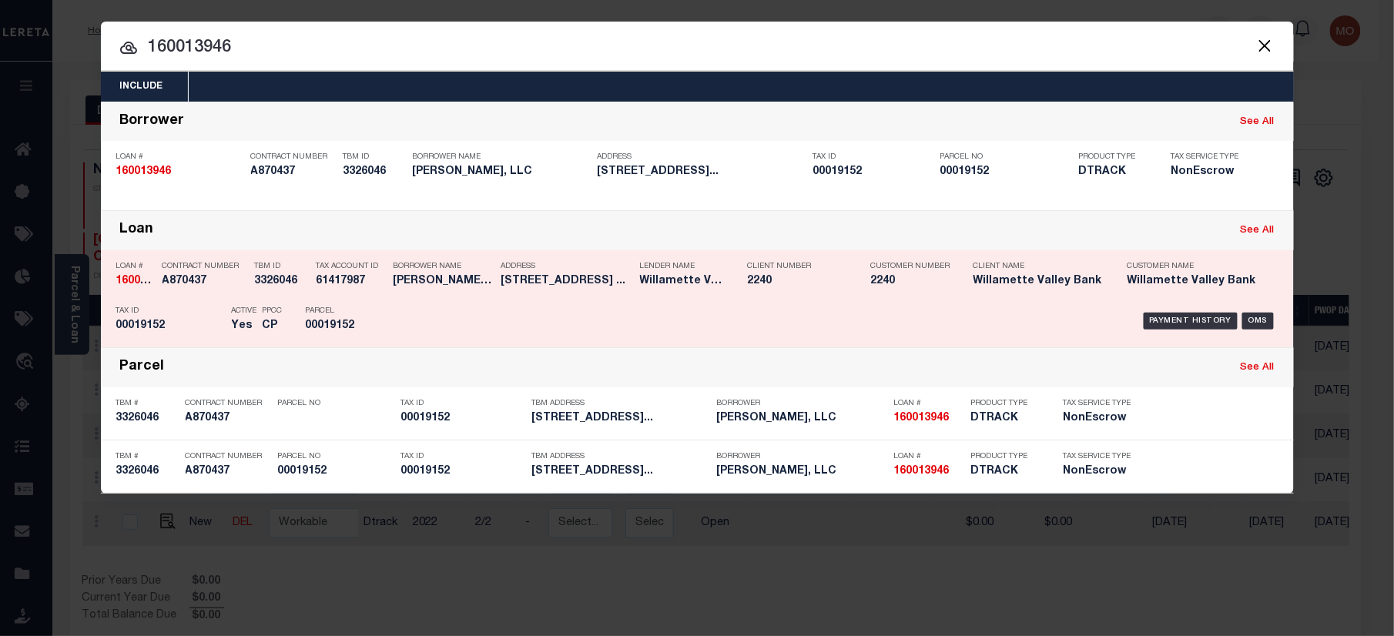
click at [246, 297] on div "TBM ID 3326046" at bounding box center [274, 276] width 62 height 45
